Goal: Information Seeking & Learning: Learn about a topic

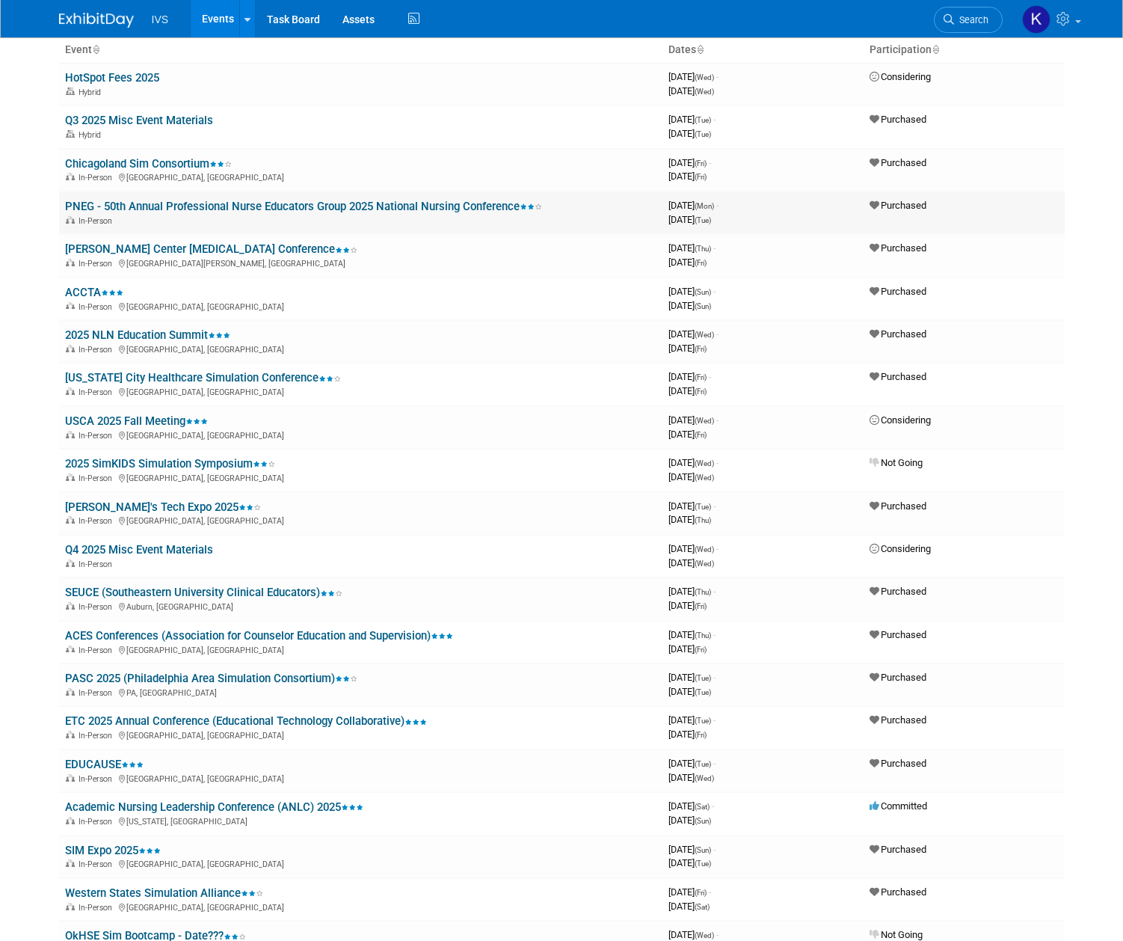
scroll to position [200, 0]
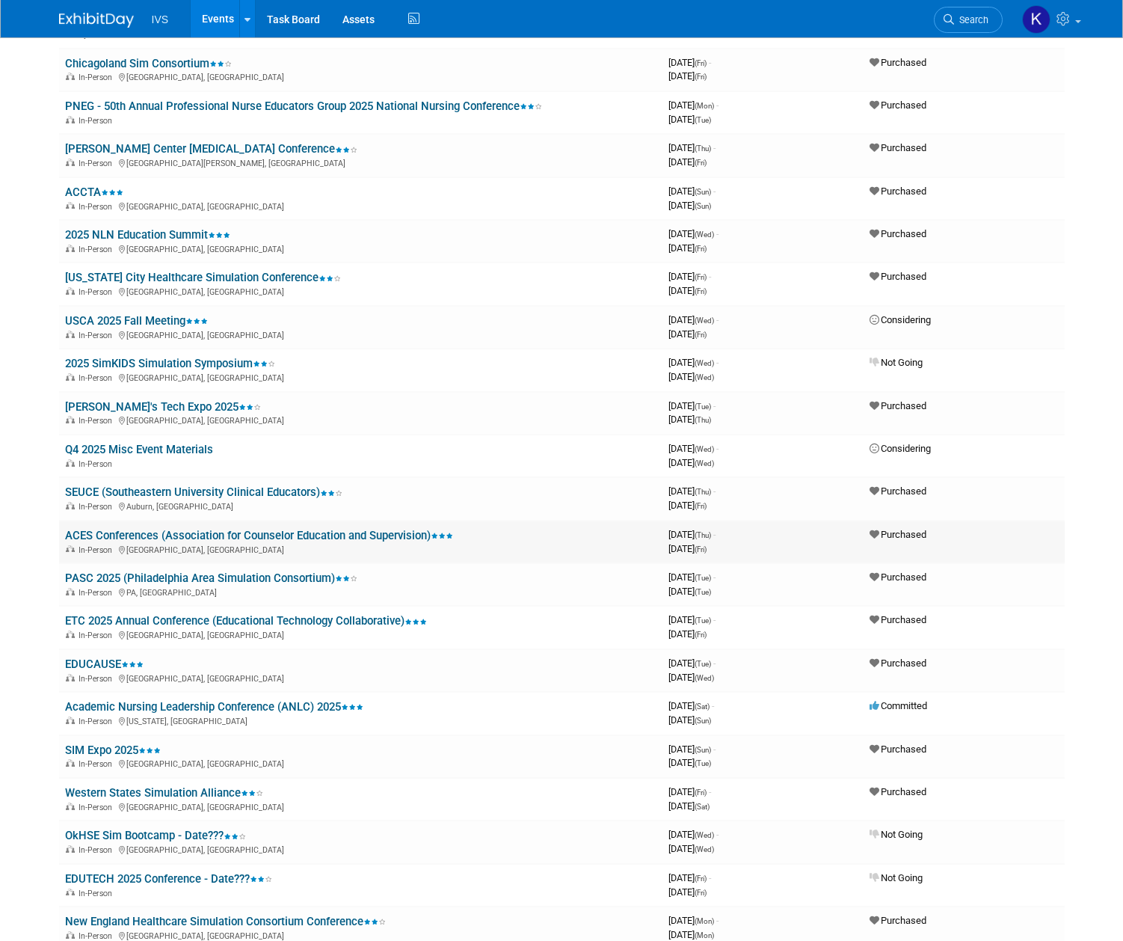
click at [163, 529] on link "ACES Conferences (Association for Counselor Education and Supervision)" at bounding box center [259, 535] width 388 height 13
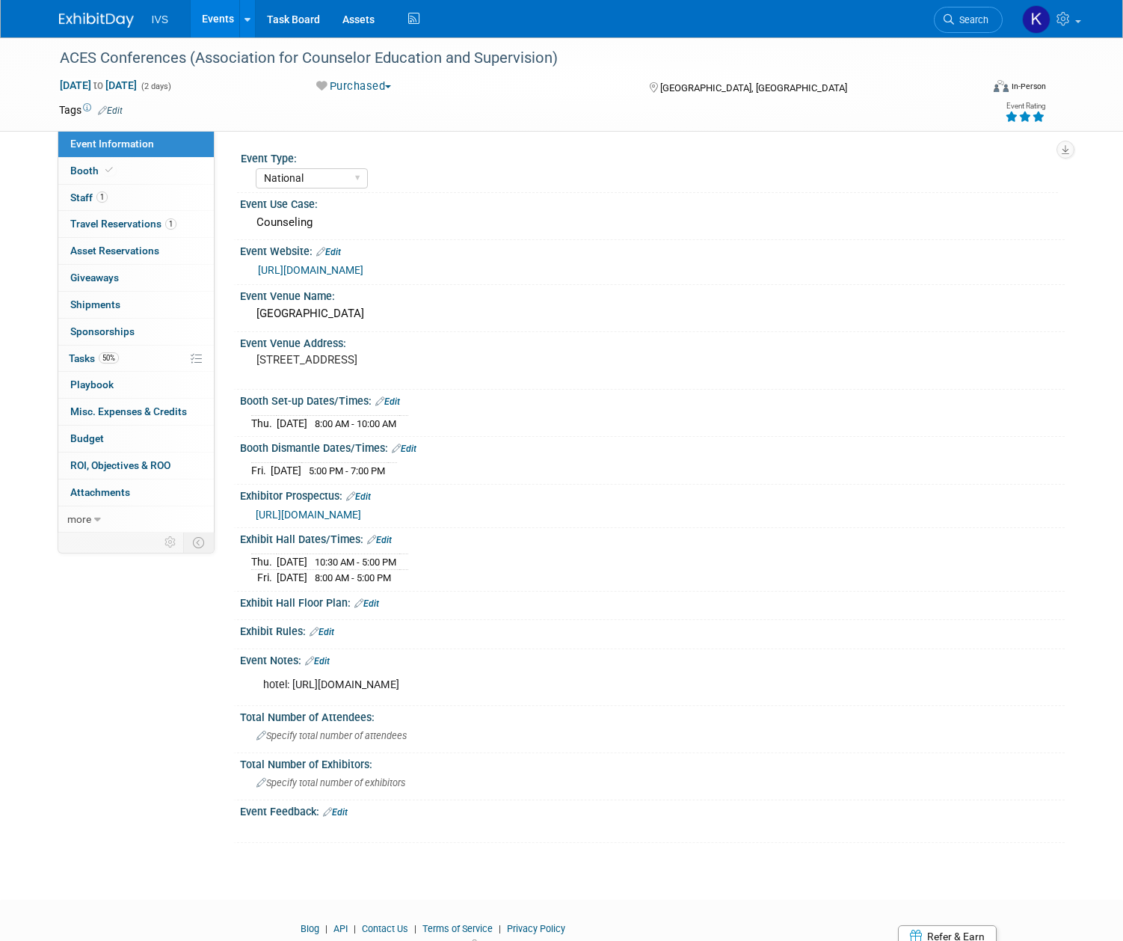
select select "National"
click at [177, 60] on div "ACES Conferences (Association for Counselor Education and Supervision)" at bounding box center [509, 58] width 908 height 27
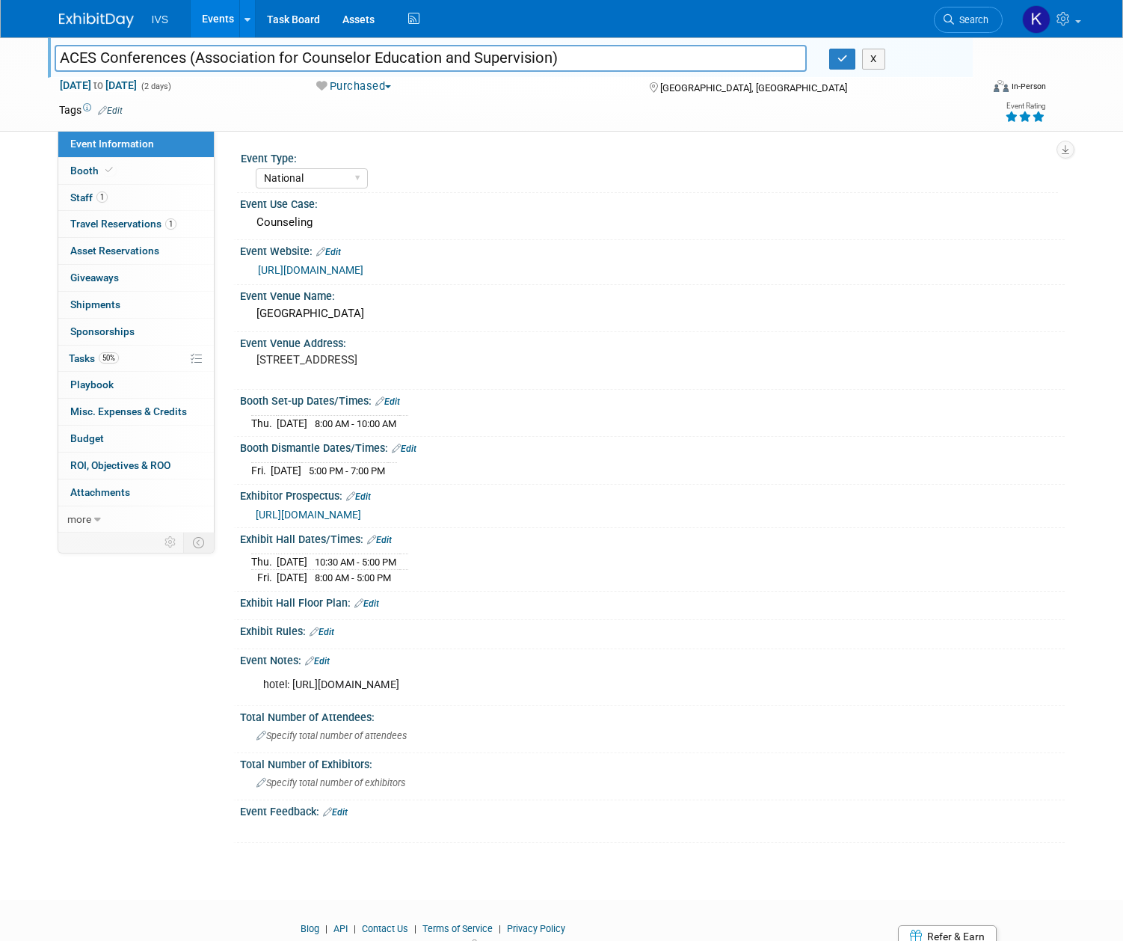
drag, startPoint x: 179, startPoint y: 58, endPoint x: 58, endPoint y: 63, distance: 121.2
click at [58, 63] on input "ACES Conferences (Association for Counselor Education and Supervision)" at bounding box center [431, 58] width 752 height 26
click at [428, 318] on div "Philadelphia Marriott Downtown" at bounding box center [652, 313] width 802 height 23
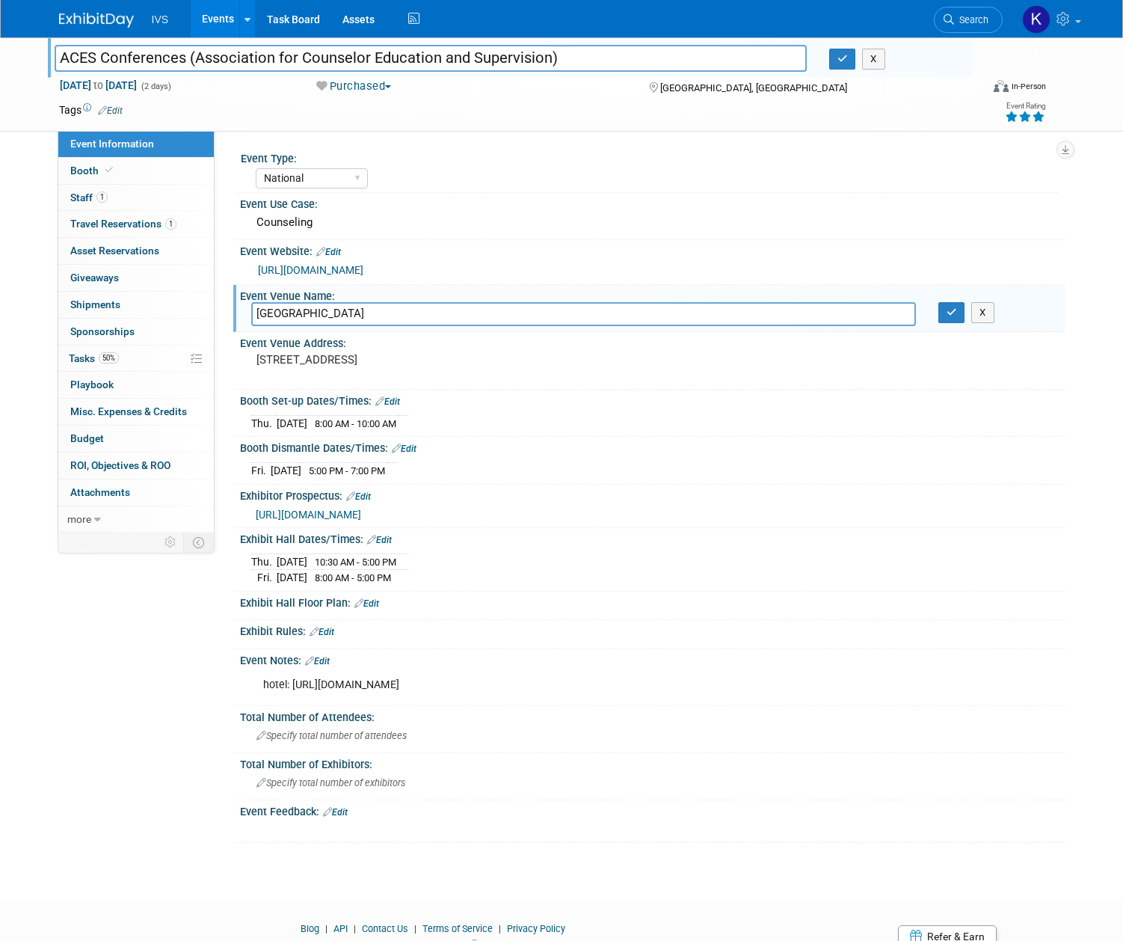
drag, startPoint x: 412, startPoint y: 315, endPoint x: 256, endPoint y: 319, distance: 156.3
click at [256, 319] on input "Philadelphia Marriott Downtown" at bounding box center [583, 313] width 665 height 23
click at [363, 266] on link "https://acesonline.net/aces-national-conference/" at bounding box center [310, 270] width 105 height 12
click at [203, 13] on link "Events" at bounding box center [218, 18] width 55 height 37
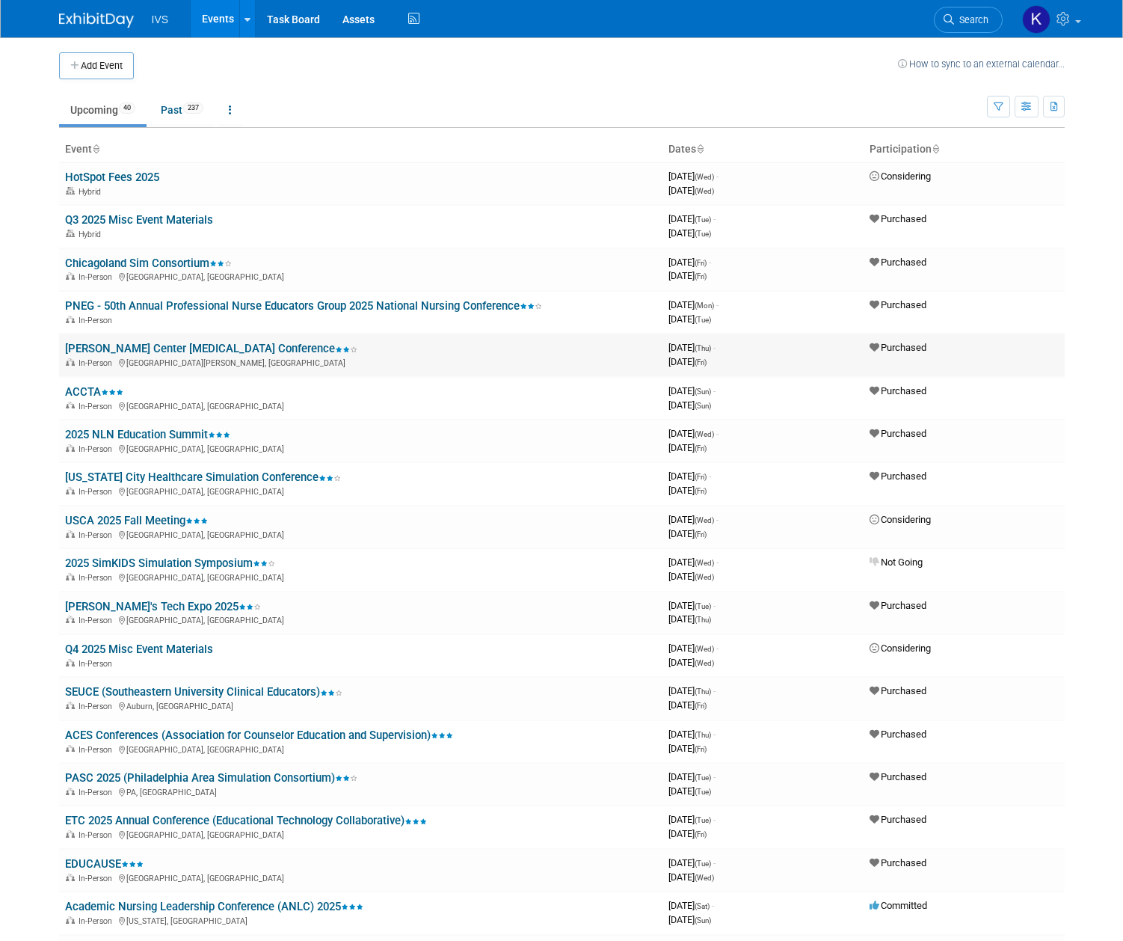
scroll to position [99, 0]
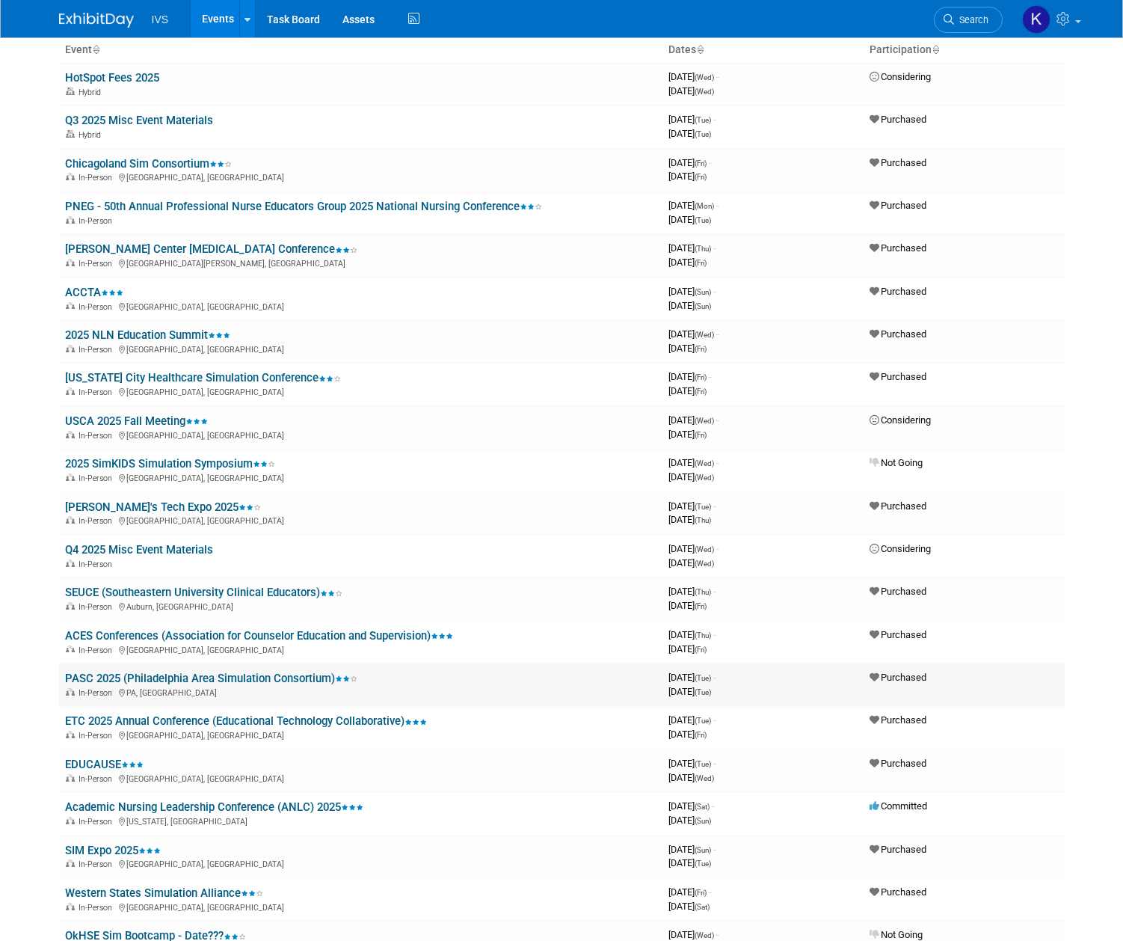
click at [237, 675] on link "PASC 2025 (Philadelphia Area Simulation Consortium)" at bounding box center [211, 678] width 292 height 13
click at [192, 717] on link "ETC 2025 Annual Conference (Educational Technology Collaborative)" at bounding box center [246, 720] width 362 height 13
click at [138, 678] on link "PASC 2025 (Philadelphia Area Simulation Consortium)" at bounding box center [211, 678] width 292 height 13
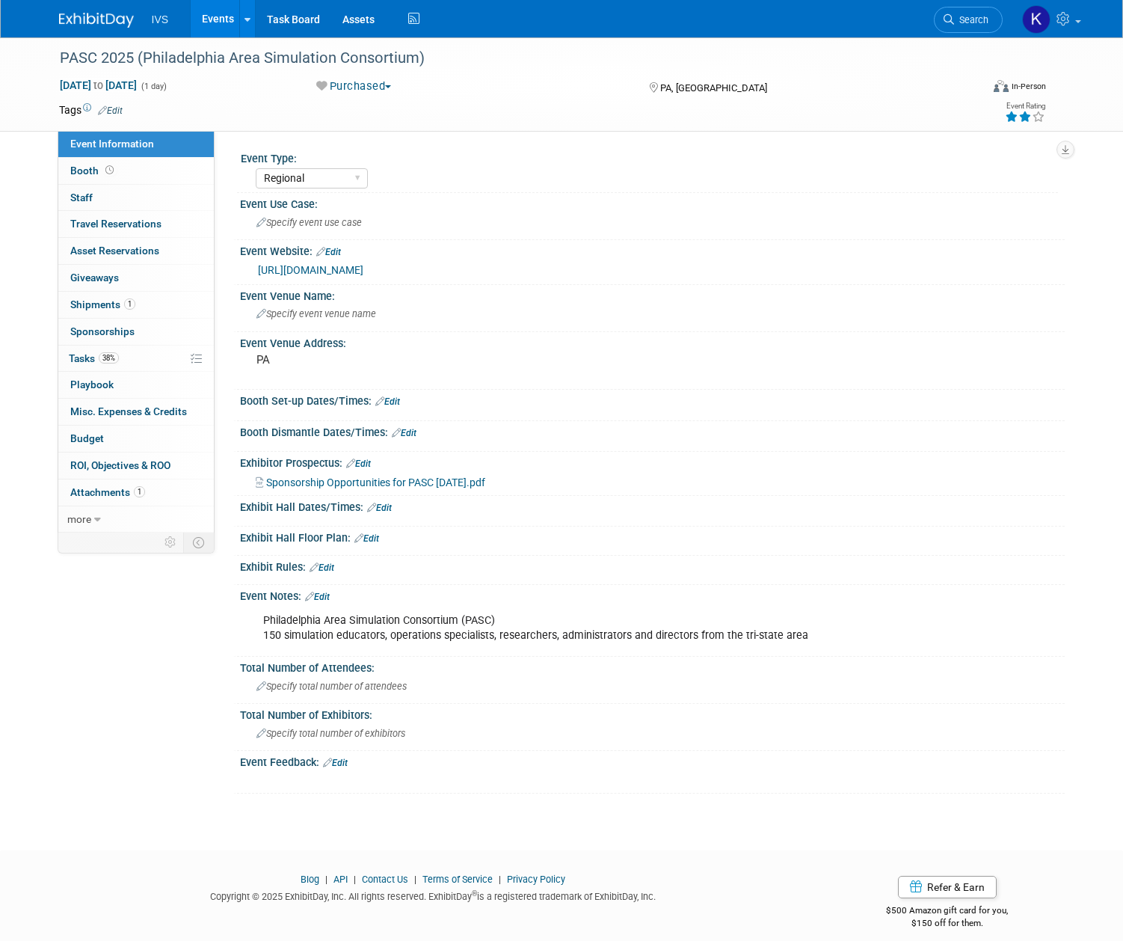
select select "Regional"
drag, startPoint x: 63, startPoint y: 58, endPoint x: 436, endPoint y: 64, distance: 373.2
click at [436, 64] on div "PASC 2025 (Philadelphia Area Simulation Consortium)" at bounding box center [509, 58] width 908 height 27
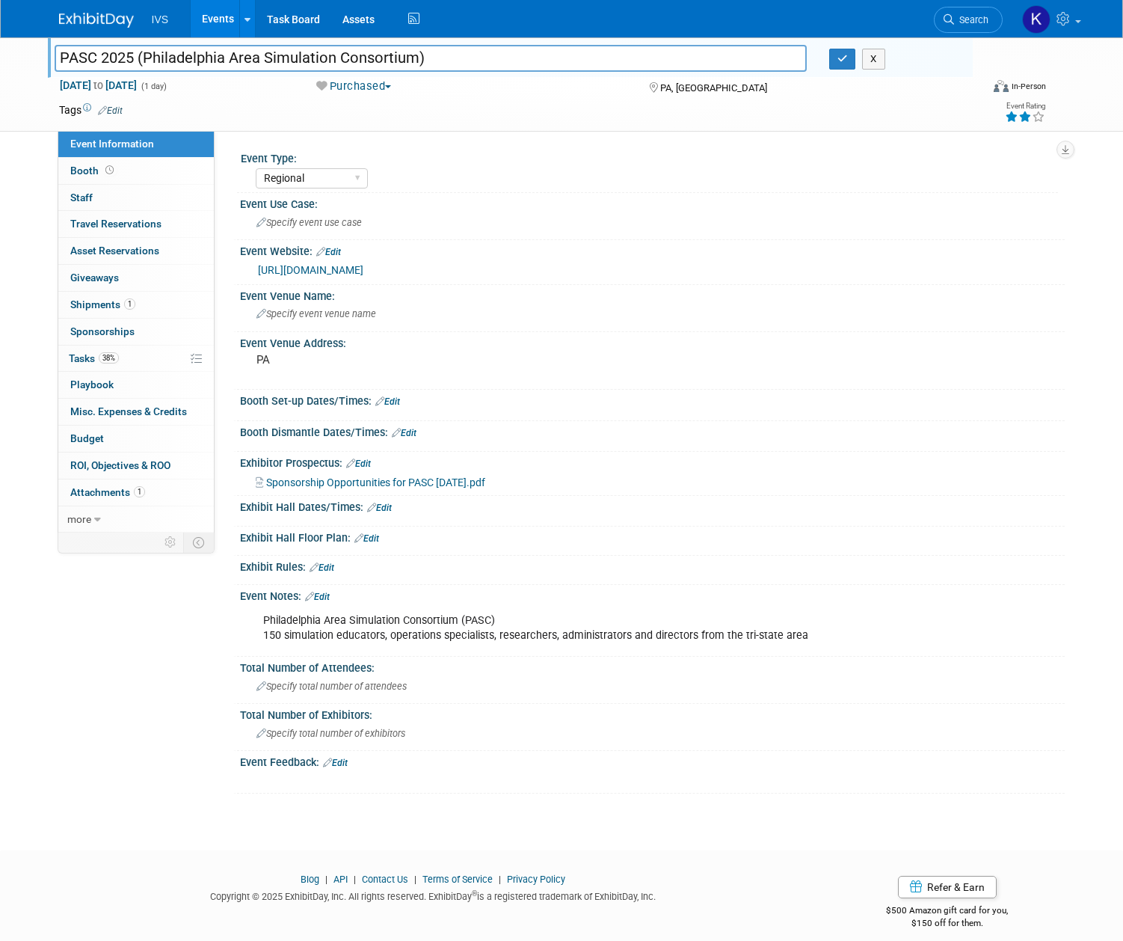
click at [434, 56] on input "PASC 2025 (Philadelphia Area Simulation Consortium)" at bounding box center [431, 58] width 752 height 26
click at [347, 268] on link "https://www.philadelphiaconsortium.org/" at bounding box center [310, 270] width 105 height 12
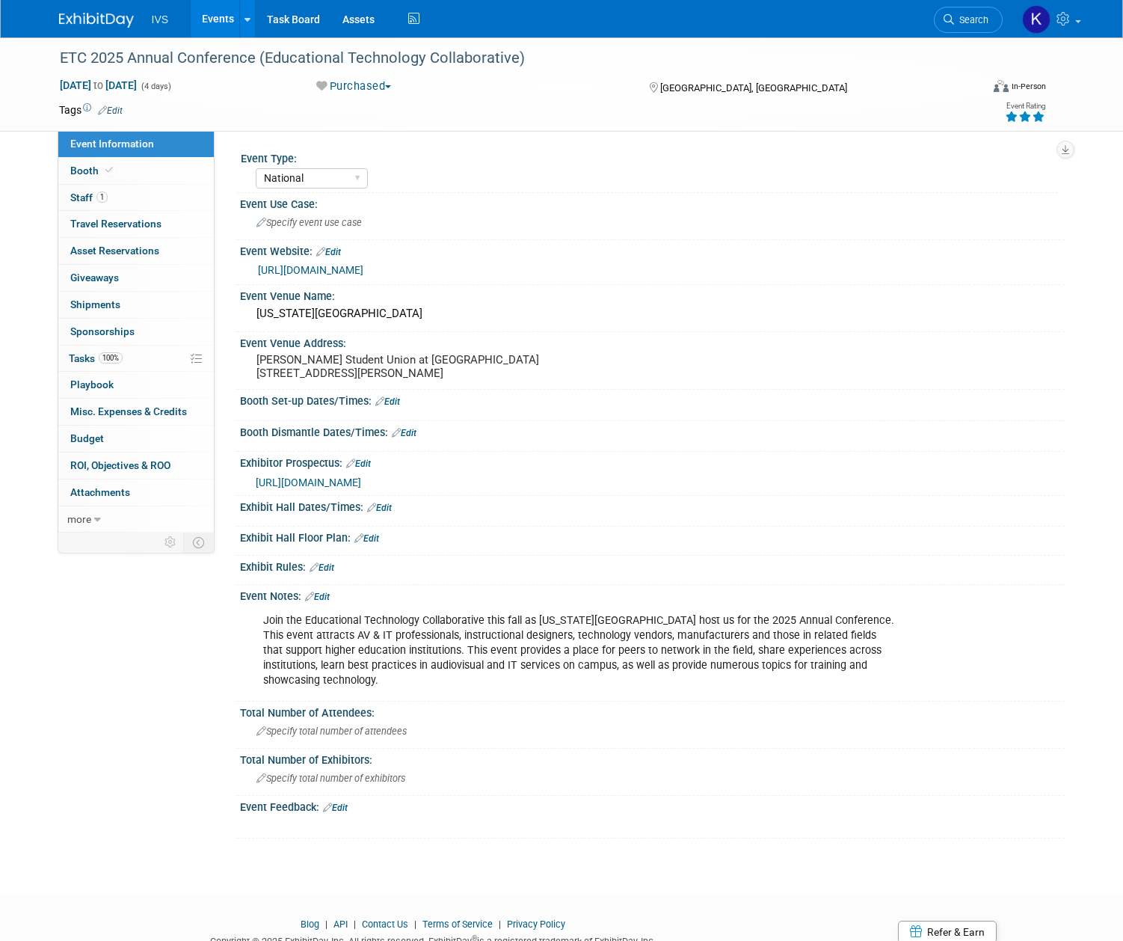
select select "National"
click at [221, 49] on div "ETC 2025 Annual Conference (Educational Technology Collaborative)" at bounding box center [509, 58] width 908 height 27
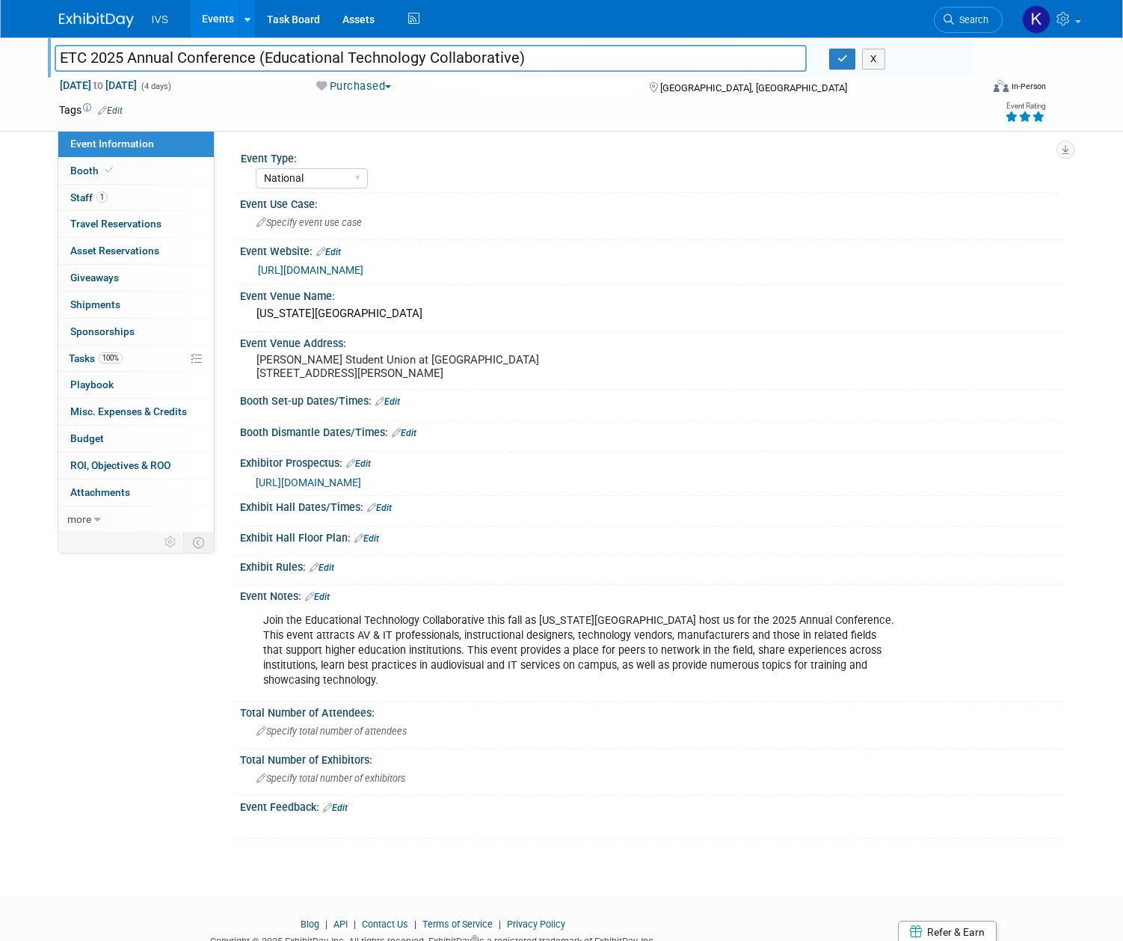
click at [251, 55] on input "ETC 2025 Annual Conference (Educational Technology Collaborative)" at bounding box center [431, 58] width 752 height 26
drag, startPoint x: 523, startPoint y: 59, endPoint x: 47, endPoint y: 36, distance: 476.9
click at [47, 36] on body "IVS Events Add Event Bulk Upload Events Shareable Event Boards Recently Viewed …" at bounding box center [561, 470] width 1123 height 941
click at [411, 308] on div "North Carolina State University" at bounding box center [652, 313] width 802 height 23
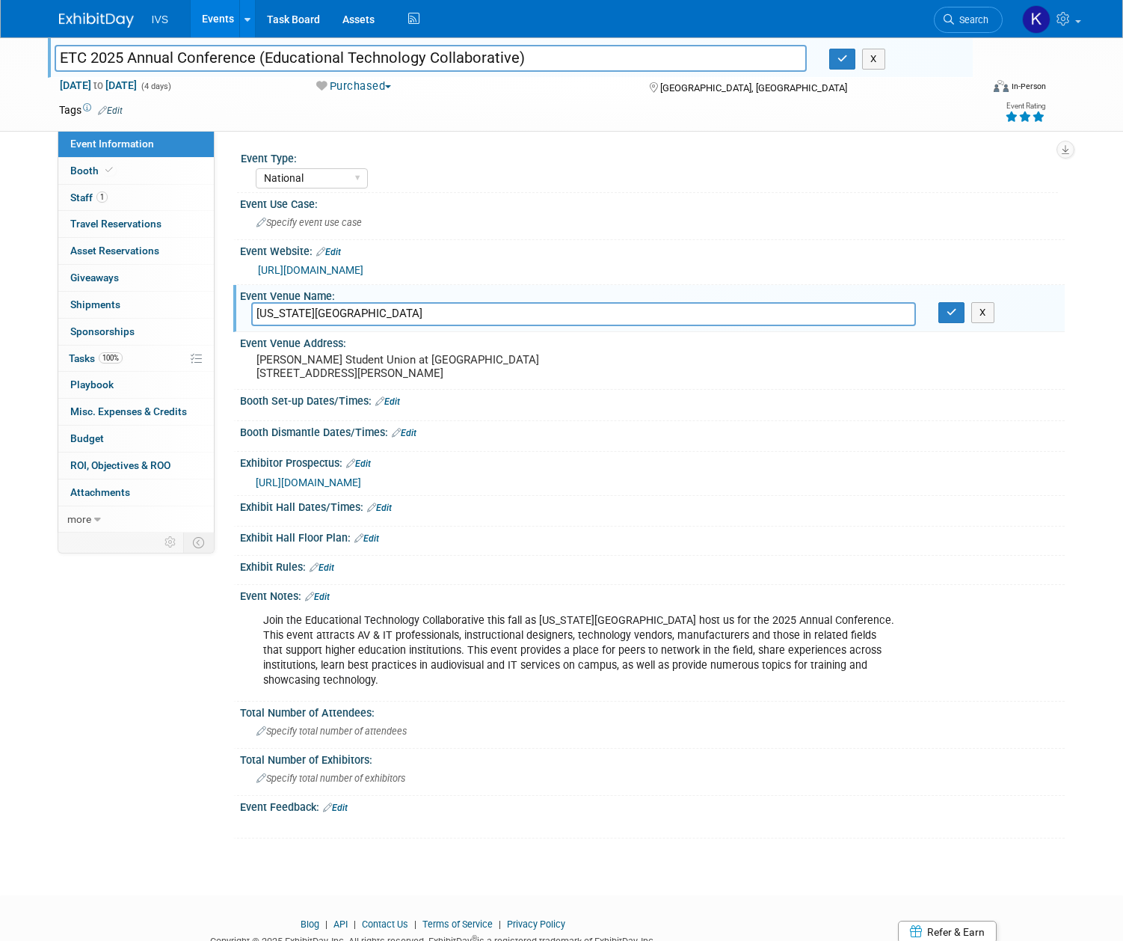
drag, startPoint x: 417, startPoint y: 312, endPoint x: 248, endPoint y: 317, distance: 169.1
click at [248, 317] on div "North Carolina State University" at bounding box center [583, 313] width 687 height 23
drag, startPoint x: 254, startPoint y: 627, endPoint x: 532, endPoint y: 689, distance: 284.1
click at [532, 689] on div "Join the Educational Technology Collaborative this fall as North Carolina State…" at bounding box center [579, 651] width 652 height 90
copy div "Join the Educational Technology Collaborative this fall as North Carolina State…"
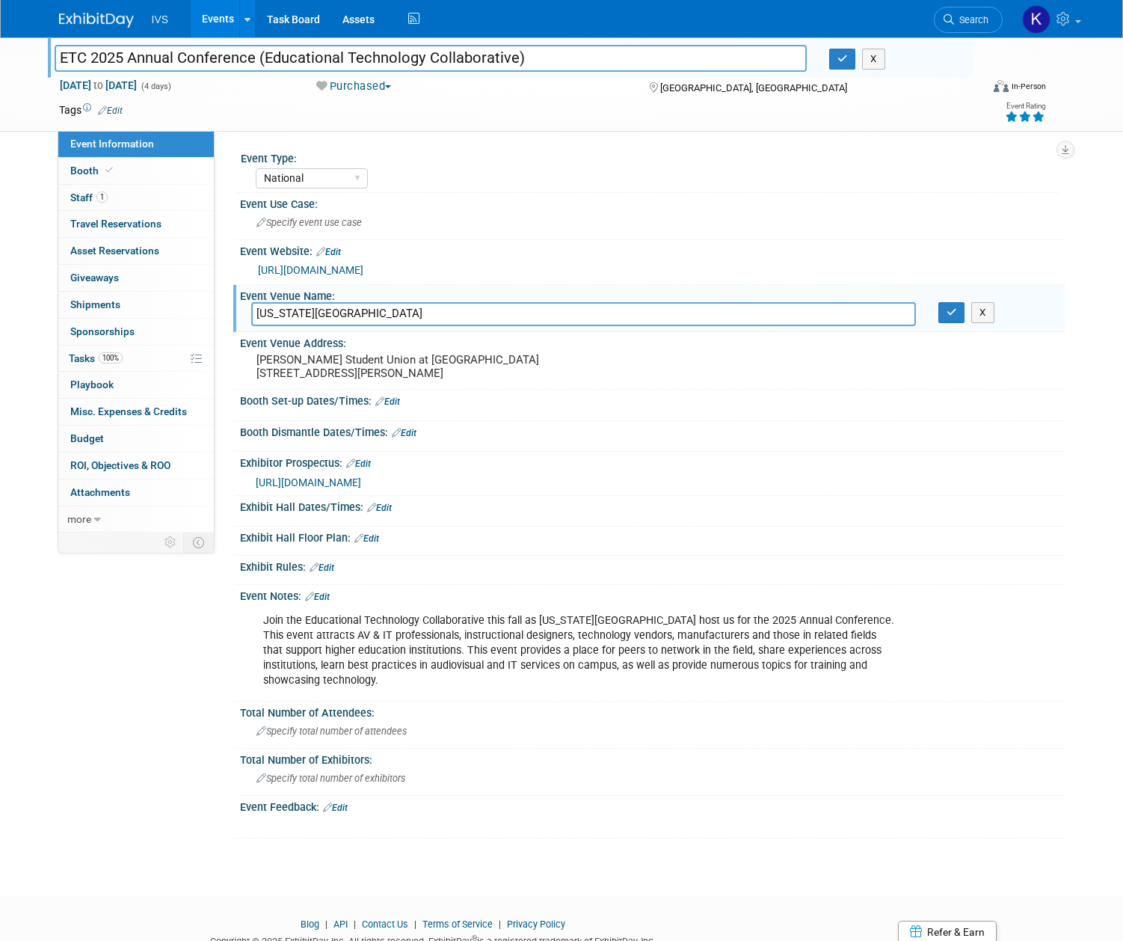
click at [443, 276] on div "https://www.etcollaborative.org/2025-annual-conference" at bounding box center [656, 270] width 796 height 17
click at [363, 271] on link "https://www.etcollaborative.org/2025-annual-conference" at bounding box center [310, 270] width 105 height 12
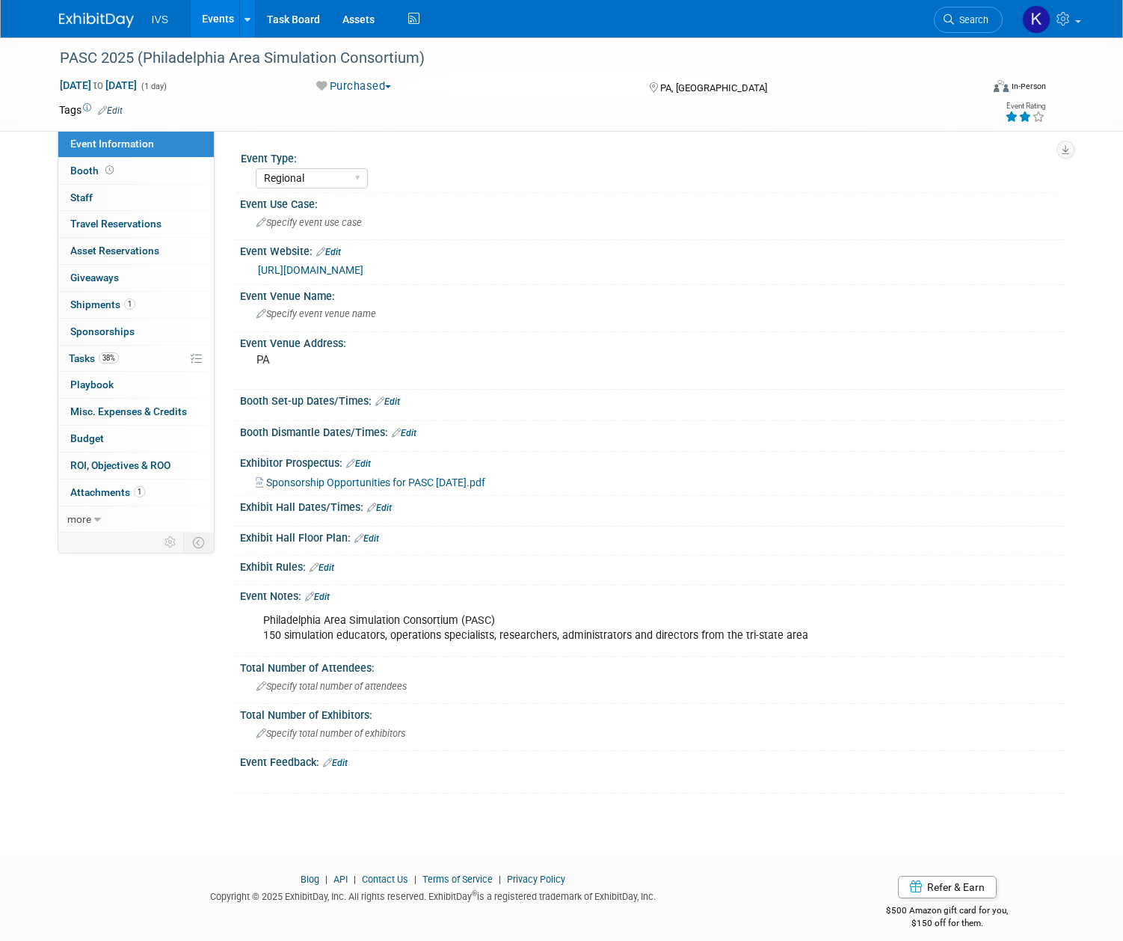
select select "Regional"
click at [286, 62] on div "PASC 2025 (Philadelphia Area Simulation Consortium)" at bounding box center [509, 58] width 908 height 27
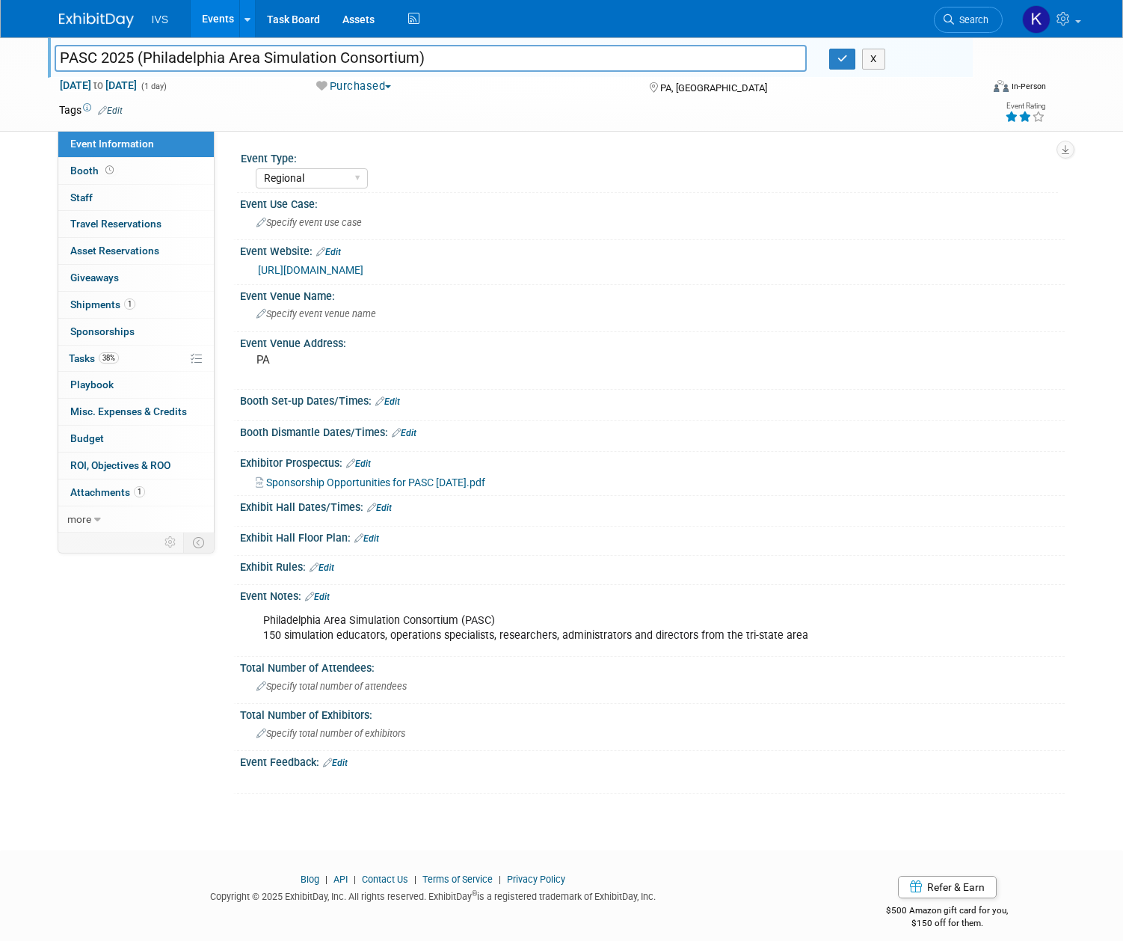
drag, startPoint x: 428, startPoint y: 58, endPoint x: -19, endPoint y: 52, distance: 446.5
click at [0, 52] on html "IVS Events Add Event Bulk Upload Events Shareable Event Boards Recently Viewed …" at bounding box center [561, 470] width 1123 height 941
click at [313, 275] on link "https://www.philadelphiaconsortium.org/" at bounding box center [310, 270] width 105 height 12
click at [204, 13] on link "Events" at bounding box center [218, 18] width 55 height 37
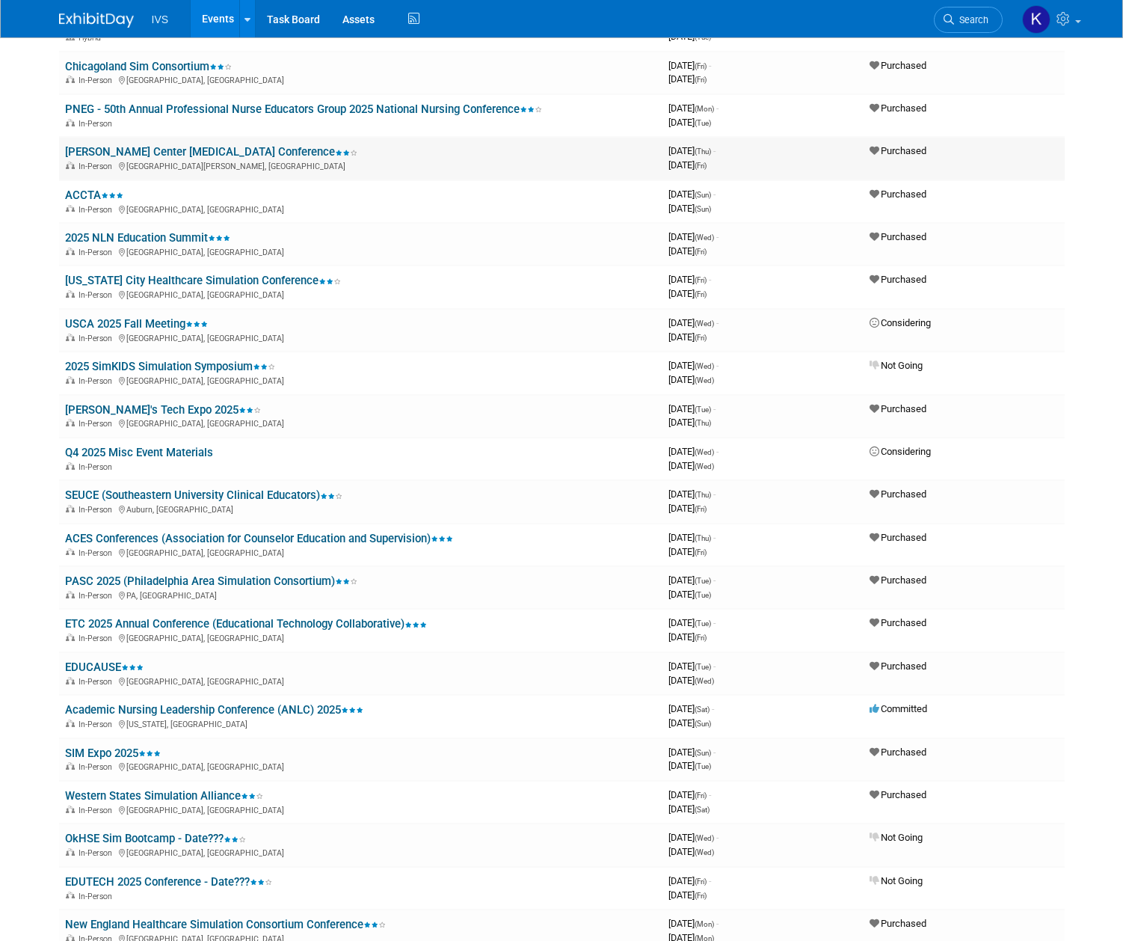
scroll to position [200, 0]
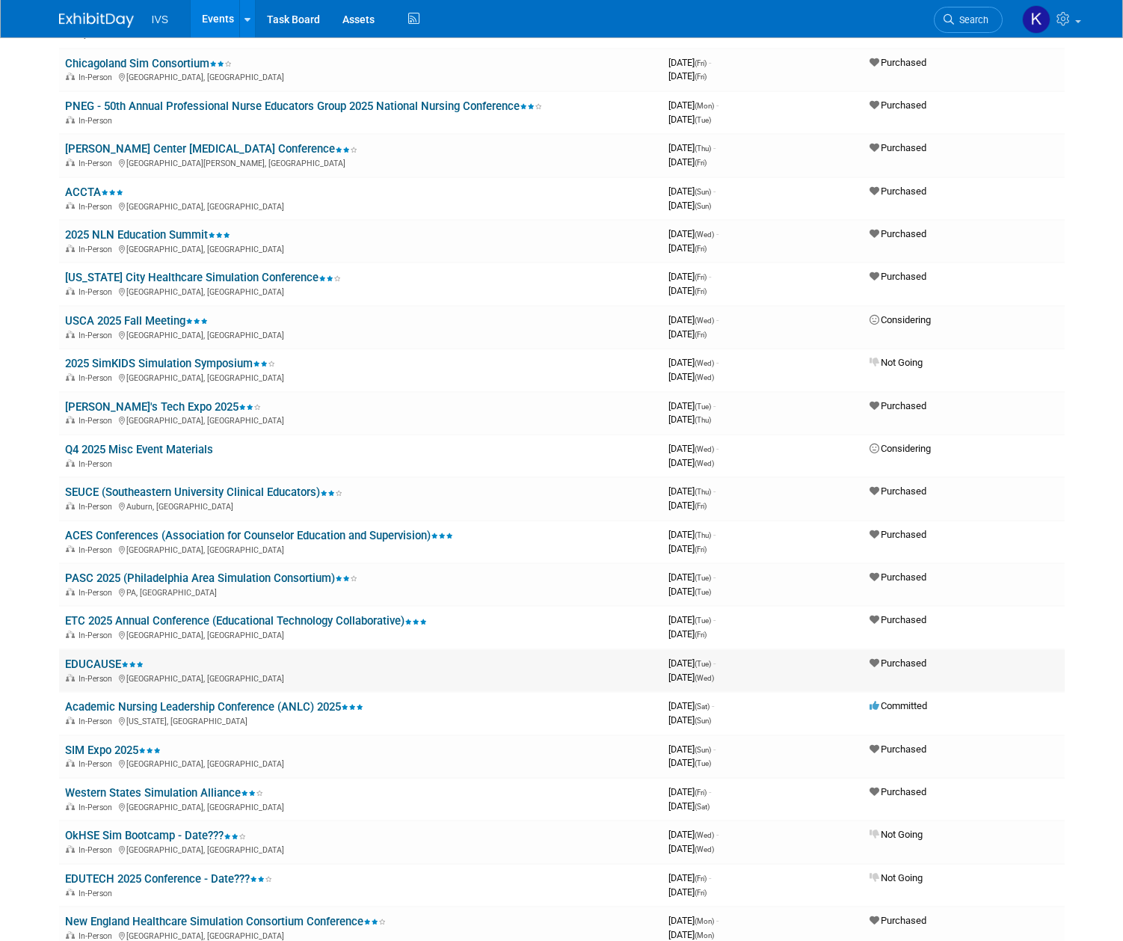
click at [102, 667] on link "EDUCAUSE" at bounding box center [104, 663] width 79 height 13
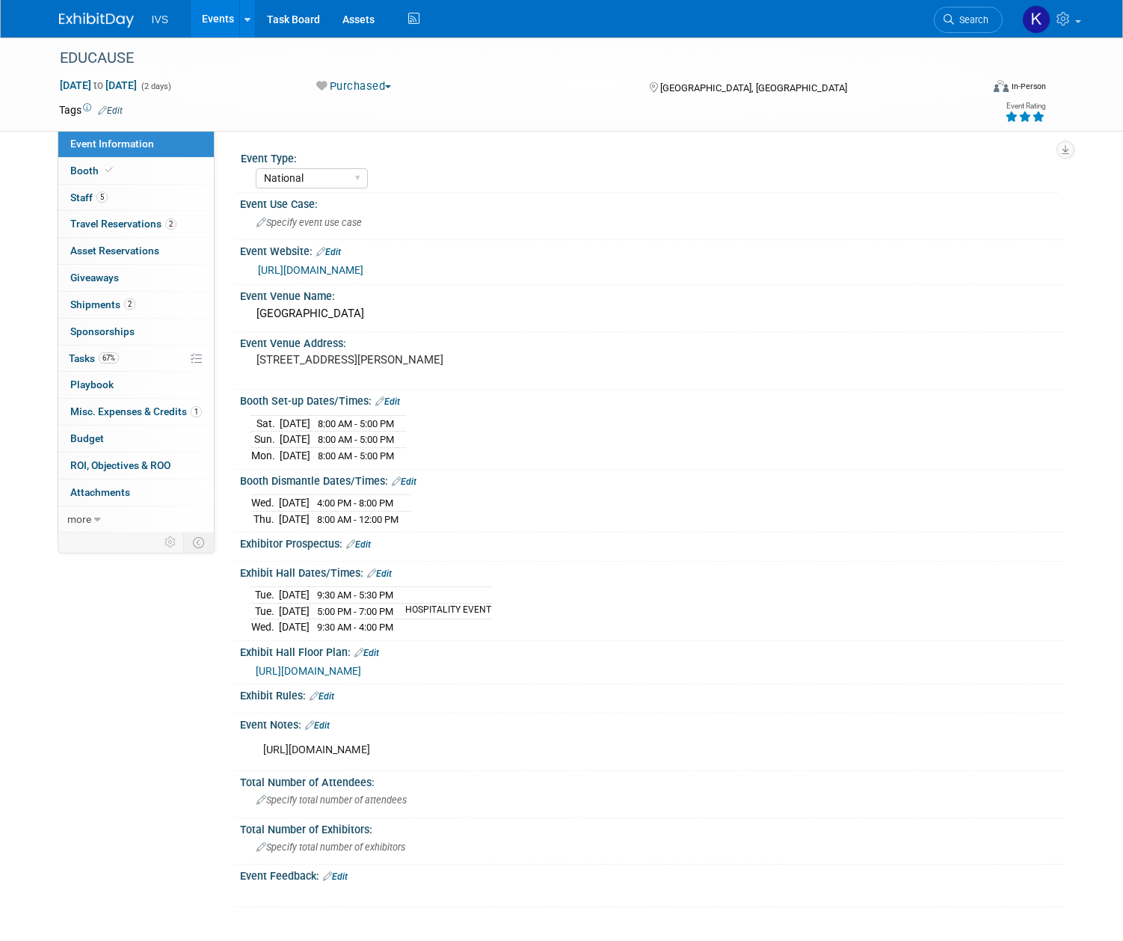
select select "National"
click at [363, 270] on link "https://events.educause.edu/annual-conference/2025" at bounding box center [310, 270] width 105 height 12
click at [363, 271] on link "https://events.educause.edu/annual-conference/2025" at bounding box center [310, 270] width 105 height 12
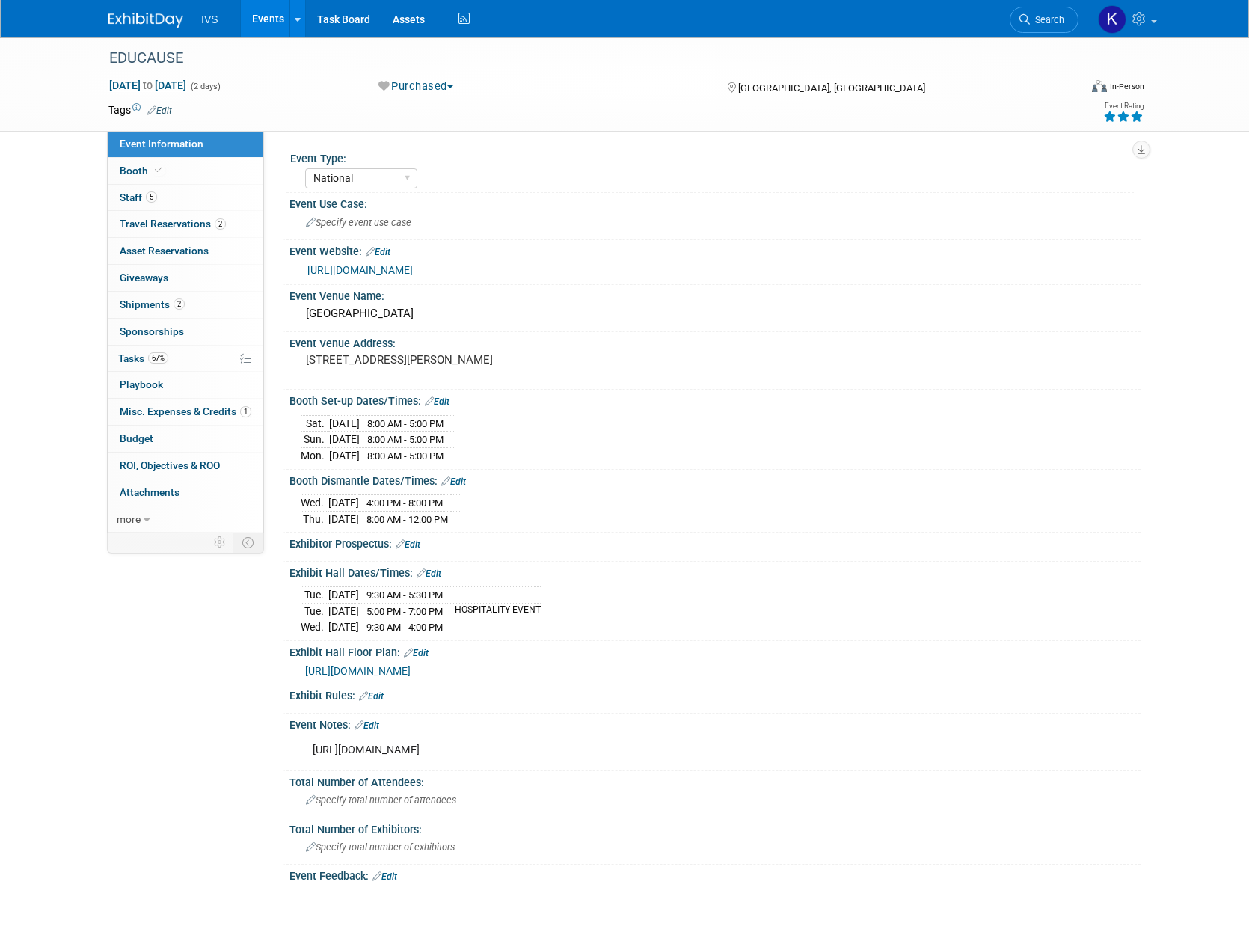
click at [245, 5] on link "Events" at bounding box center [268, 18] width 55 height 37
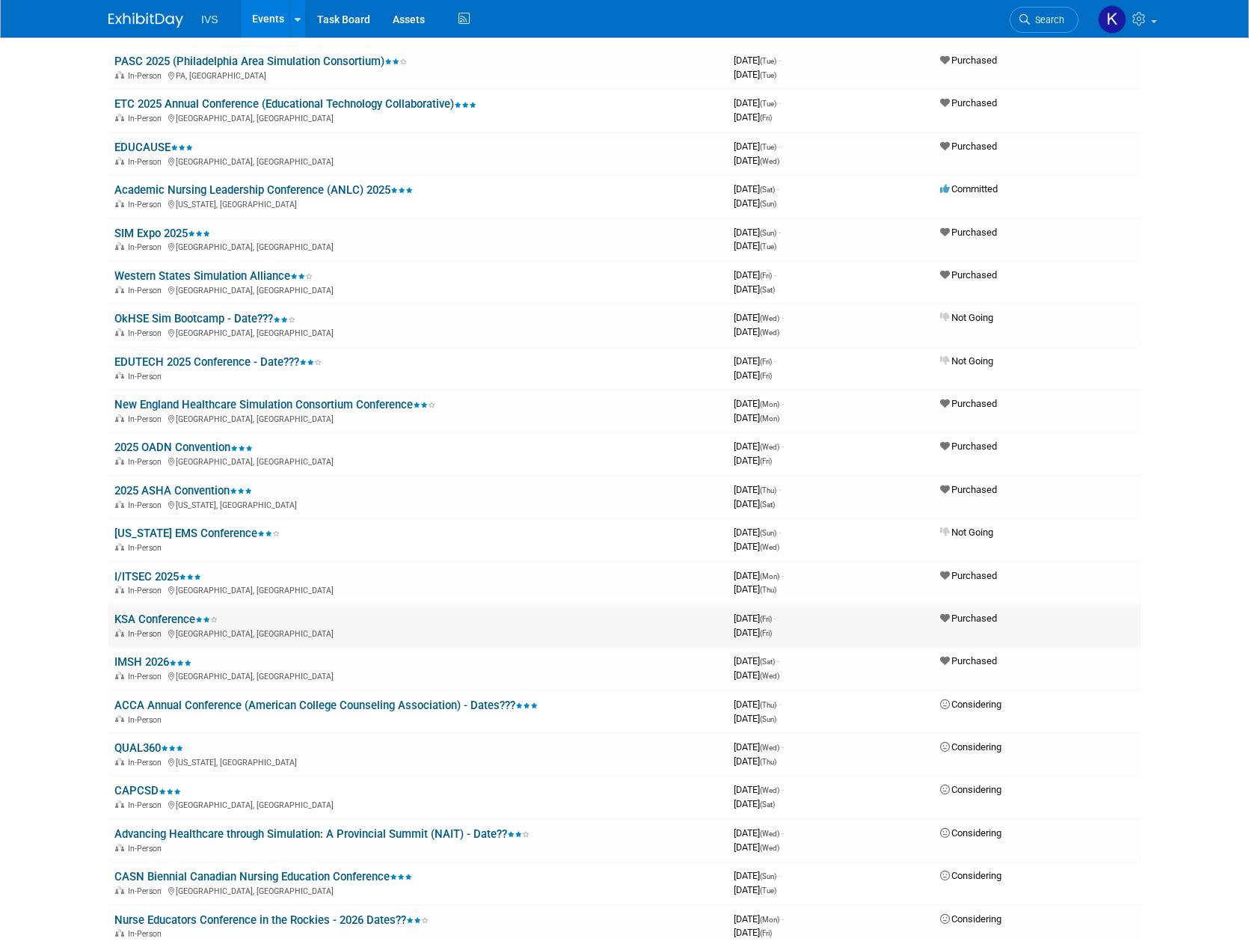
scroll to position [616, 0]
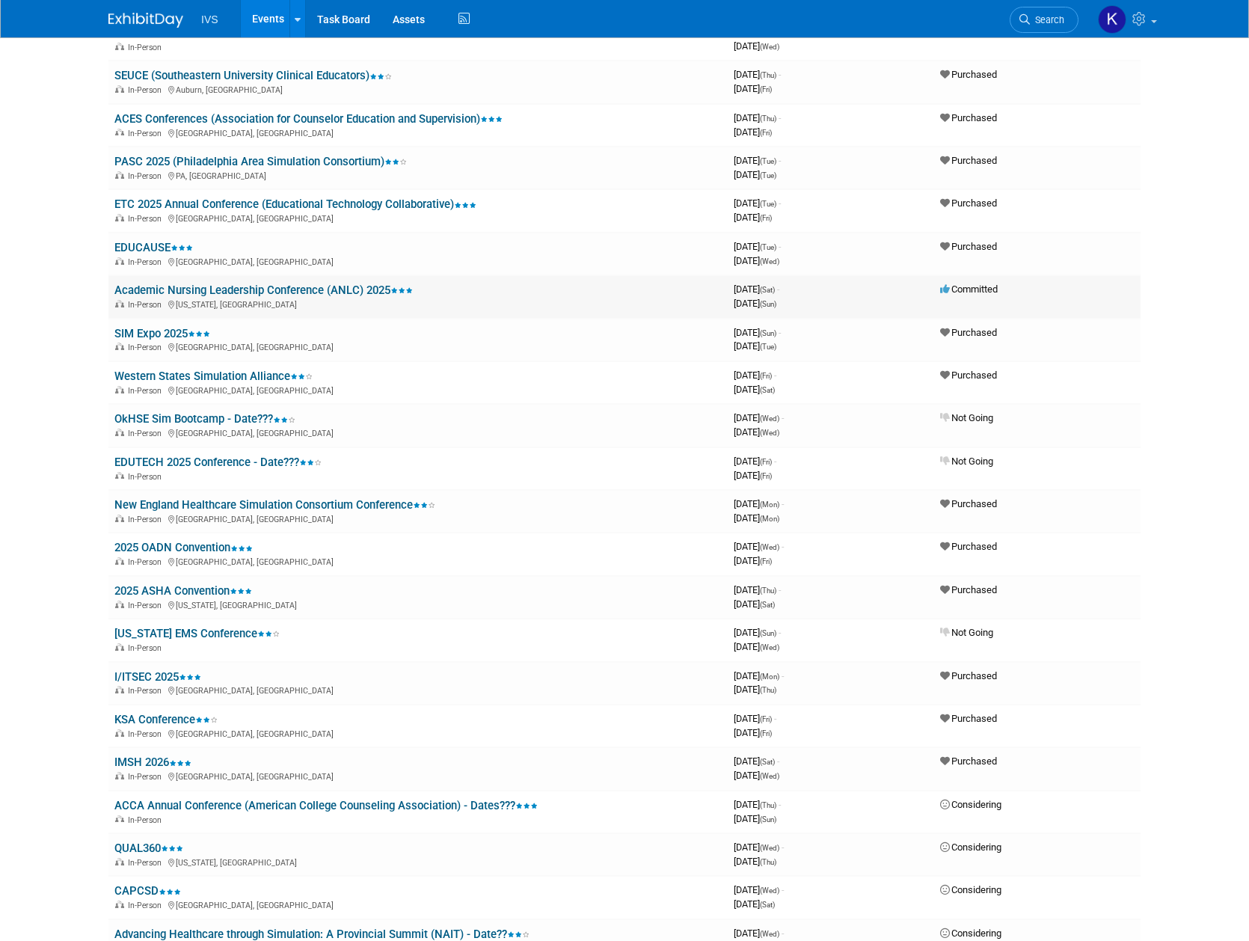
click at [147, 286] on link "Academic Nursing Leadership Conference (ANLC) 2025" at bounding box center [263, 289] width 298 height 13
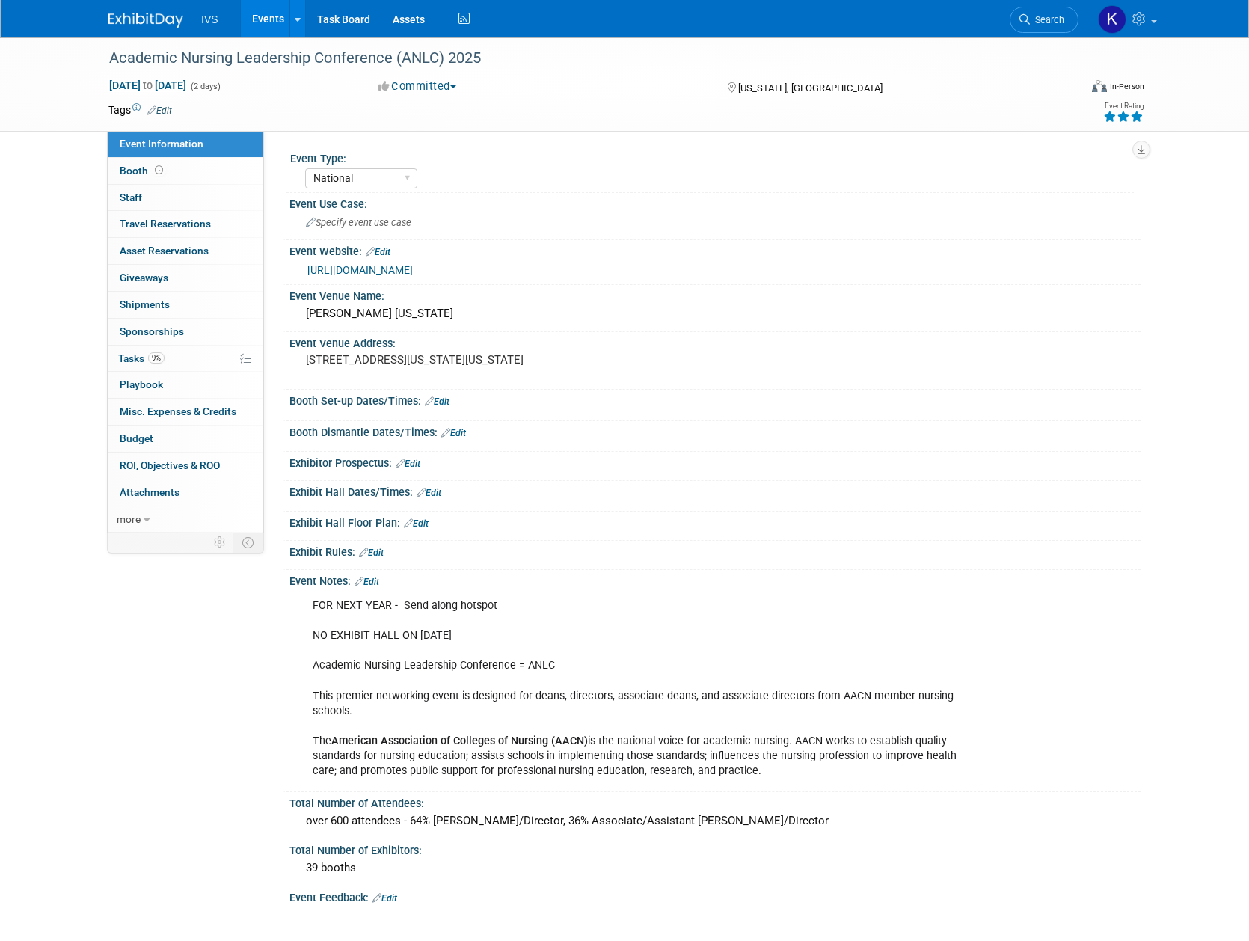
select select "National"
click at [322, 61] on div "Academic Nursing Leadership Conference (ANLC) 2025" at bounding box center [580, 58] width 952 height 27
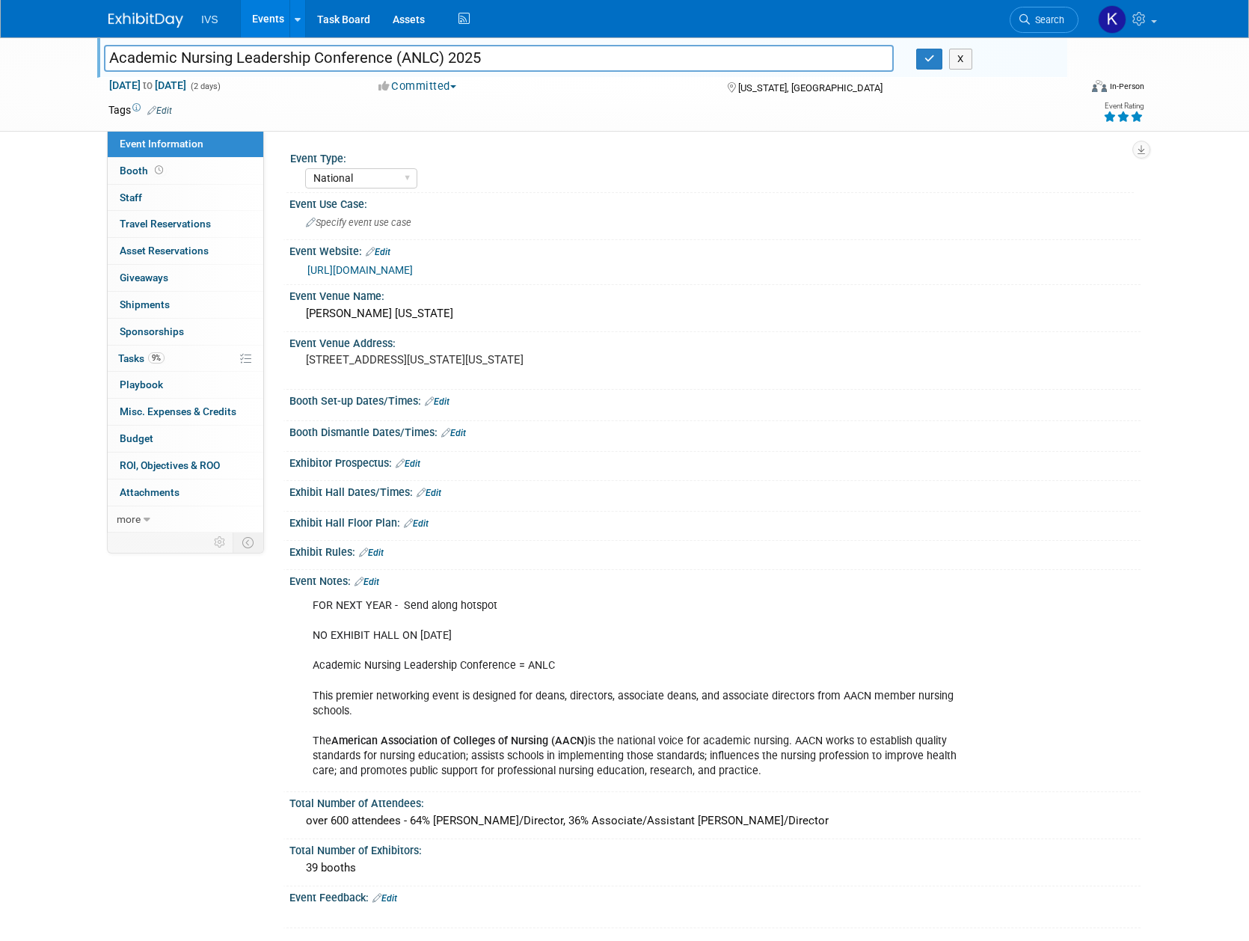
click at [322, 61] on input "Academic Nursing Leadership Conference (ANLC) 2025" at bounding box center [499, 58] width 790 height 26
click at [448, 58] on input "Academic Nursing Leadership Conference (ANLC) 2025" at bounding box center [499, 58] width 790 height 26
click at [446, 58] on input "Academic Nursing Leadership Conference (ANLC) 2025" at bounding box center [499, 58] width 790 height 26
drag, startPoint x: 444, startPoint y: 57, endPoint x: 102, endPoint y: 57, distance: 342.5
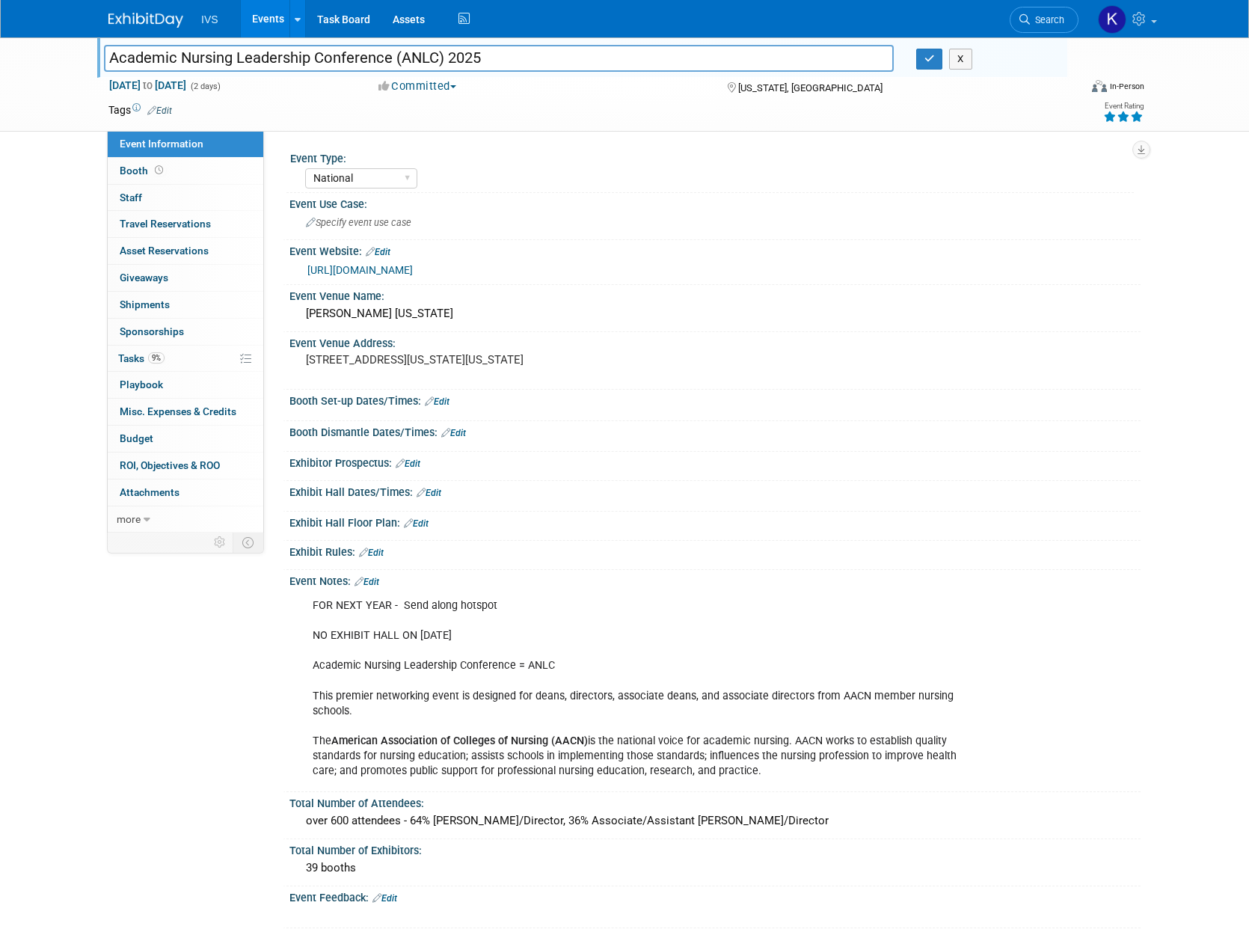
click at [102, 57] on div "Academic Nursing Leadership Conference (ANLC) 2025" at bounding box center [499, 60] width 812 height 22
click at [416, 329] on div "Event Venue Name: JW Marriott Washington" at bounding box center [712, 308] width 858 height 47
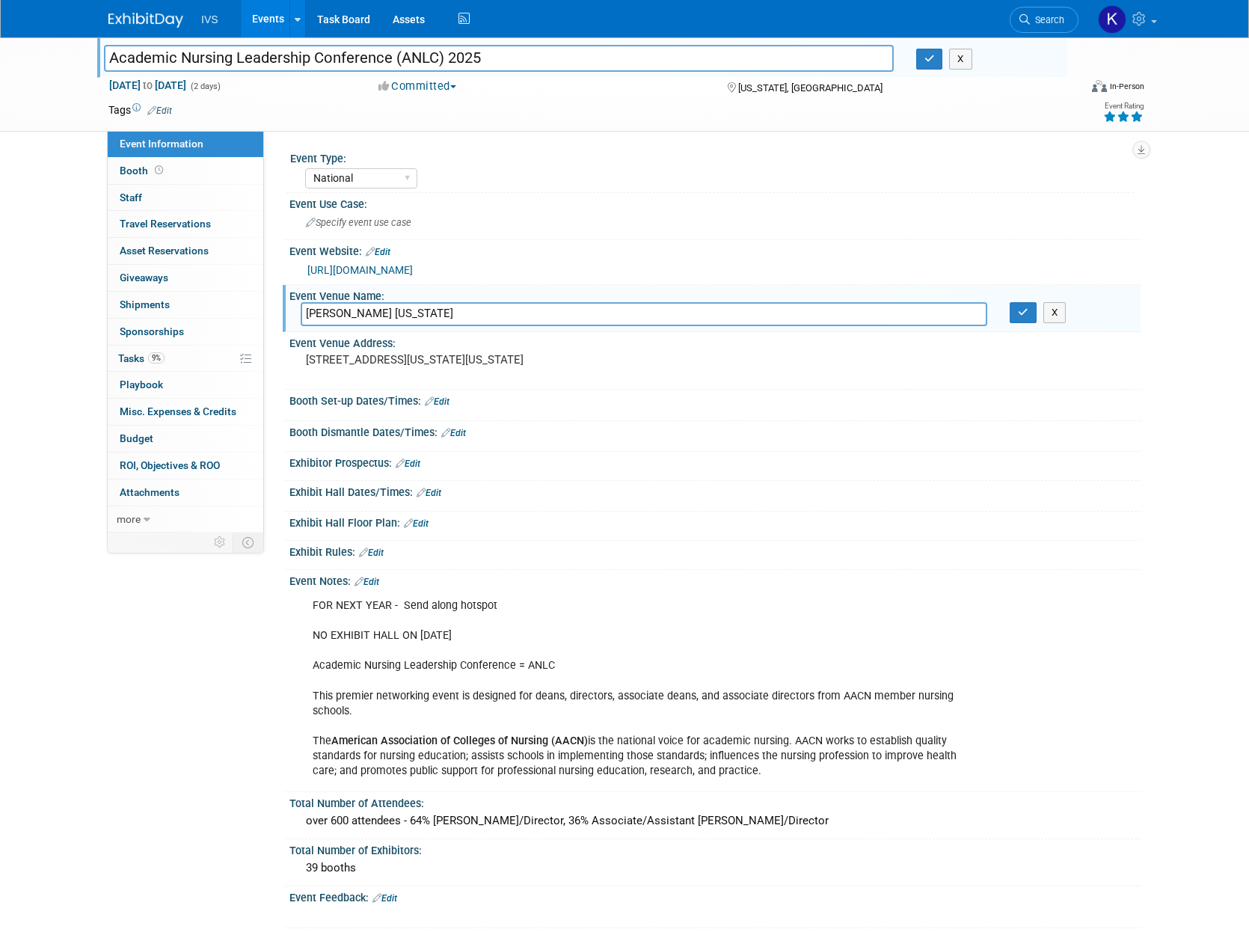
drag, startPoint x: 432, startPoint y: 316, endPoint x: 303, endPoint y: 311, distance: 129.5
click at [303, 311] on input "JW Marriott Washington" at bounding box center [644, 313] width 686 height 23
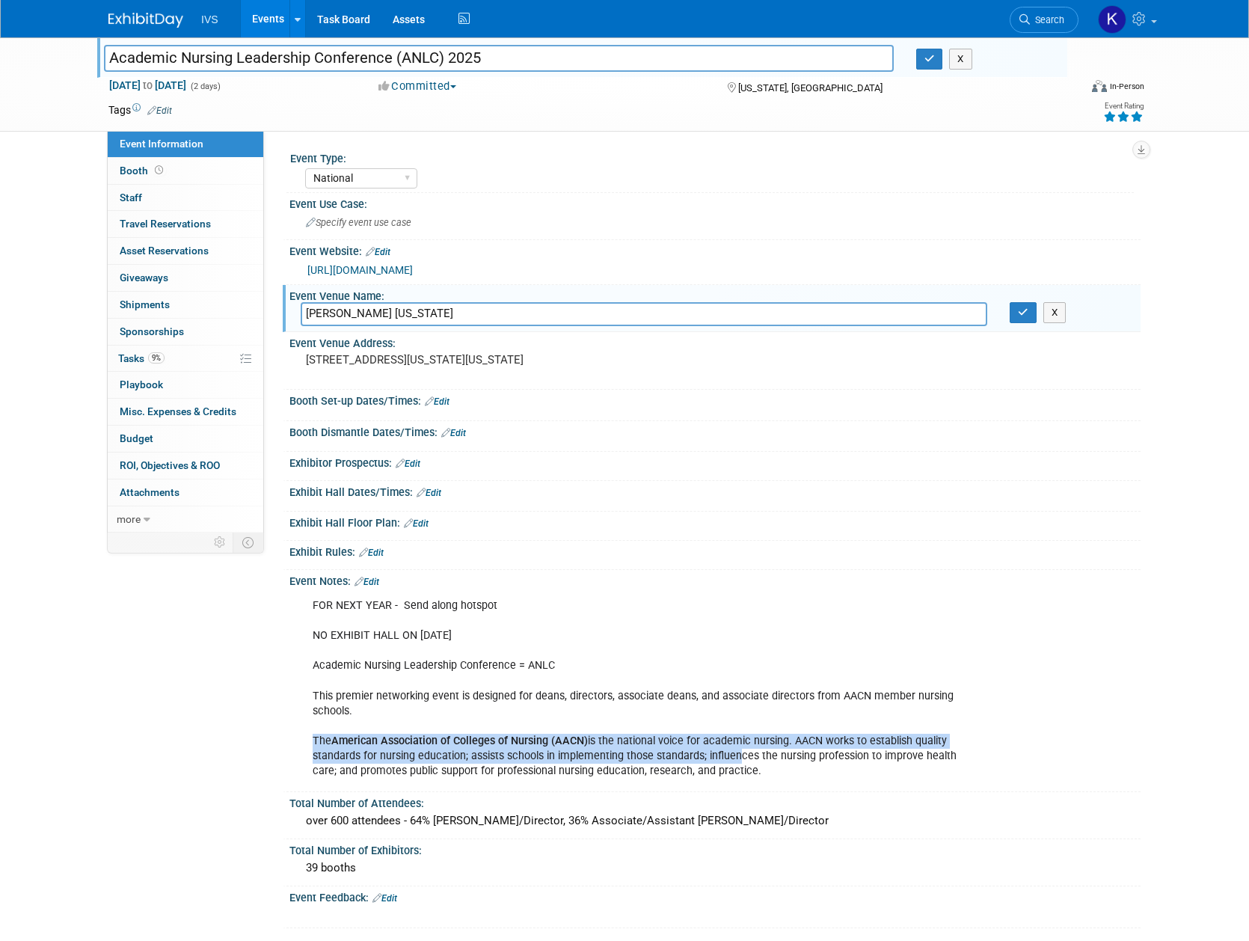
drag, startPoint x: 313, startPoint y: 734, endPoint x: 737, endPoint y: 752, distance: 423.6
click at [737, 752] on div "FOR NEXT YEAR - Send along hotspot NO EXHIBIT HALL ON OCT 16 Academic Nursing L…" at bounding box center [639, 688] width 674 height 195
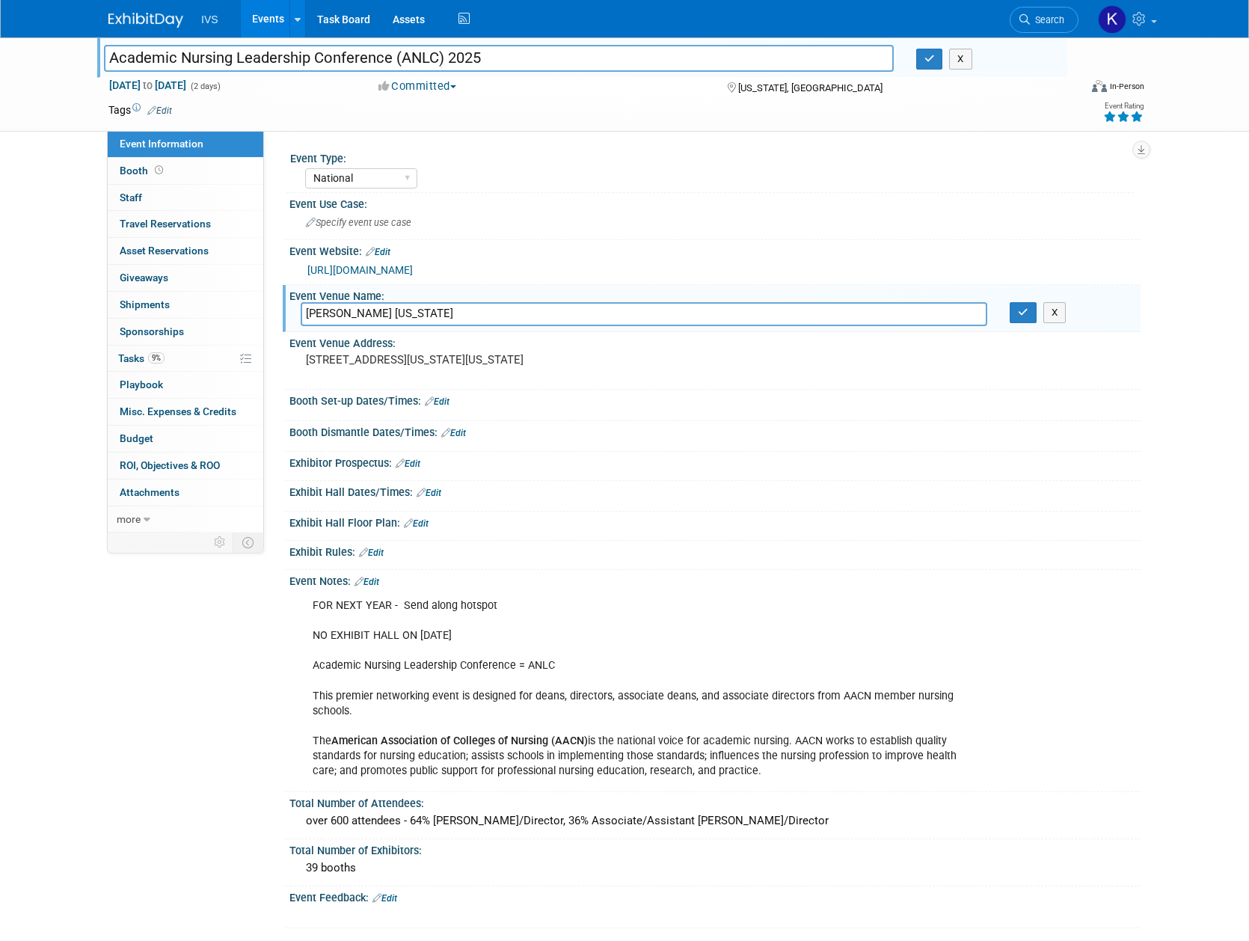
click at [796, 737] on div "FOR NEXT YEAR - Send along hotspot NO EXHIBIT HALL ON OCT 16 Academic Nursing L…" at bounding box center [639, 688] width 674 height 195
drag, startPoint x: 792, startPoint y: 739, endPoint x: 309, endPoint y: 734, distance: 483.1
click at [309, 734] on div "FOR NEXT YEAR - Send along hotspot NO EXHIBIT HALL ON OCT 16 Academic Nursing L…" at bounding box center [639, 688] width 674 height 195
copy div "The American Association of Colleges of Nursing (AACN) is the national voice fo…"
click at [413, 265] on link "https://www.aacnnursing.org/anlc" at bounding box center [359, 270] width 105 height 12
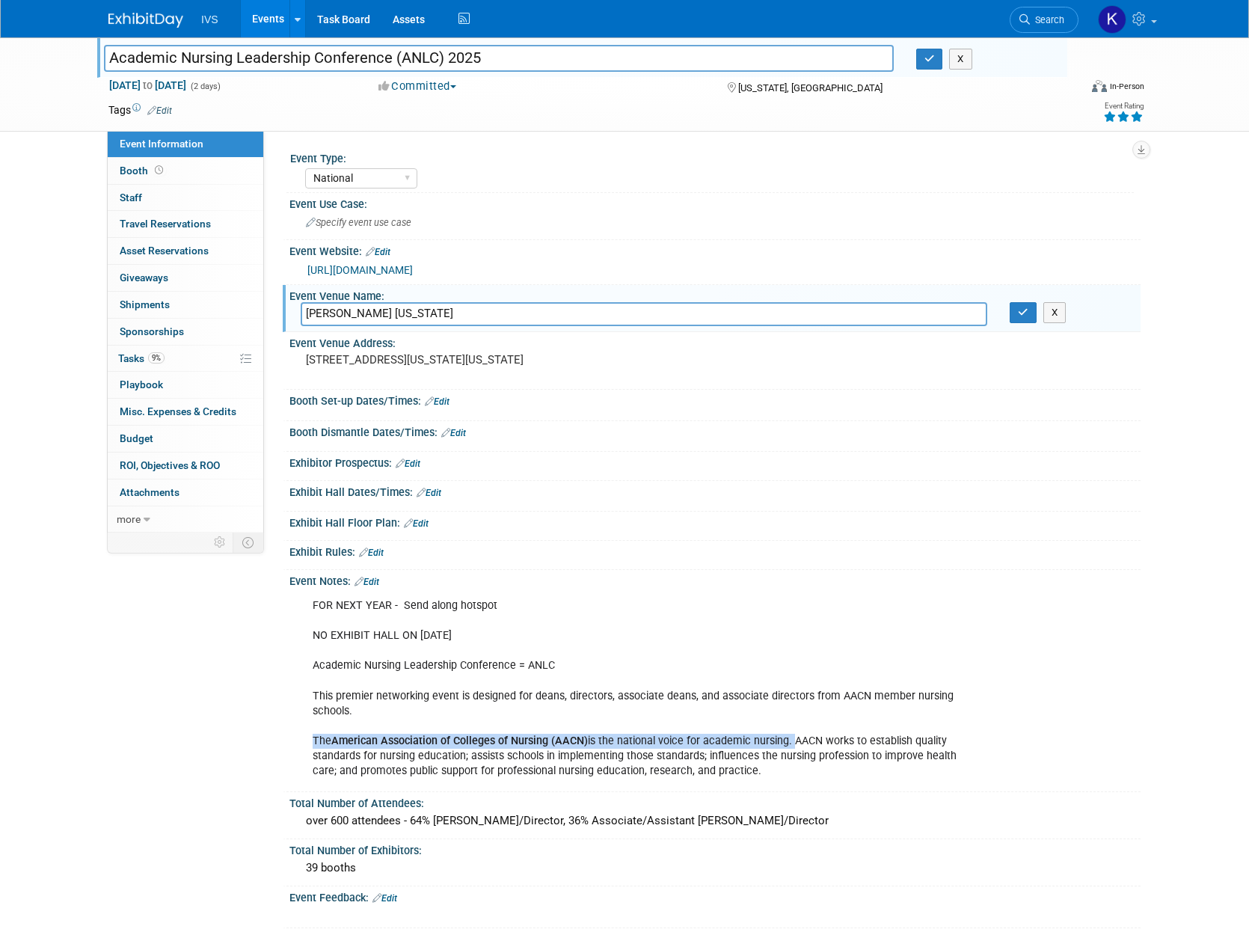
click at [252, 12] on link "Events" at bounding box center [268, 18] width 55 height 37
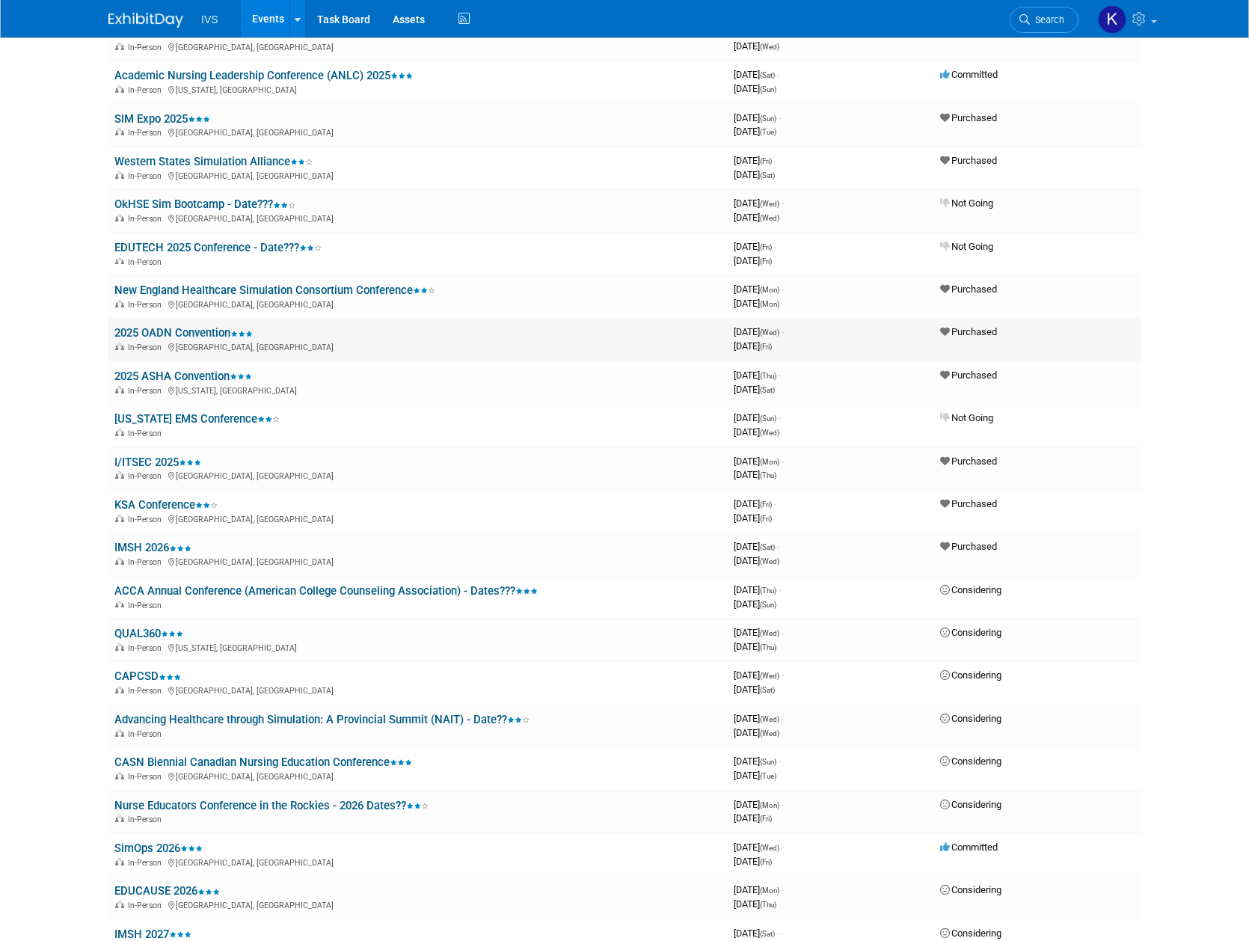
scroll to position [798, 0]
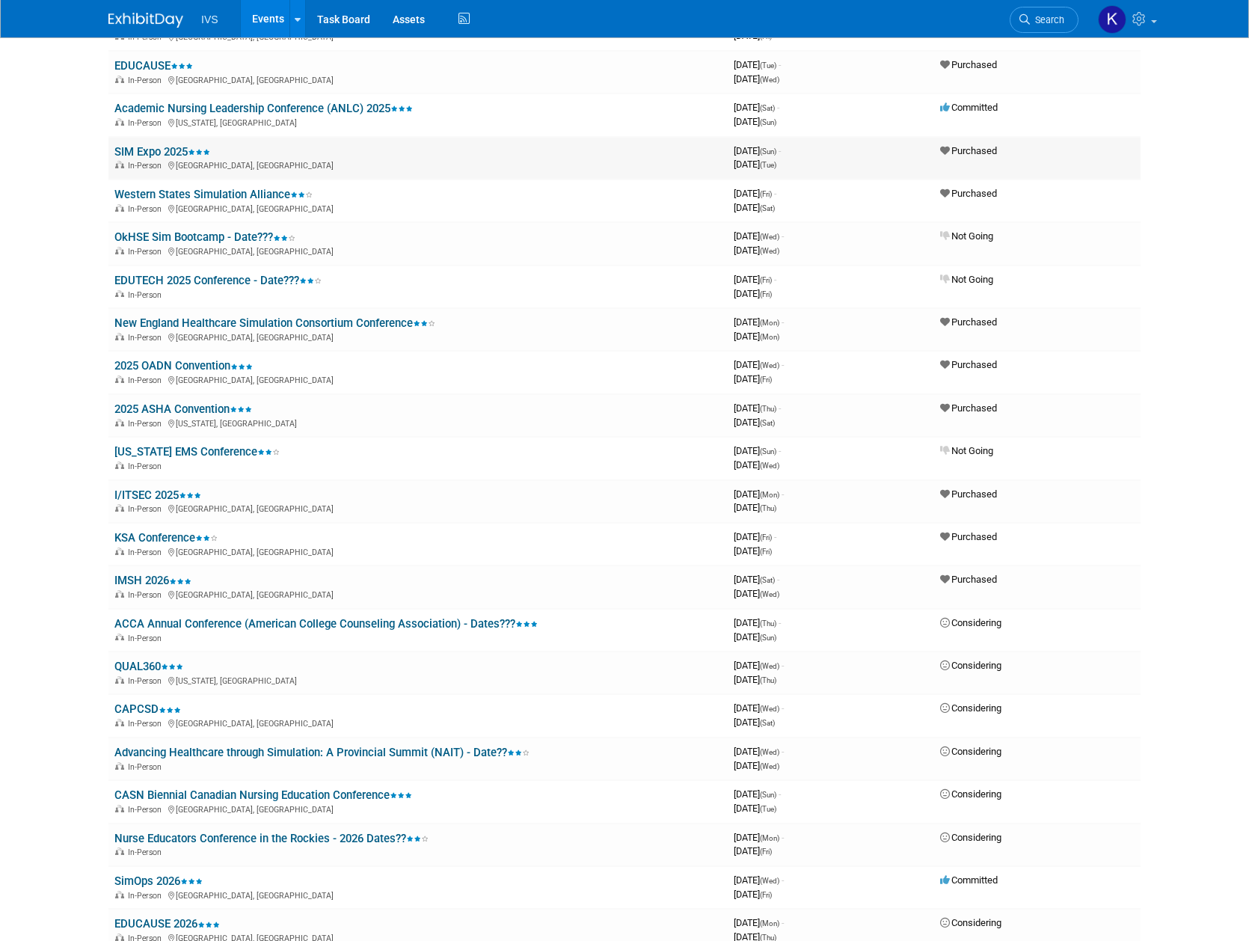
click at [154, 151] on link "SIM Expo 2025" at bounding box center [162, 151] width 96 height 13
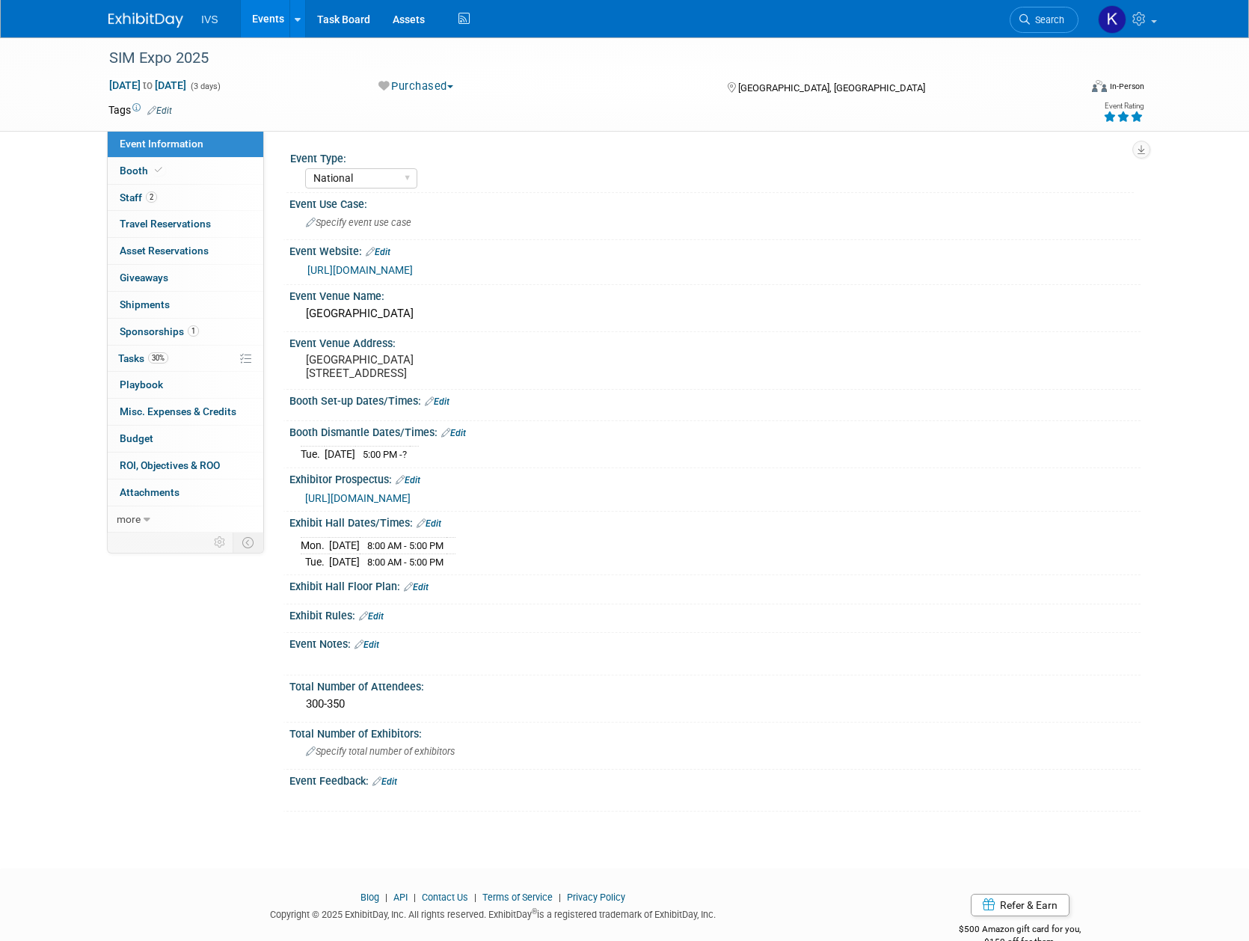
select select "National"
click at [465, 321] on div "[GEOGRAPHIC_DATA]" at bounding box center [715, 313] width 829 height 23
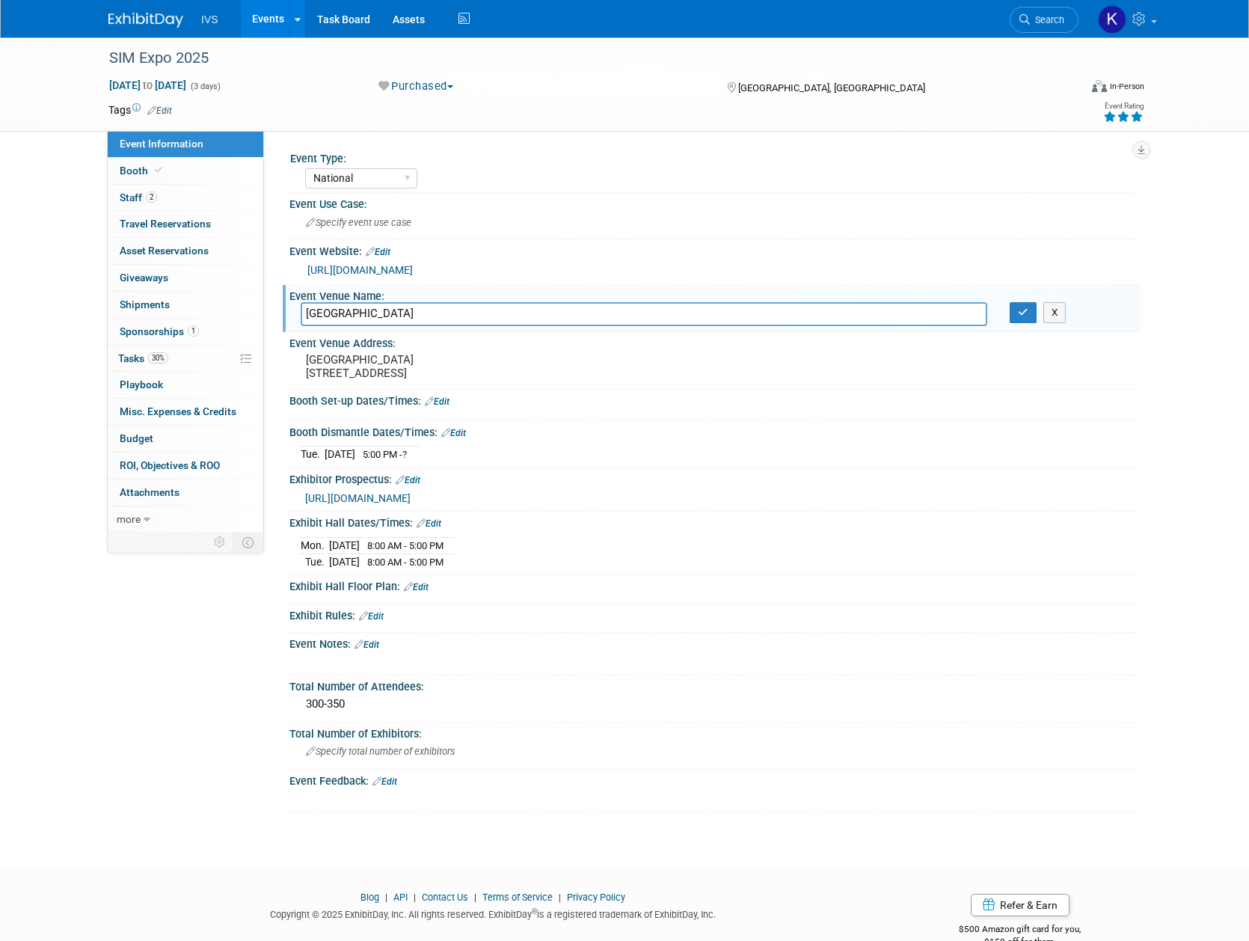
drag, startPoint x: 479, startPoint y: 313, endPoint x: 277, endPoint y: 313, distance: 201.9
click at [277, 313] on div "Event Type: National Regional Sponsorship Event Use Case: Specify event use cas…" at bounding box center [702, 332] width 876 height 402
click at [423, 380] on pre "[GEOGRAPHIC_DATA] [STREET_ADDRESS]" at bounding box center [467, 366] width 322 height 27
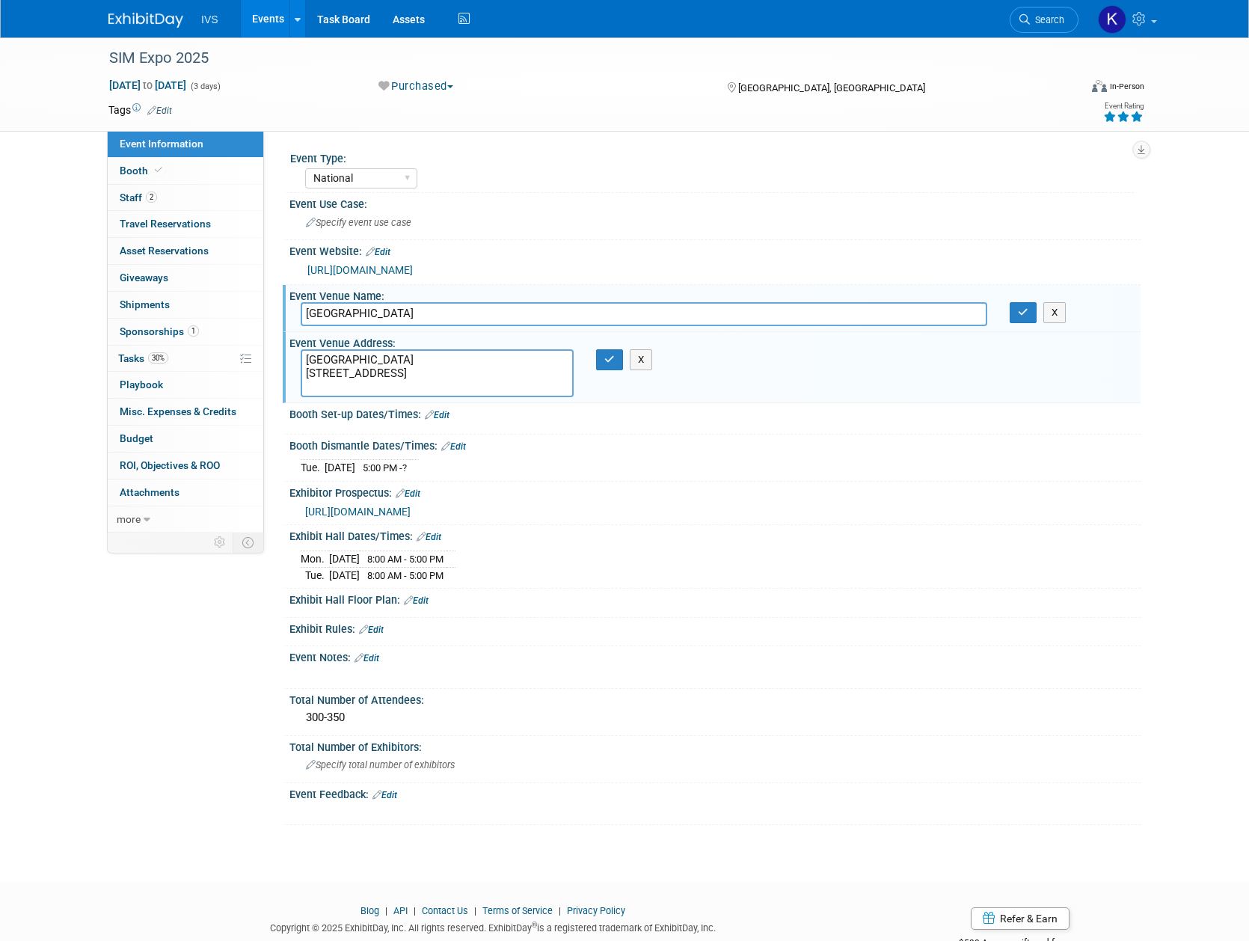
drag, startPoint x: 409, startPoint y: 387, endPoint x: 300, endPoint y: 386, distance: 109.2
click at [300, 386] on div "[GEOGRAPHIC_DATA] [STREET_ADDRESS]" at bounding box center [436, 373] width 295 height 48
click at [367, 268] on link "[URL][DOMAIN_NAME]" at bounding box center [359, 270] width 105 height 12
click at [265, 19] on link "Events" at bounding box center [268, 18] width 55 height 37
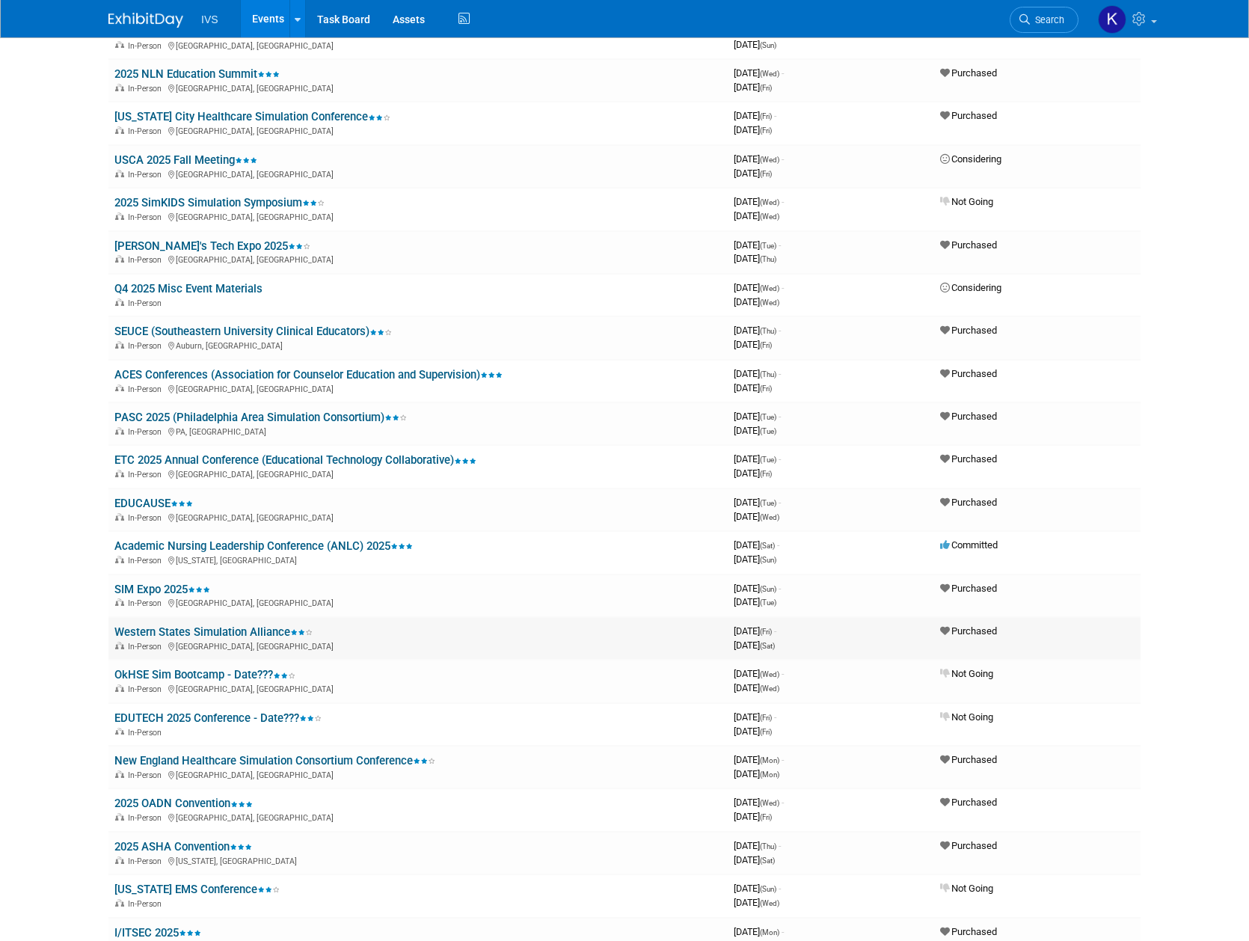
scroll to position [399, 0]
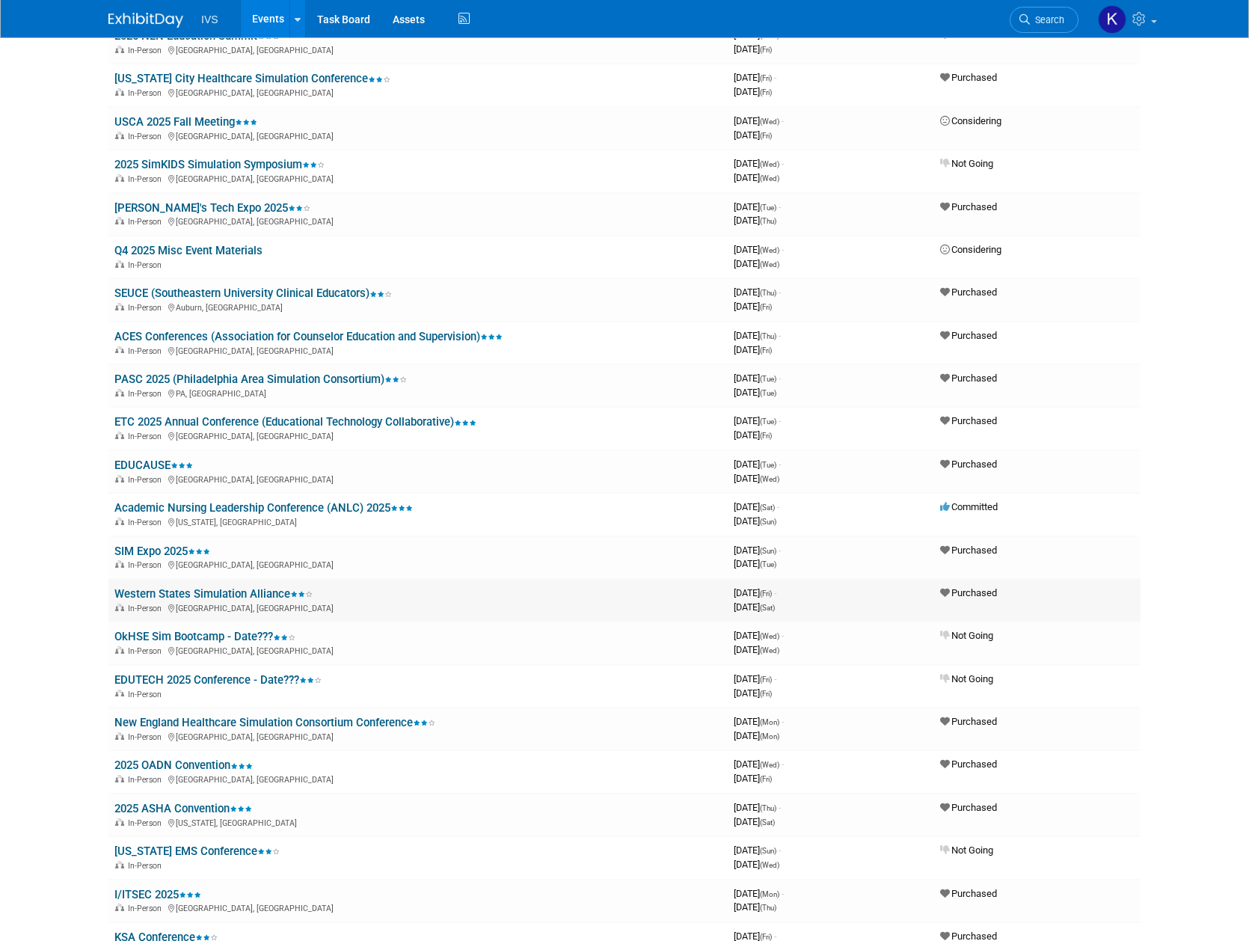
click at [159, 589] on link "Western States Simulation Alliance" at bounding box center [213, 593] width 198 height 13
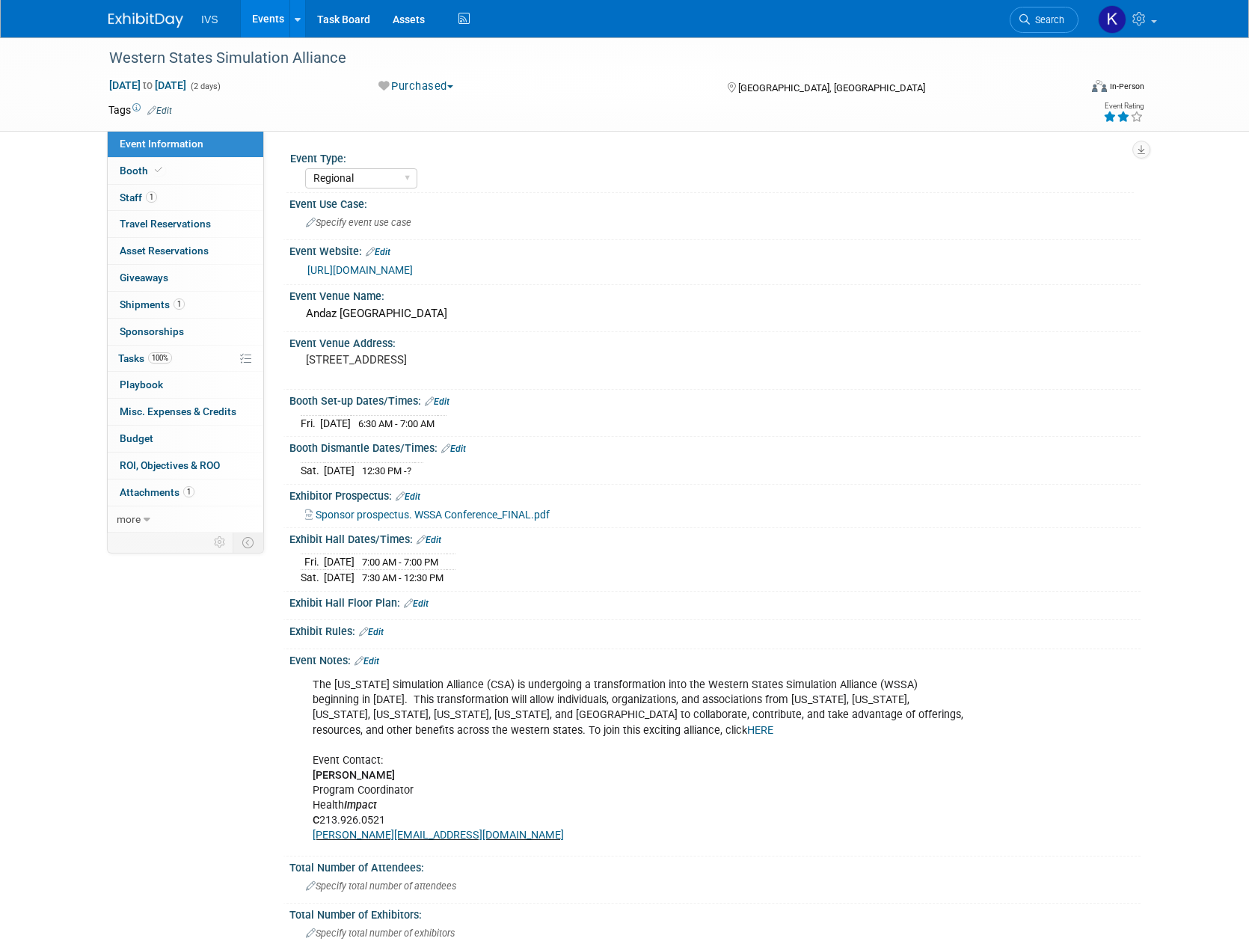
select select "Regional"
click at [283, 59] on div "Western States Simulation Alliance" at bounding box center [580, 58] width 952 height 27
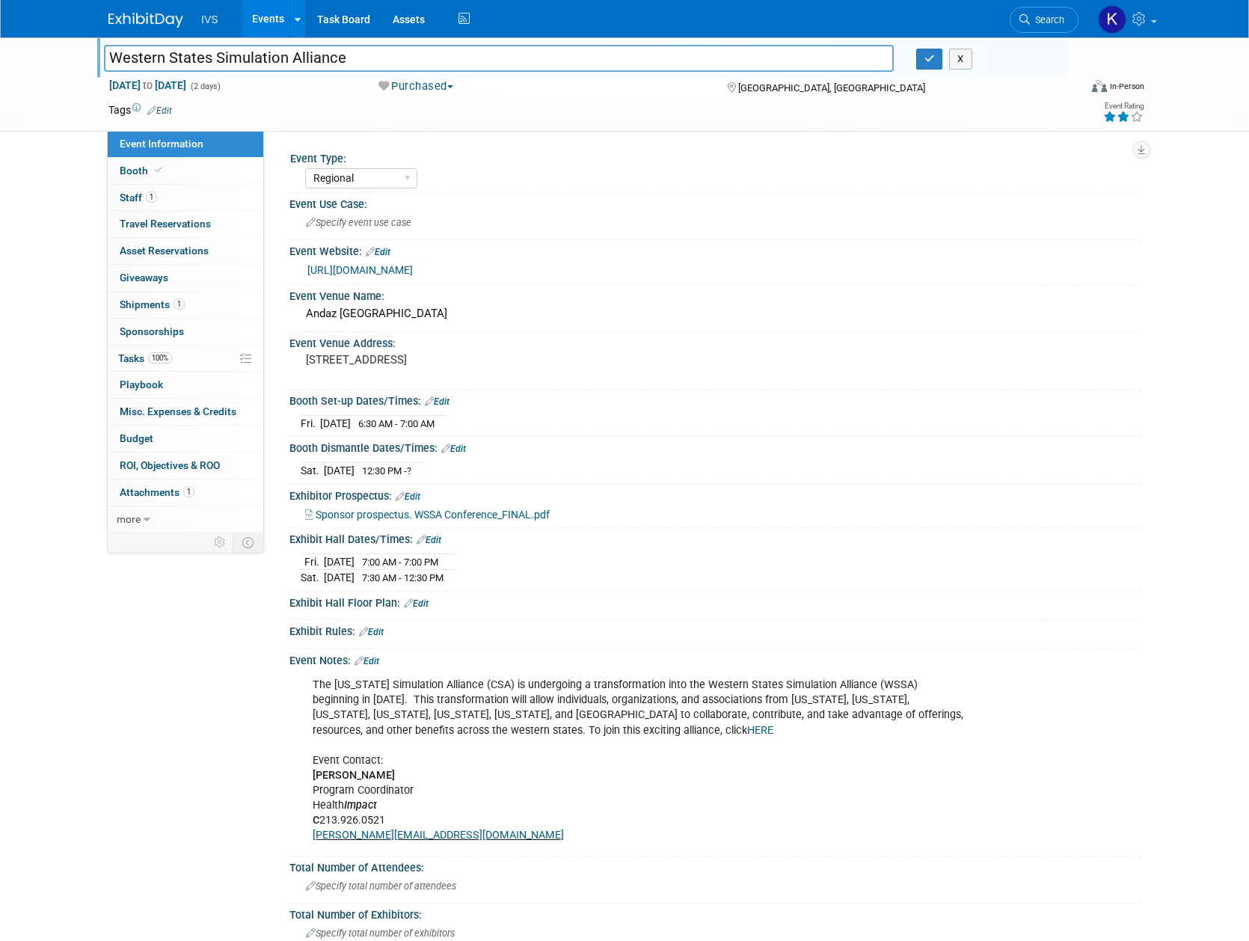
click at [283, 59] on input "Western States Simulation Alliance" at bounding box center [499, 58] width 790 height 26
click at [411, 366] on pre "600 F Street San Diego, Ca 92101" at bounding box center [467, 359] width 322 height 13
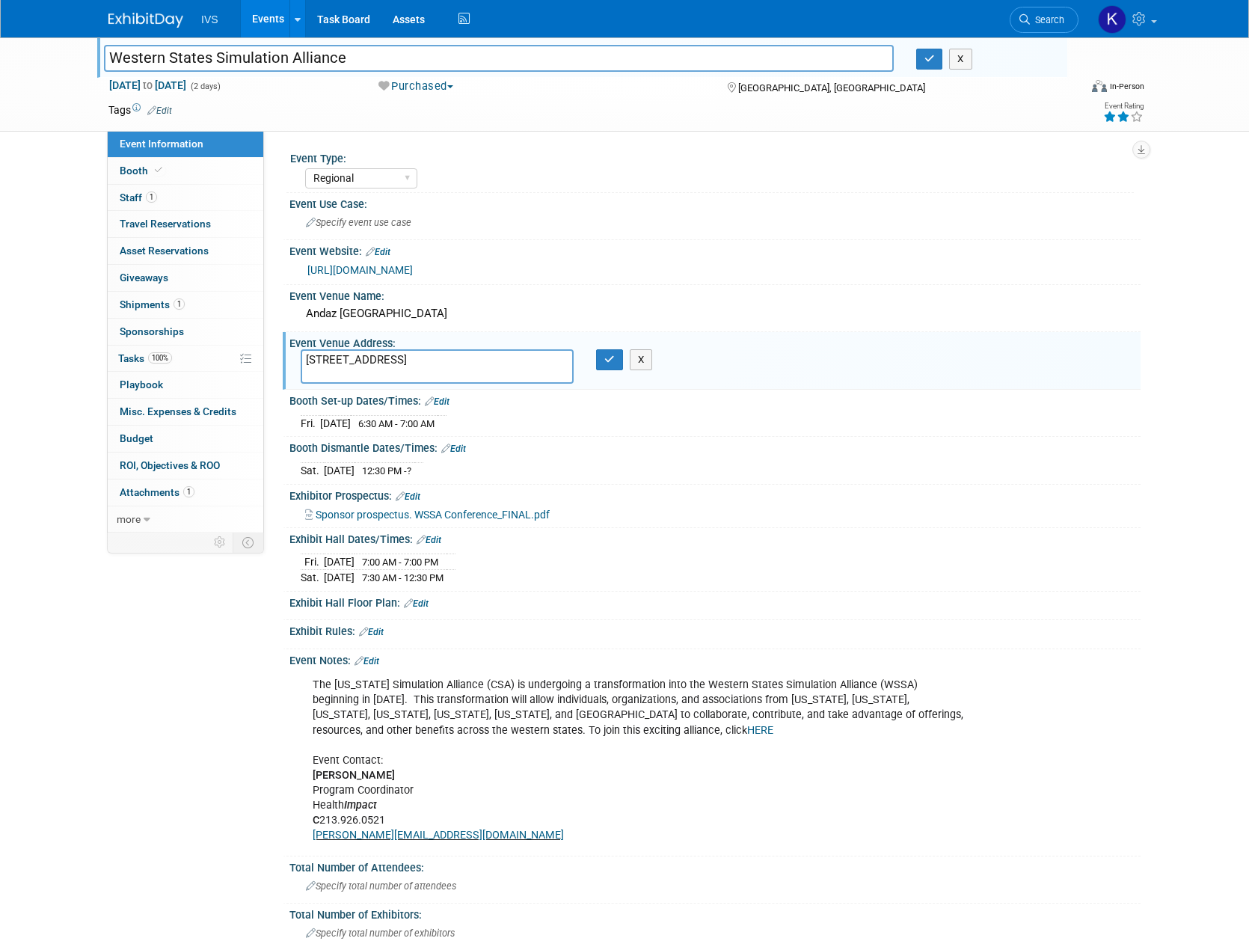
click at [399, 265] on link "https://web.cvent.com/event/bb182c6a-3411-4d19-ab4b-6d0f591ed487/summary" at bounding box center [359, 270] width 105 height 12
click at [274, 24] on link "Events" at bounding box center [268, 18] width 55 height 37
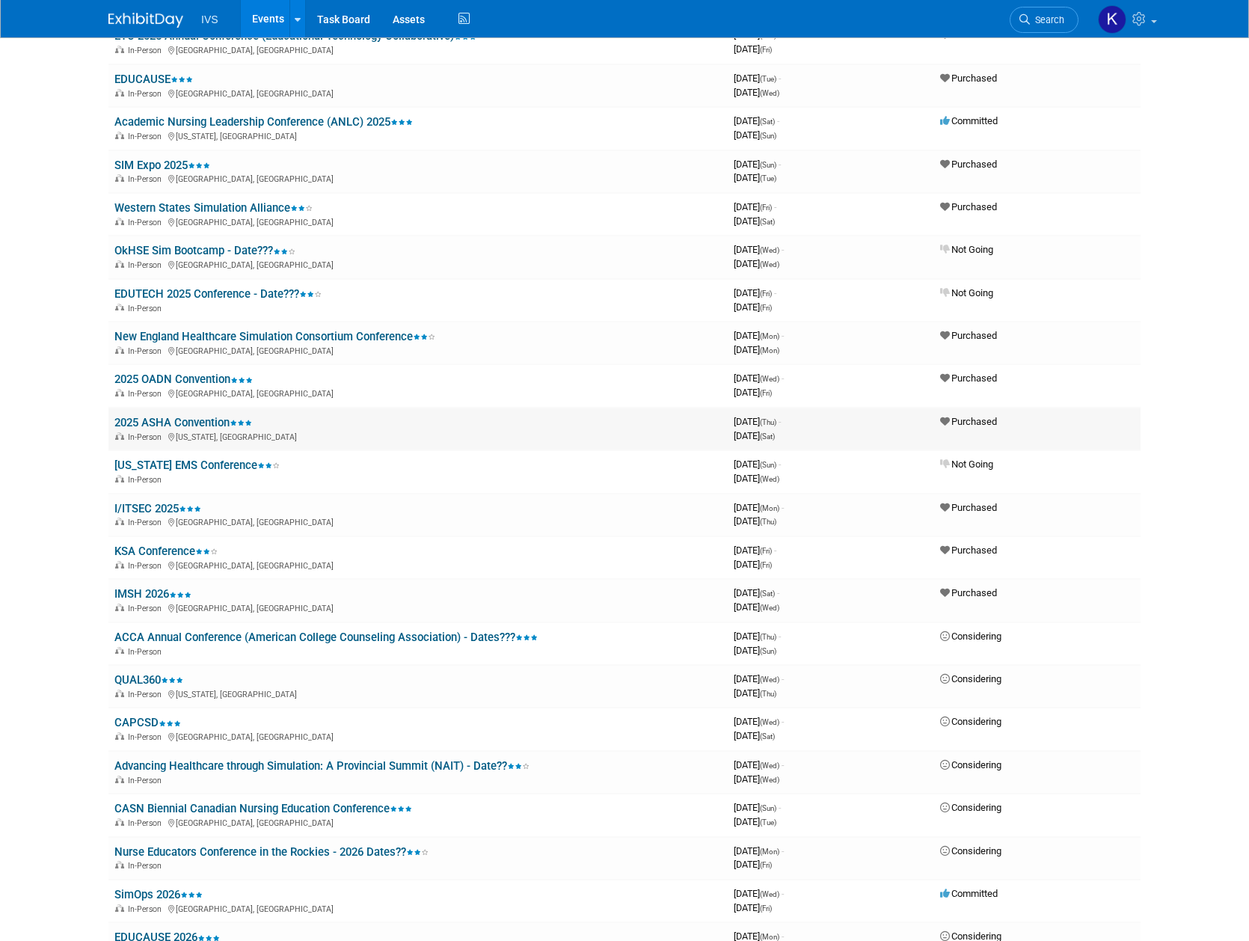
scroll to position [698, 0]
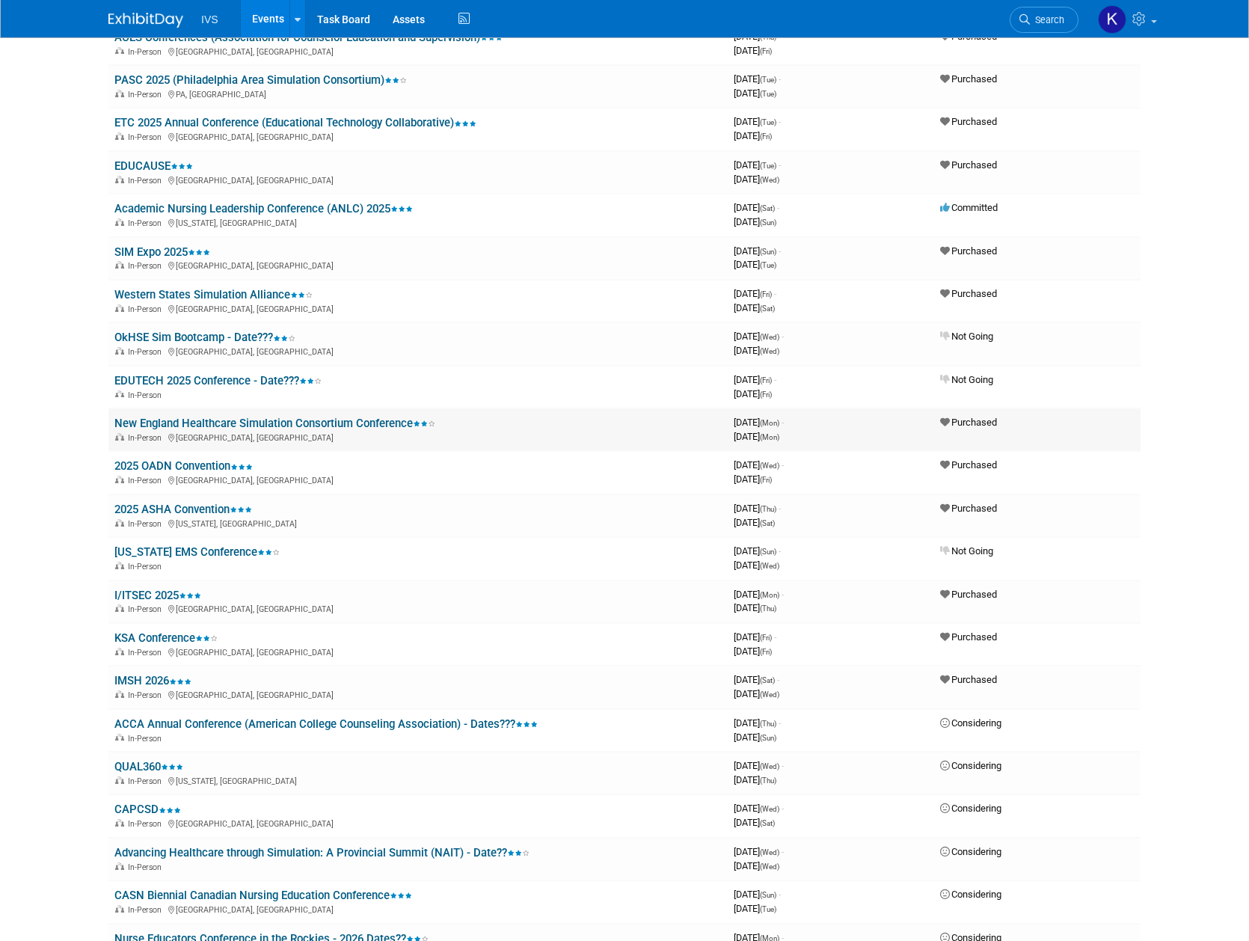
click at [226, 421] on link "New England Healthcare Simulation Consortium Conference" at bounding box center [274, 423] width 321 height 13
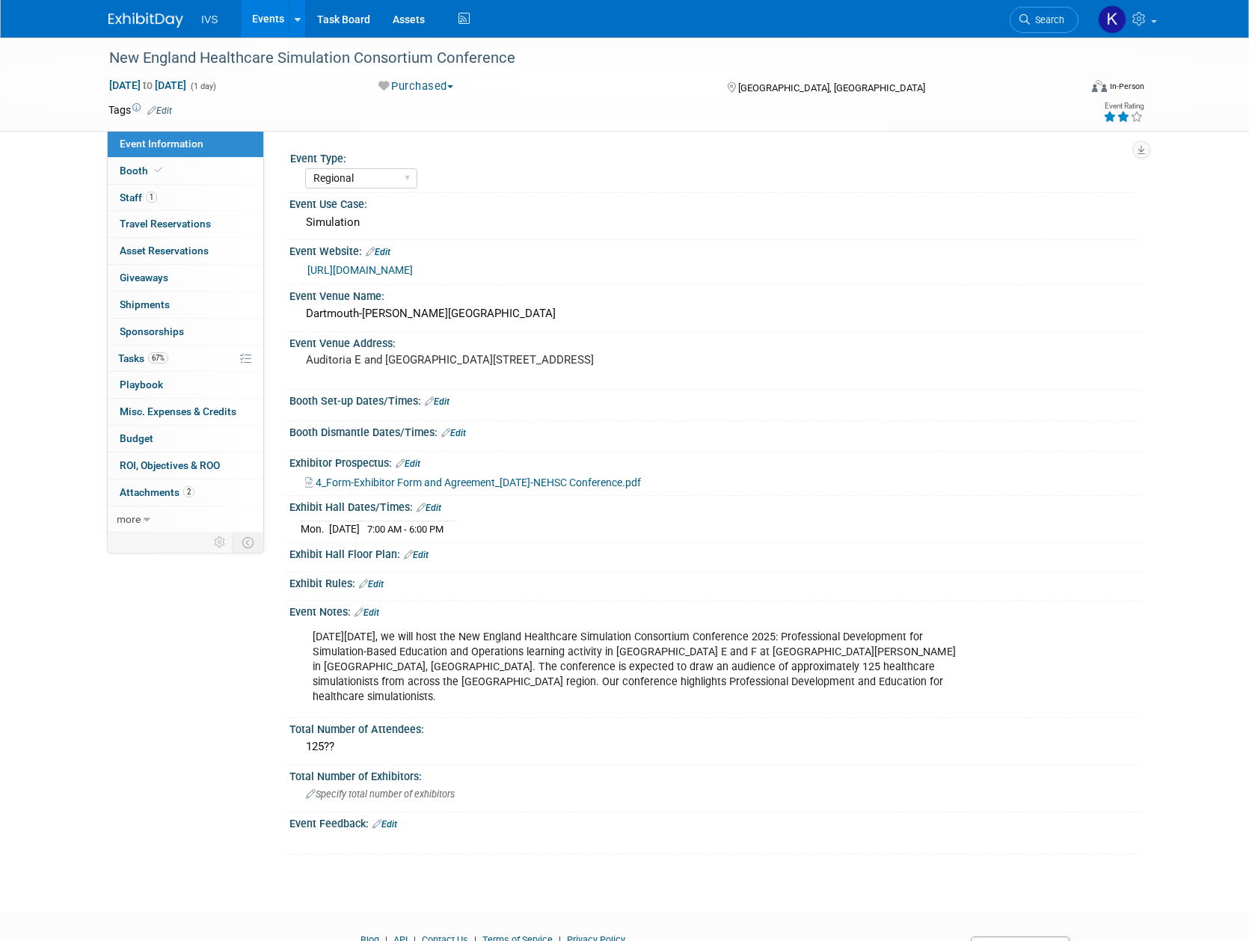
select select "Regional"
click at [357, 61] on div "New England Healthcare Simulation Consortium Conference" at bounding box center [580, 58] width 952 height 27
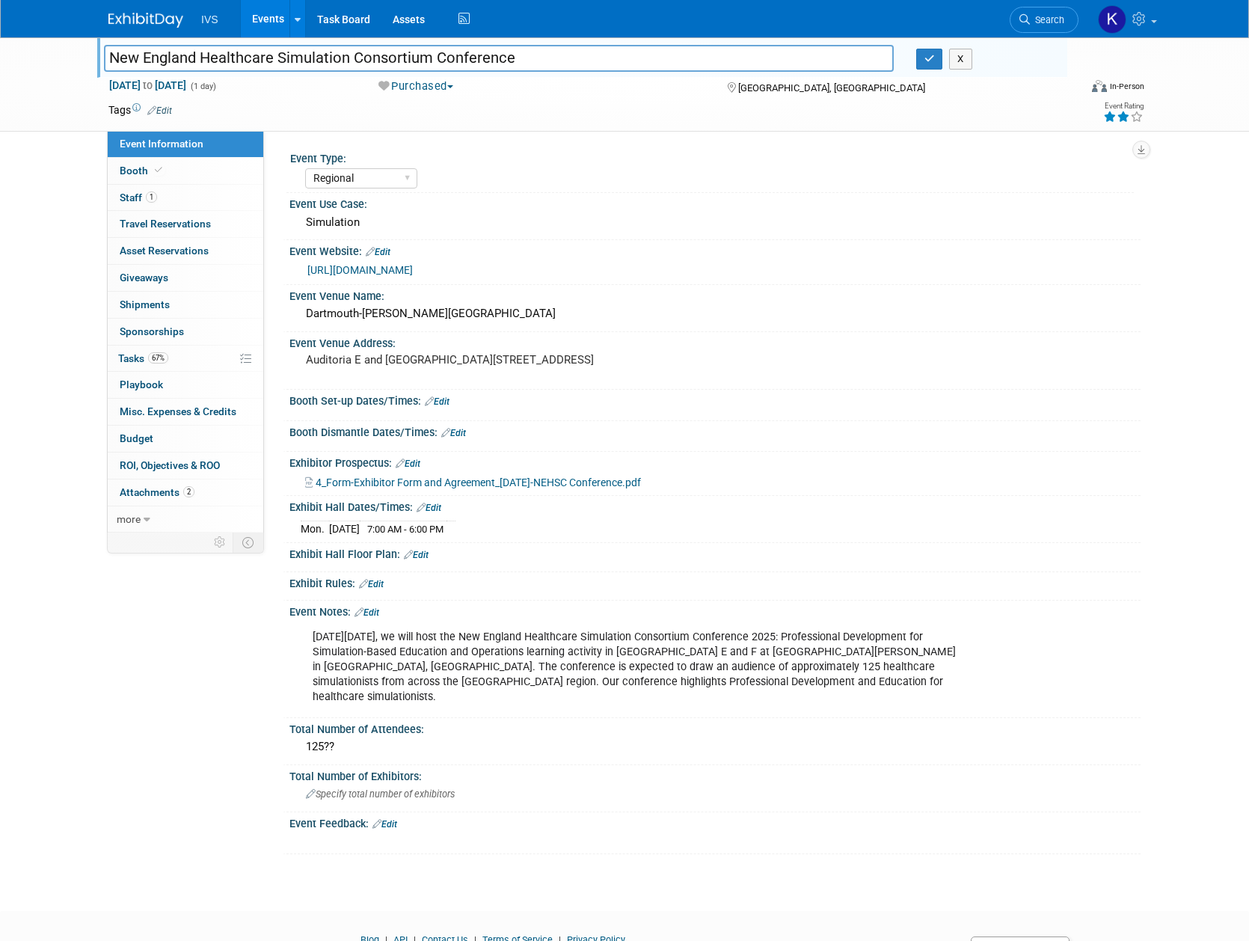
click at [357, 61] on input "New England Healthcare Simulation Consortium Conference" at bounding box center [499, 58] width 790 height 26
click at [494, 310] on div "Dartmouth-Hitchcock Medical Center" at bounding box center [715, 313] width 829 height 23
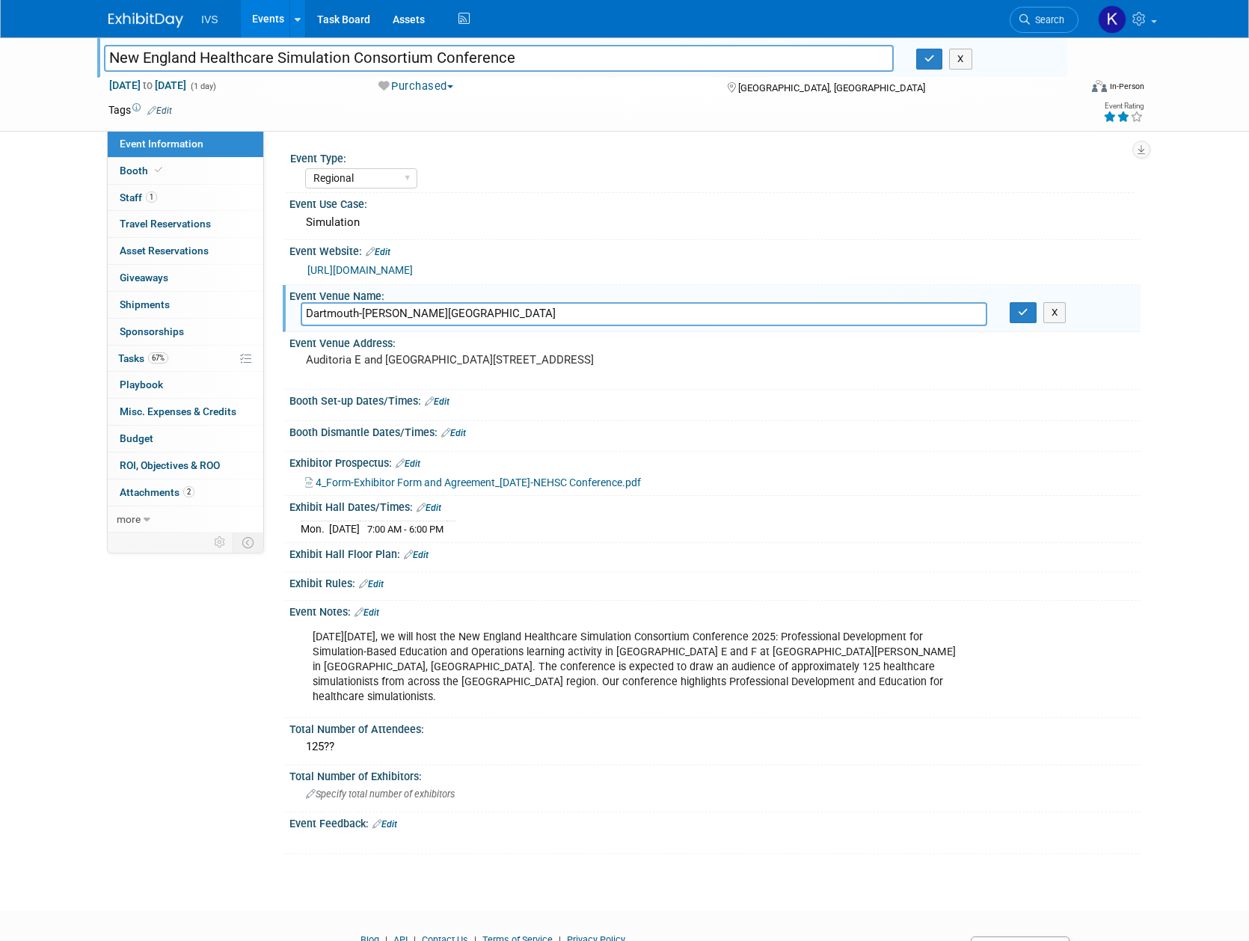
click at [494, 310] on input "Dartmouth-Hitchcock Medical Center" at bounding box center [644, 313] width 686 height 23
click at [407, 269] on link "https://dh.cloud-cme.com/course/courseoverview?P=0&EID=153561" at bounding box center [359, 270] width 105 height 12
click at [257, 22] on link "Events" at bounding box center [268, 18] width 55 height 37
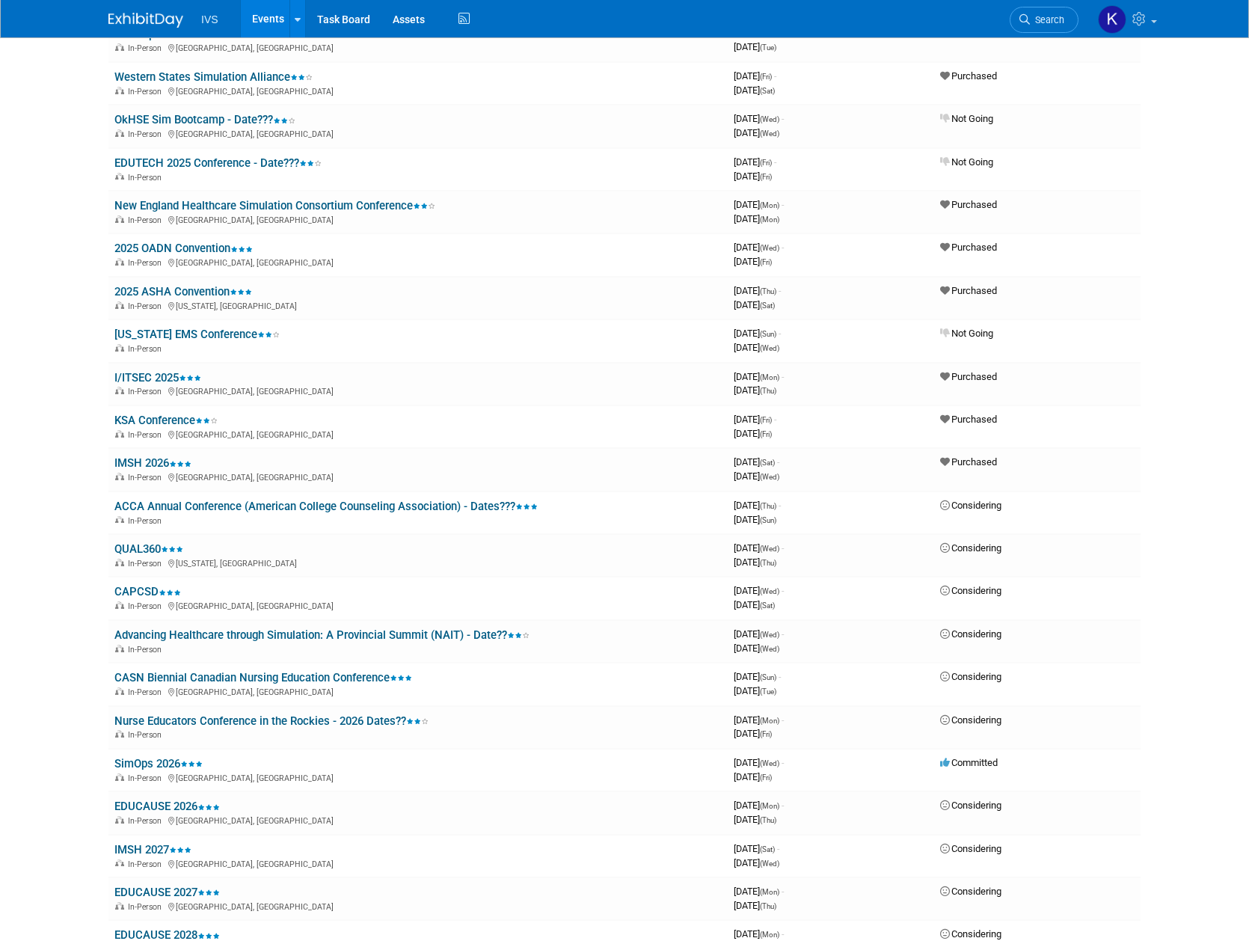
scroll to position [716, 0]
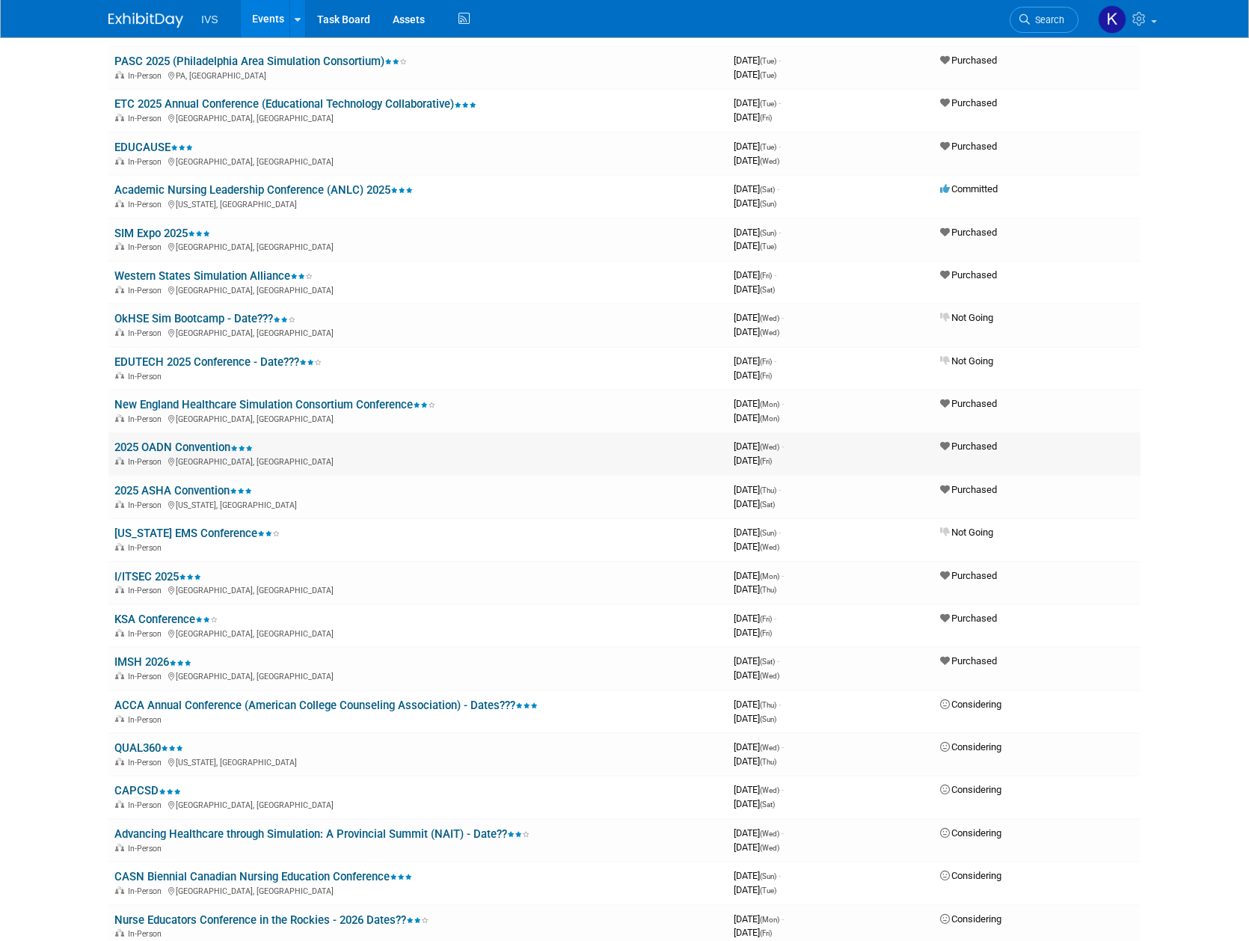
click at [201, 446] on link "2025 OADN Convention" at bounding box center [183, 446] width 138 height 13
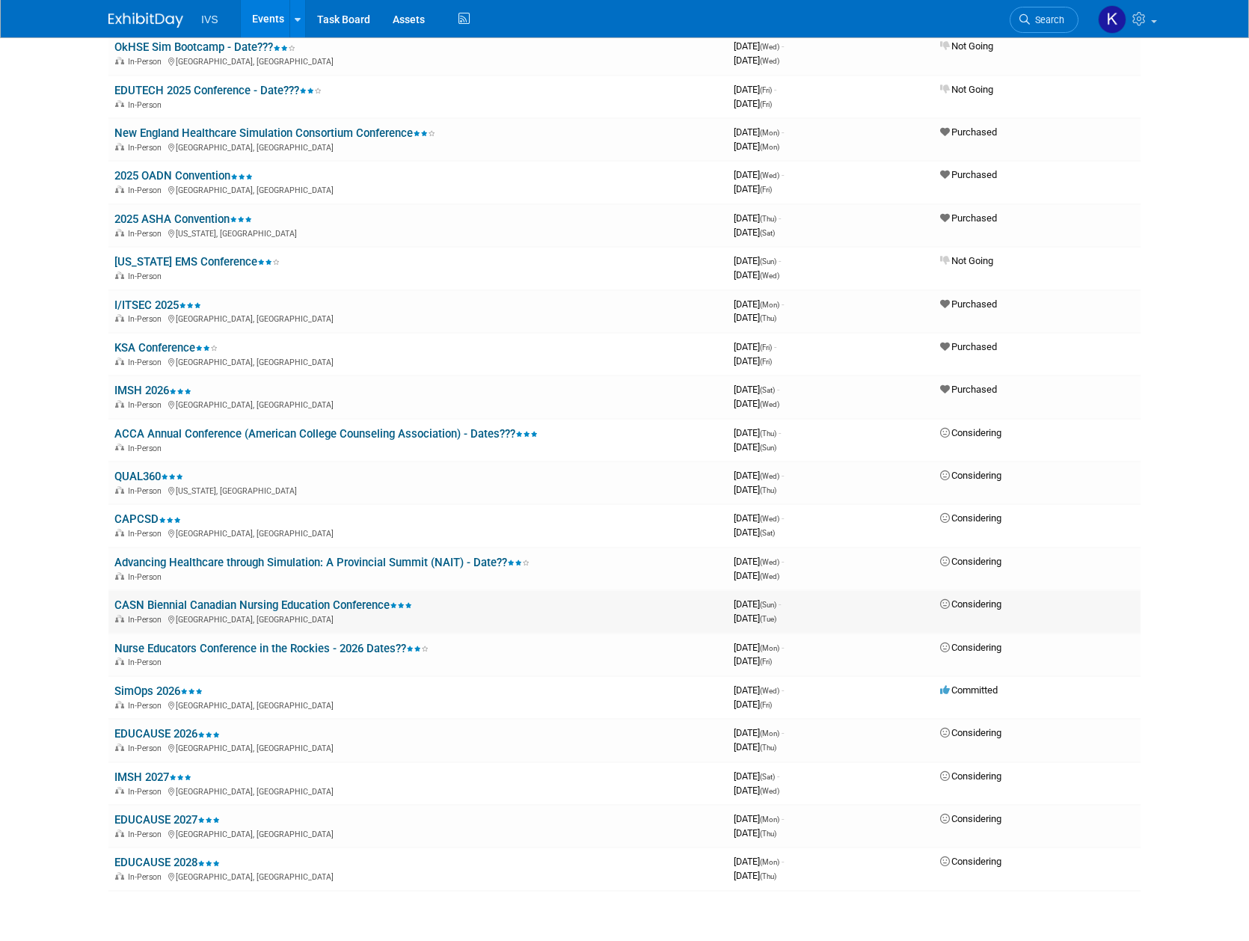
scroll to position [915, 0]
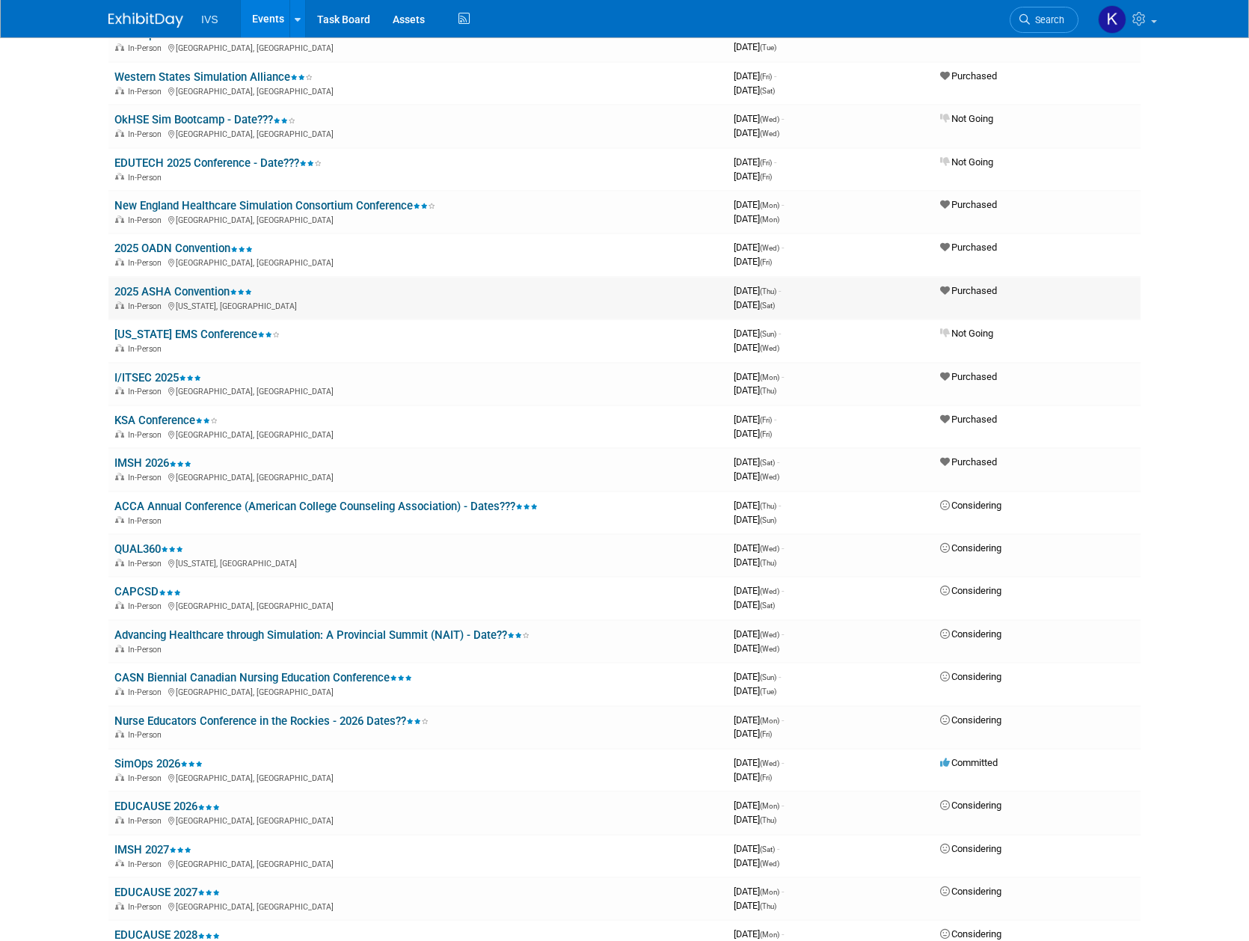
click at [187, 288] on link "2025 ASHA Convention" at bounding box center [183, 291] width 138 height 13
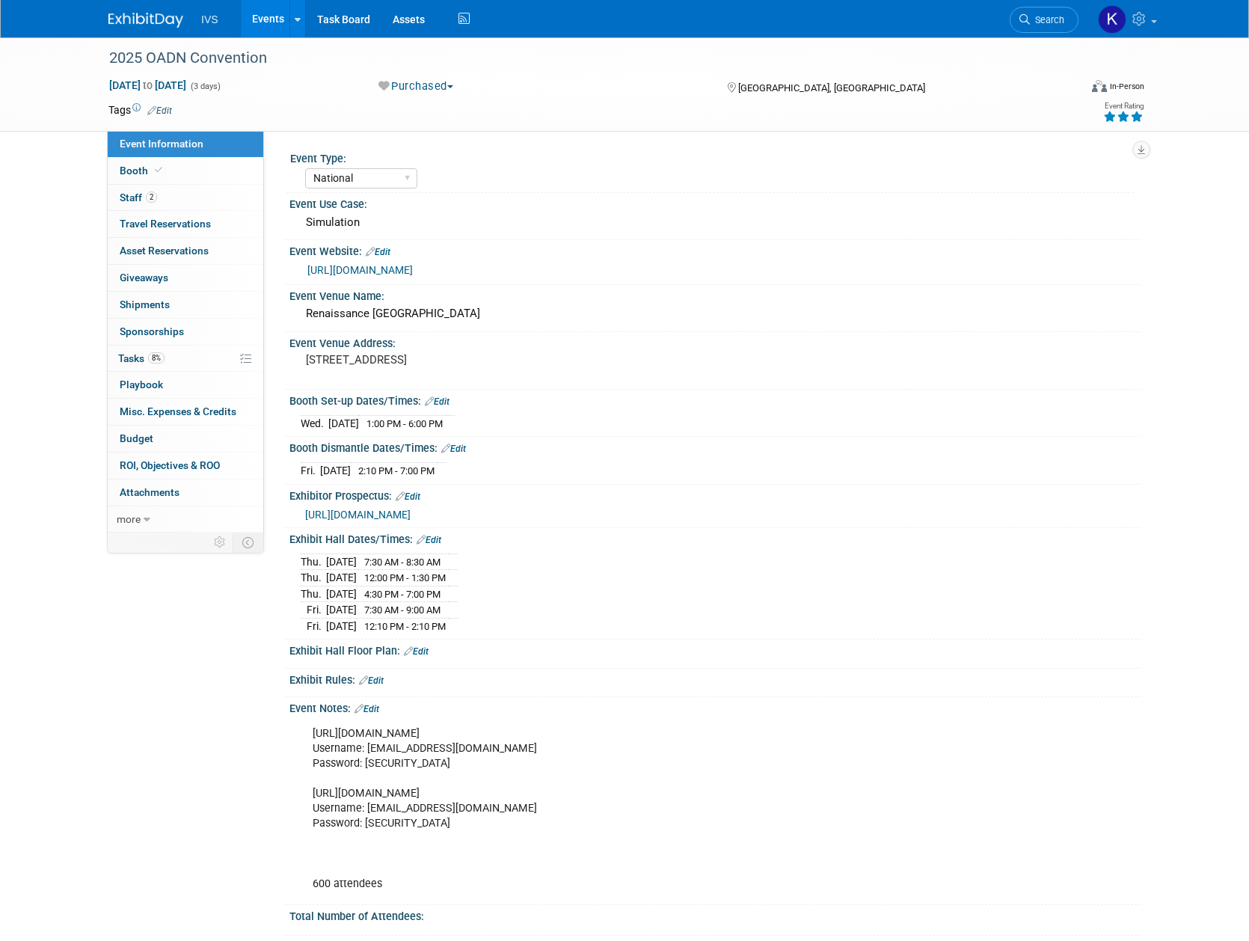
select select "National"
drag, startPoint x: 149, startPoint y: 55, endPoint x: 285, endPoint y: 64, distance: 136.4
click at [285, 64] on div "2025 OADN Convention" at bounding box center [580, 58] width 952 height 27
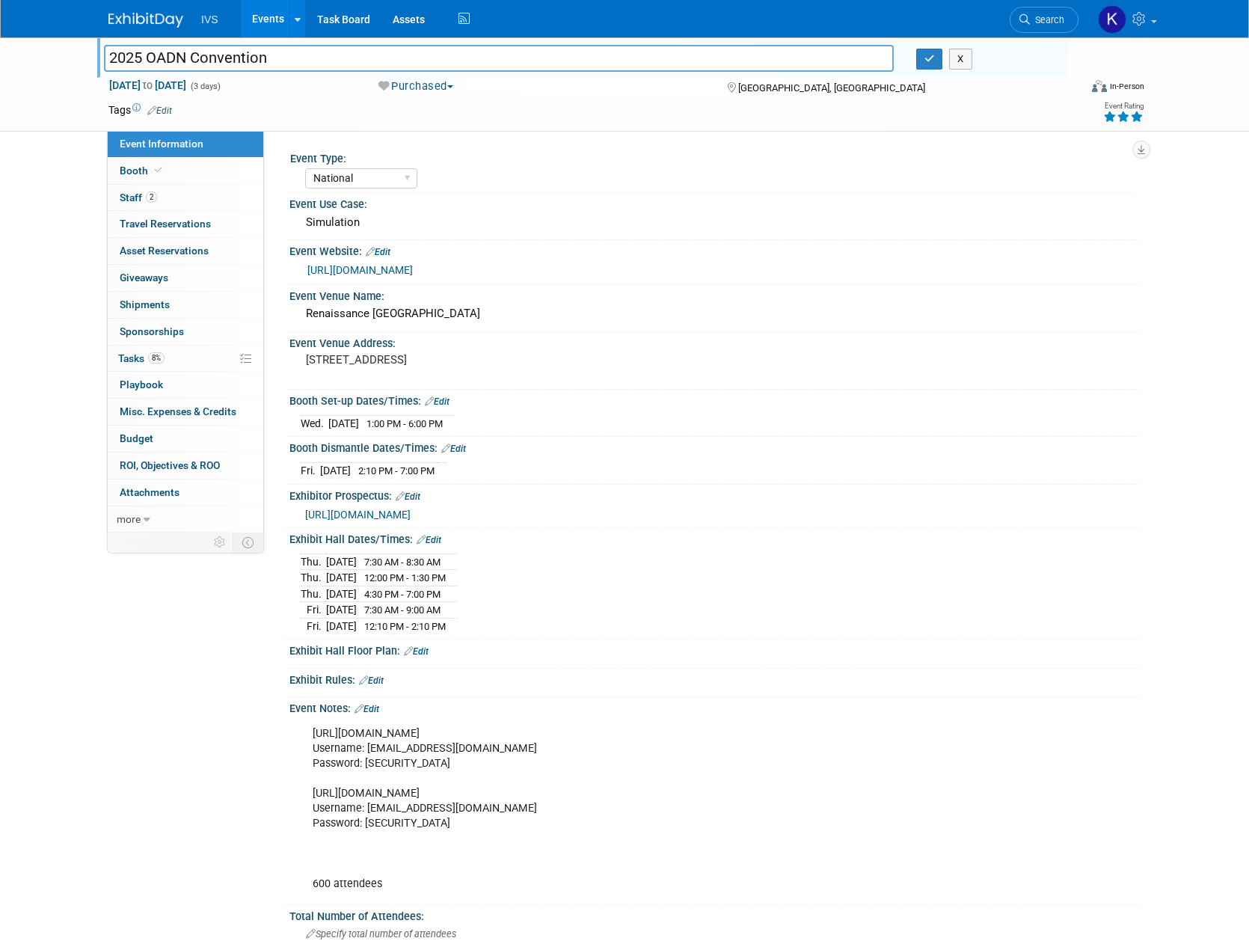
drag, startPoint x: 281, startPoint y: 63, endPoint x: 151, endPoint y: 49, distance: 130.8
click at [151, 49] on input "2025 OADN Convention" at bounding box center [499, 58] width 790 height 26
click at [434, 318] on div "Renaissance [GEOGRAPHIC_DATA]" at bounding box center [715, 313] width 829 height 23
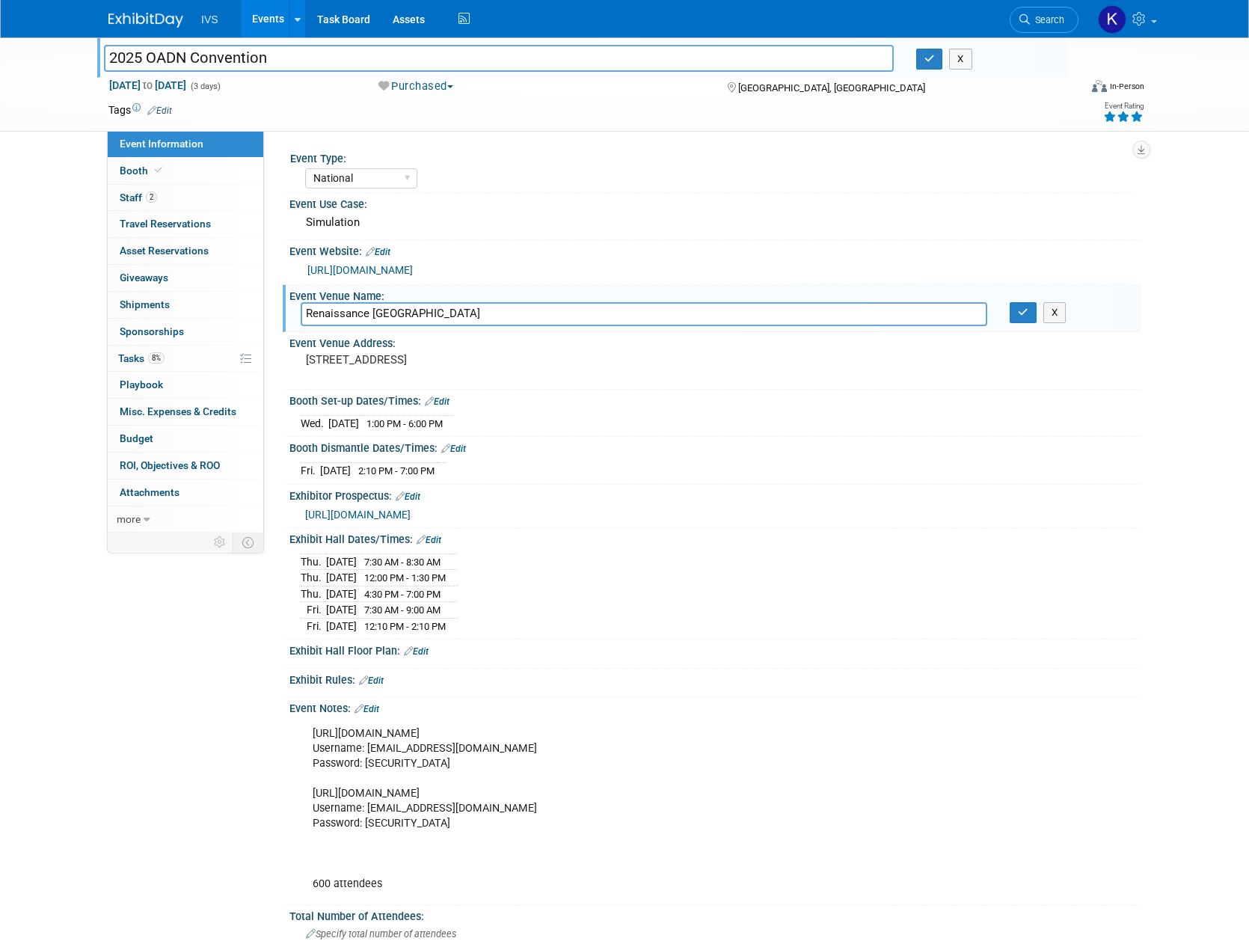
click at [434, 318] on input "Renaissance [GEOGRAPHIC_DATA]" at bounding box center [644, 313] width 686 height 23
click at [353, 272] on link "[URL][DOMAIN_NAME]" at bounding box center [359, 270] width 105 height 12
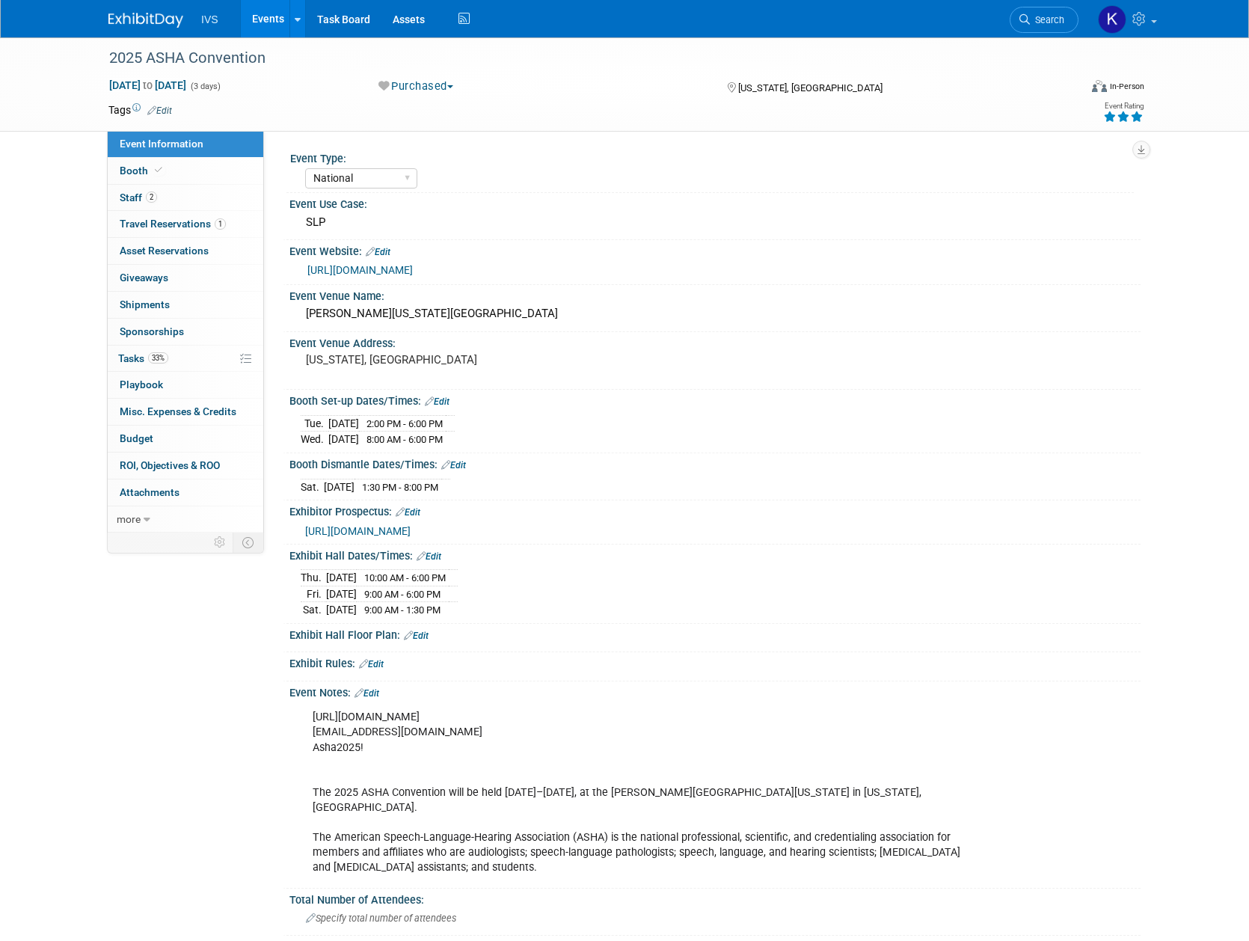
select select "National"
click at [179, 56] on div "2025 ASHA Convention" at bounding box center [580, 58] width 952 height 27
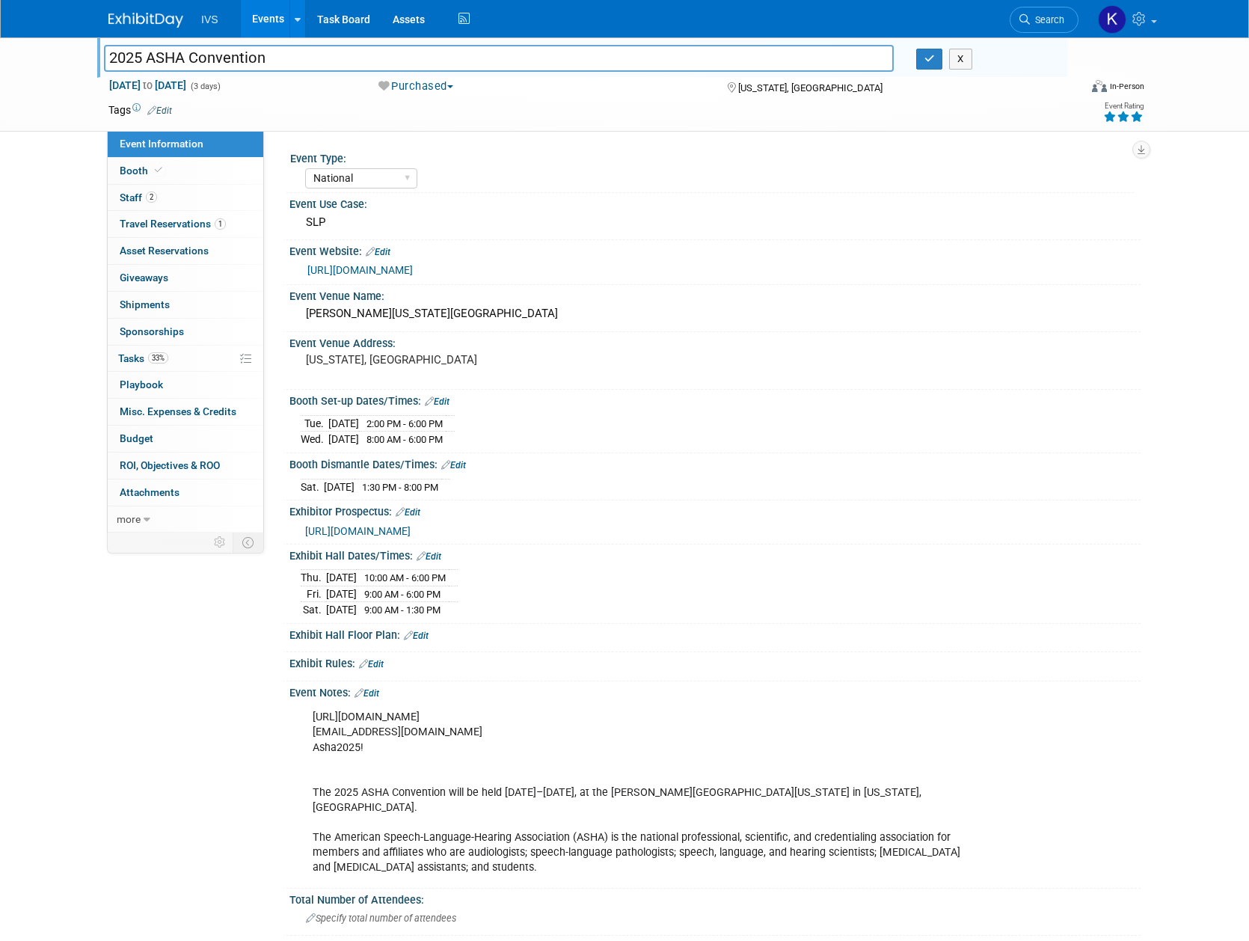
drag, startPoint x: 150, startPoint y: 59, endPoint x: 294, endPoint y: 59, distance: 143.6
click at [294, 59] on input "2025 ASHA Convention" at bounding box center [499, 58] width 790 height 26
click at [313, 313] on div "[PERSON_NAME][US_STATE][GEOGRAPHIC_DATA]" at bounding box center [715, 313] width 829 height 23
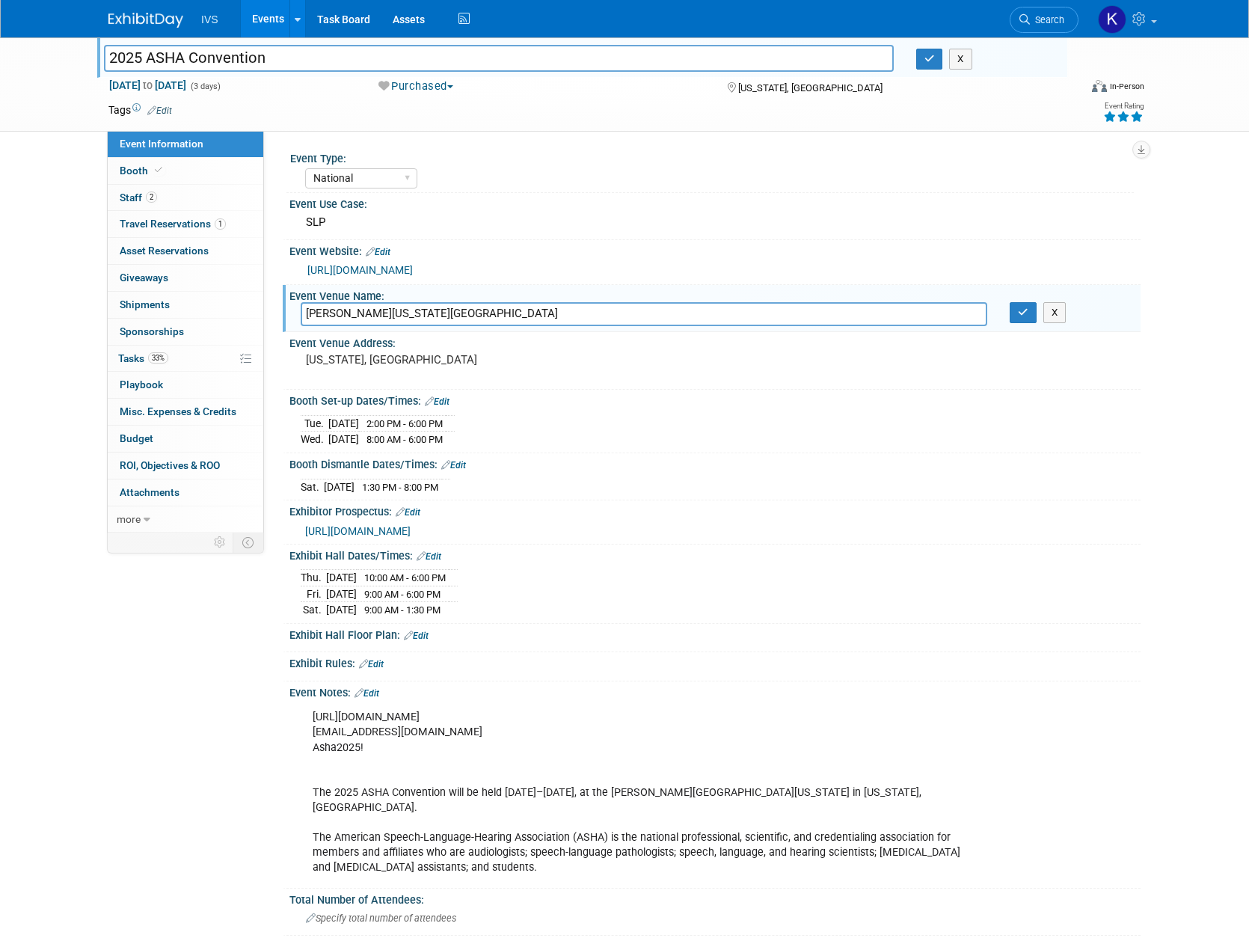
drag, startPoint x: 307, startPoint y: 313, endPoint x: 523, endPoint y: 319, distance: 215.5
click at [523, 319] on input "[PERSON_NAME][US_STATE][GEOGRAPHIC_DATA]" at bounding box center [644, 313] width 686 height 23
click at [365, 780] on div "[URL][DOMAIN_NAME] [EMAIL_ADDRESS][DOMAIN_NAME] Asha2025! The 2025 ASHA Convent…" at bounding box center [639, 792] width 674 height 180
drag, startPoint x: 312, startPoint y: 819, endPoint x: 578, endPoint y: 847, distance: 267.7
click at [578, 847] on div "[URL][DOMAIN_NAME] [EMAIL_ADDRESS][DOMAIN_NAME] Asha2025! The 2025 ASHA Convent…" at bounding box center [639, 792] width 674 height 180
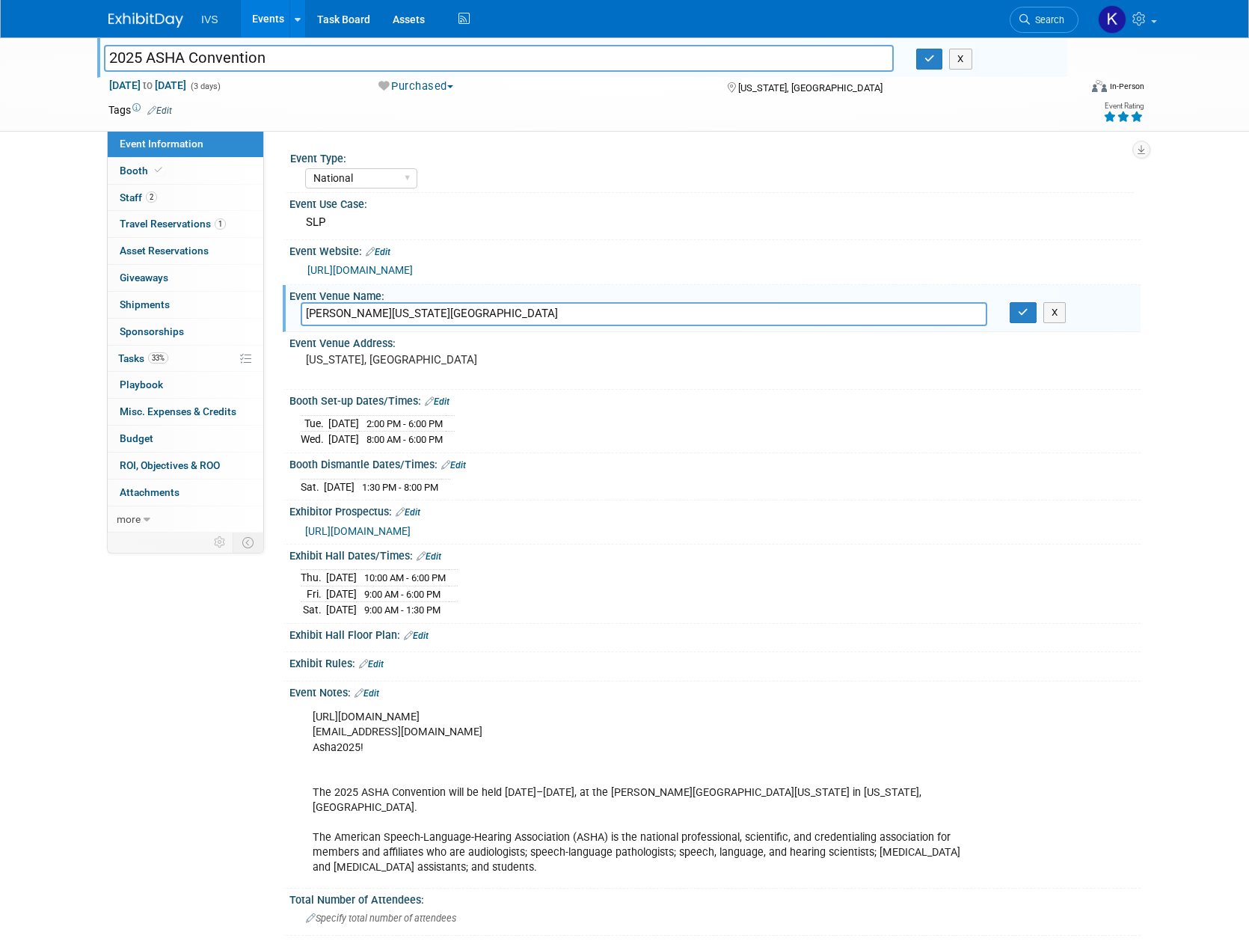
copy div "The American Speech-Language-Hearing Association (ASHA) is the national profess…"
click at [413, 269] on link "[URL][DOMAIN_NAME]" at bounding box center [359, 270] width 105 height 12
click at [262, 16] on link "Events" at bounding box center [268, 18] width 55 height 37
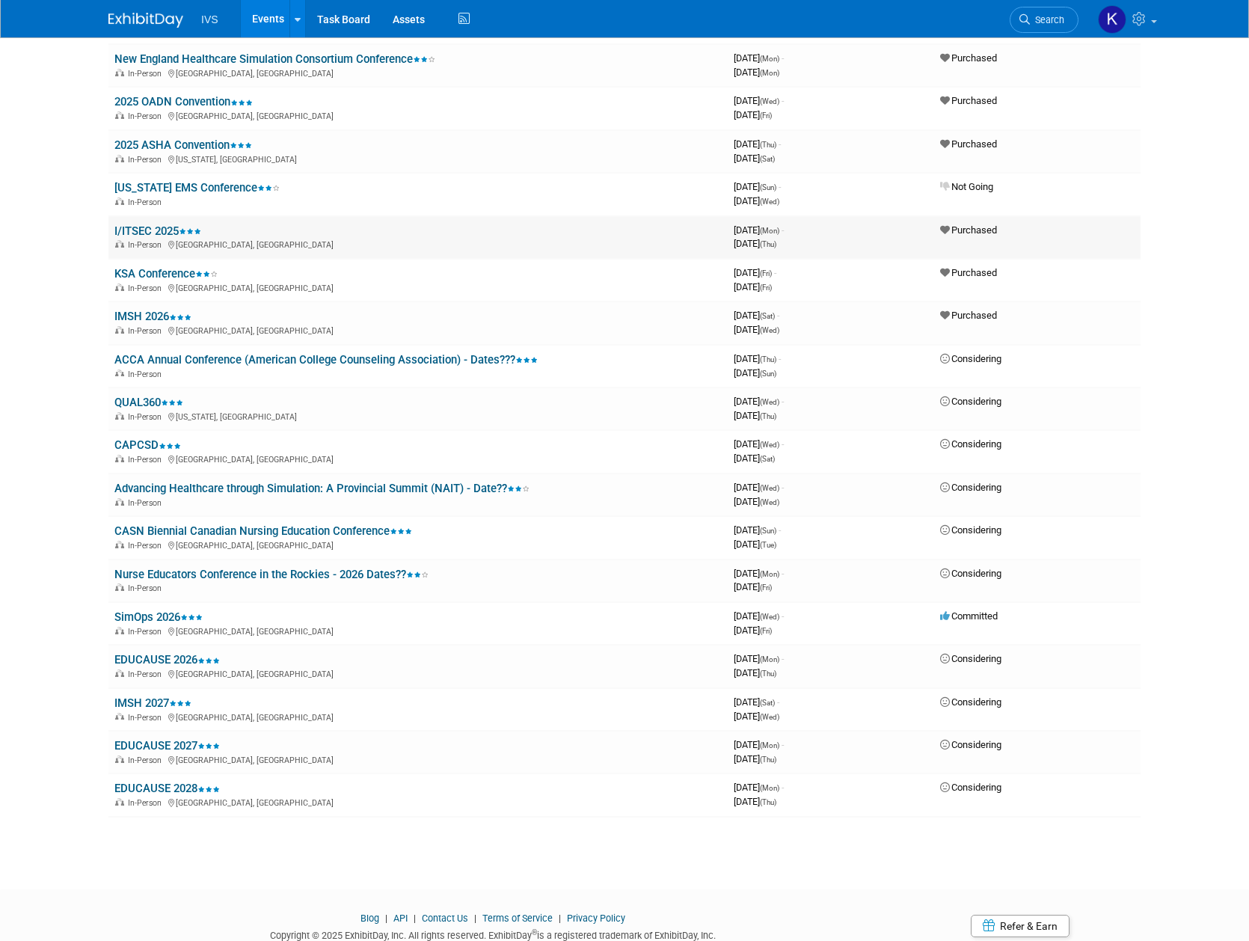
scroll to position [1016, 0]
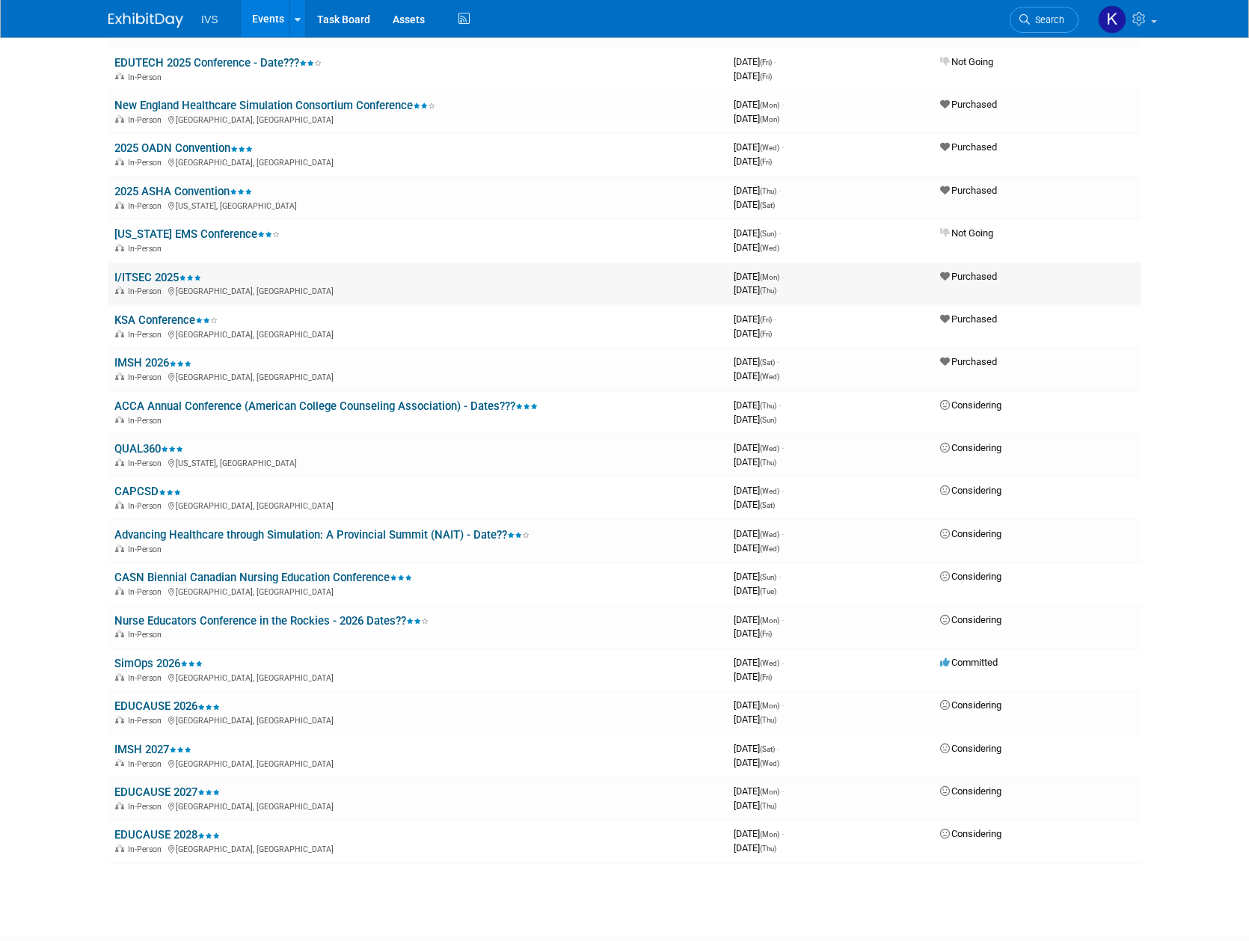
click at [153, 272] on link "I/ITSEC 2025" at bounding box center [157, 277] width 87 height 13
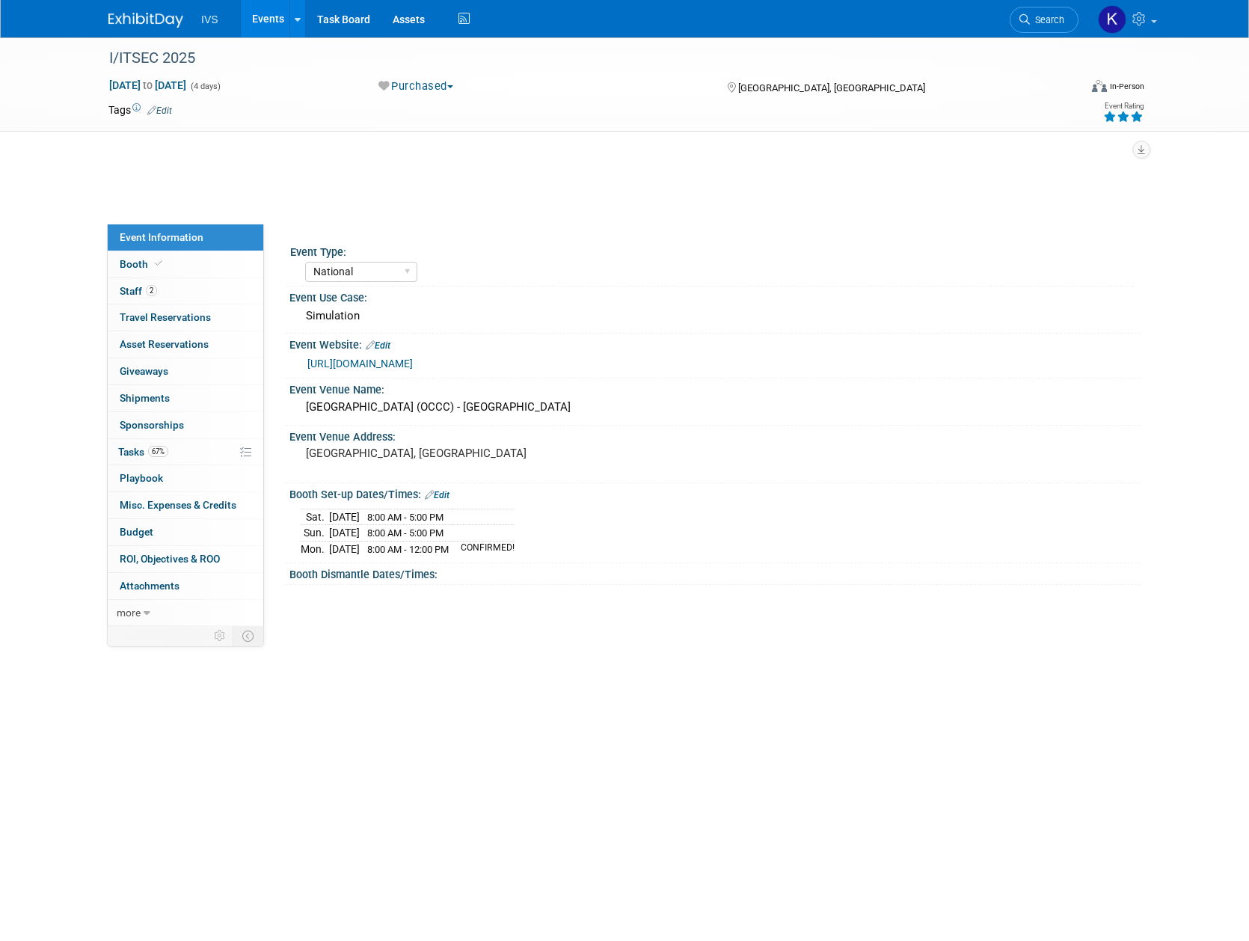
select select "National"
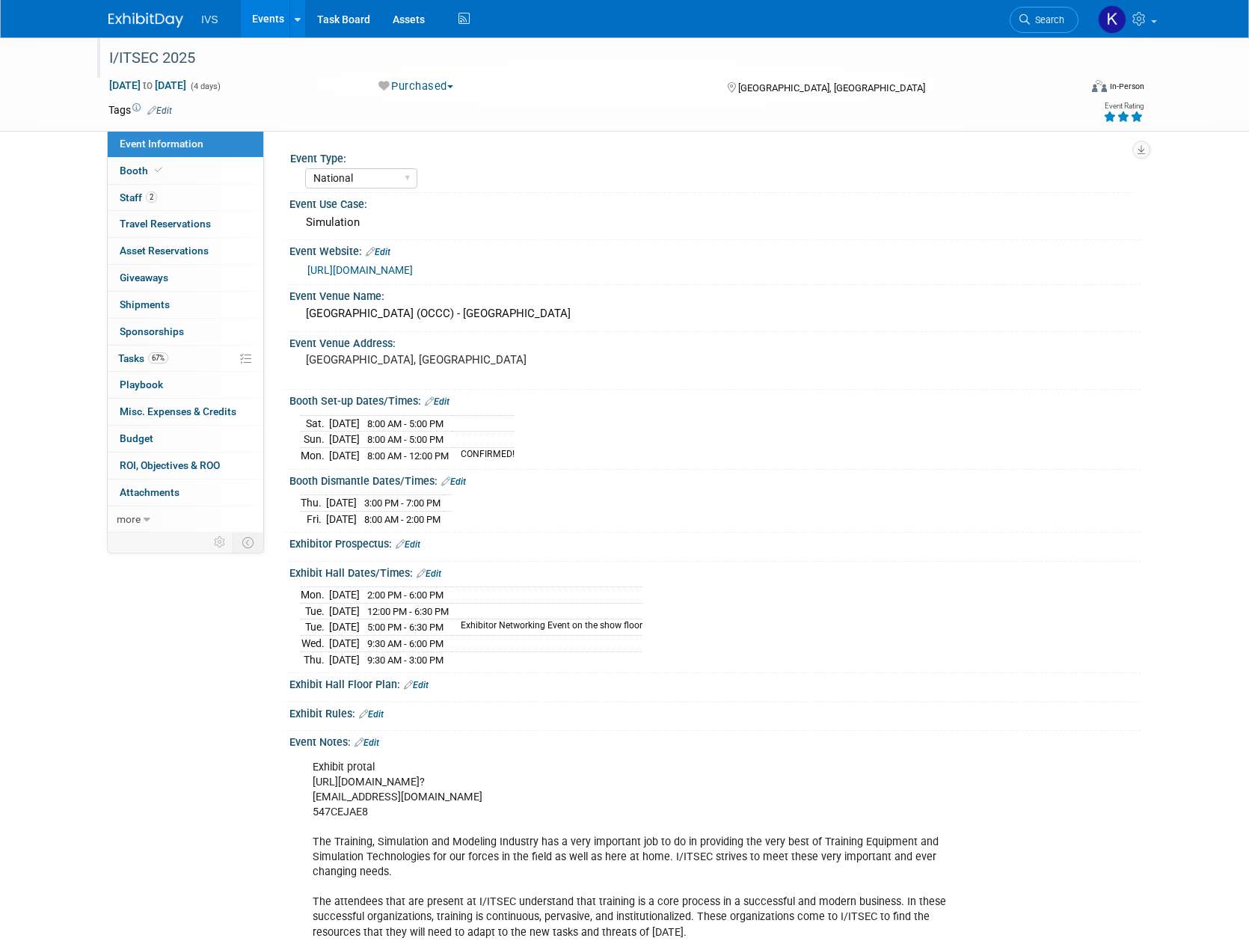
click at [171, 50] on div "I/ITSEC 2025" at bounding box center [580, 58] width 952 height 27
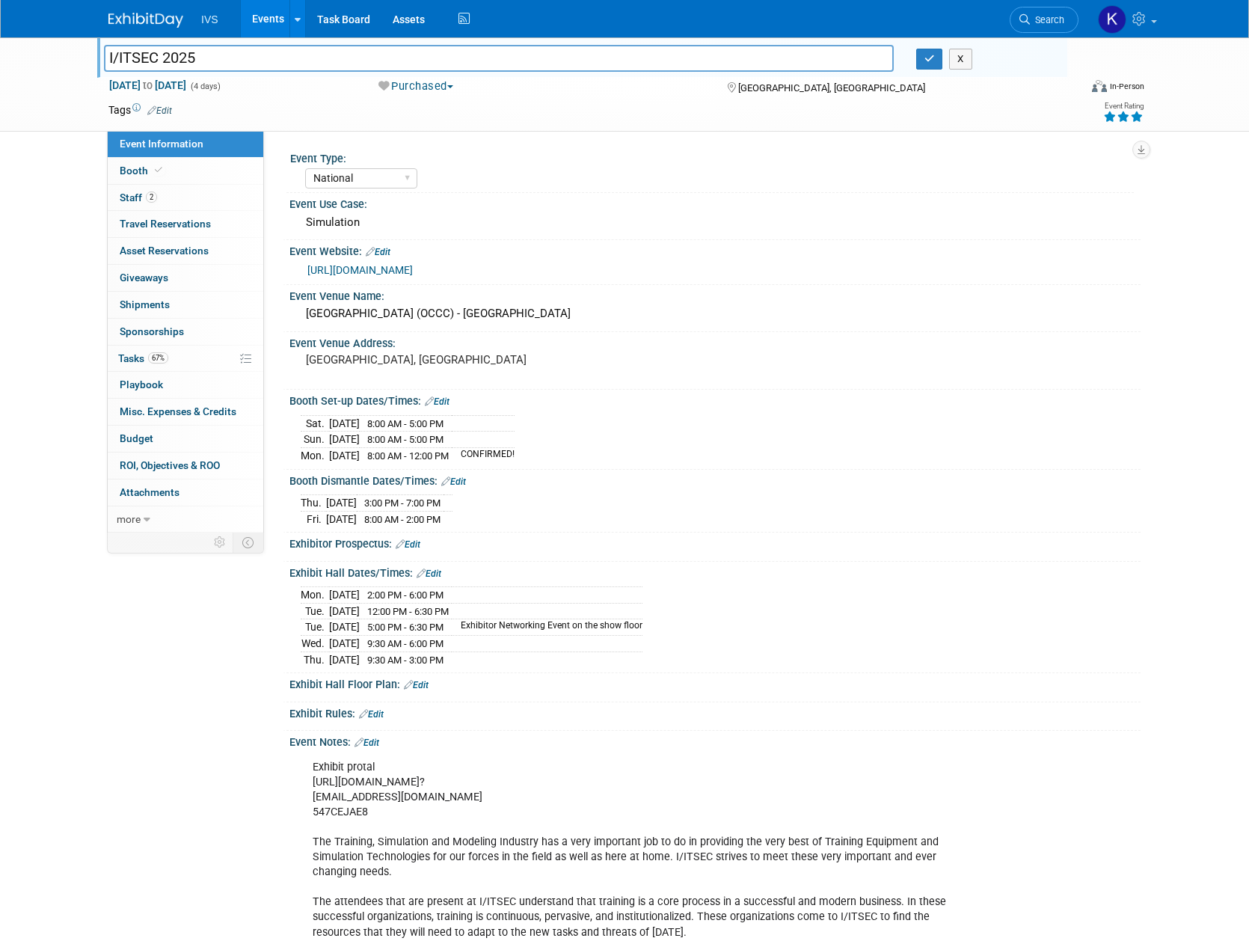
click at [160, 51] on input "I/ITSEC 2025" at bounding box center [499, 58] width 790 height 26
drag, startPoint x: 221, startPoint y: 54, endPoint x: 108, endPoint y: 49, distance: 113.0
click at [108, 49] on input "I/ITSEC 2025" at bounding box center [499, 58] width 790 height 26
click at [381, 316] on div "Orange County Convention Center (OCCC) - South Concourse" at bounding box center [715, 313] width 829 height 23
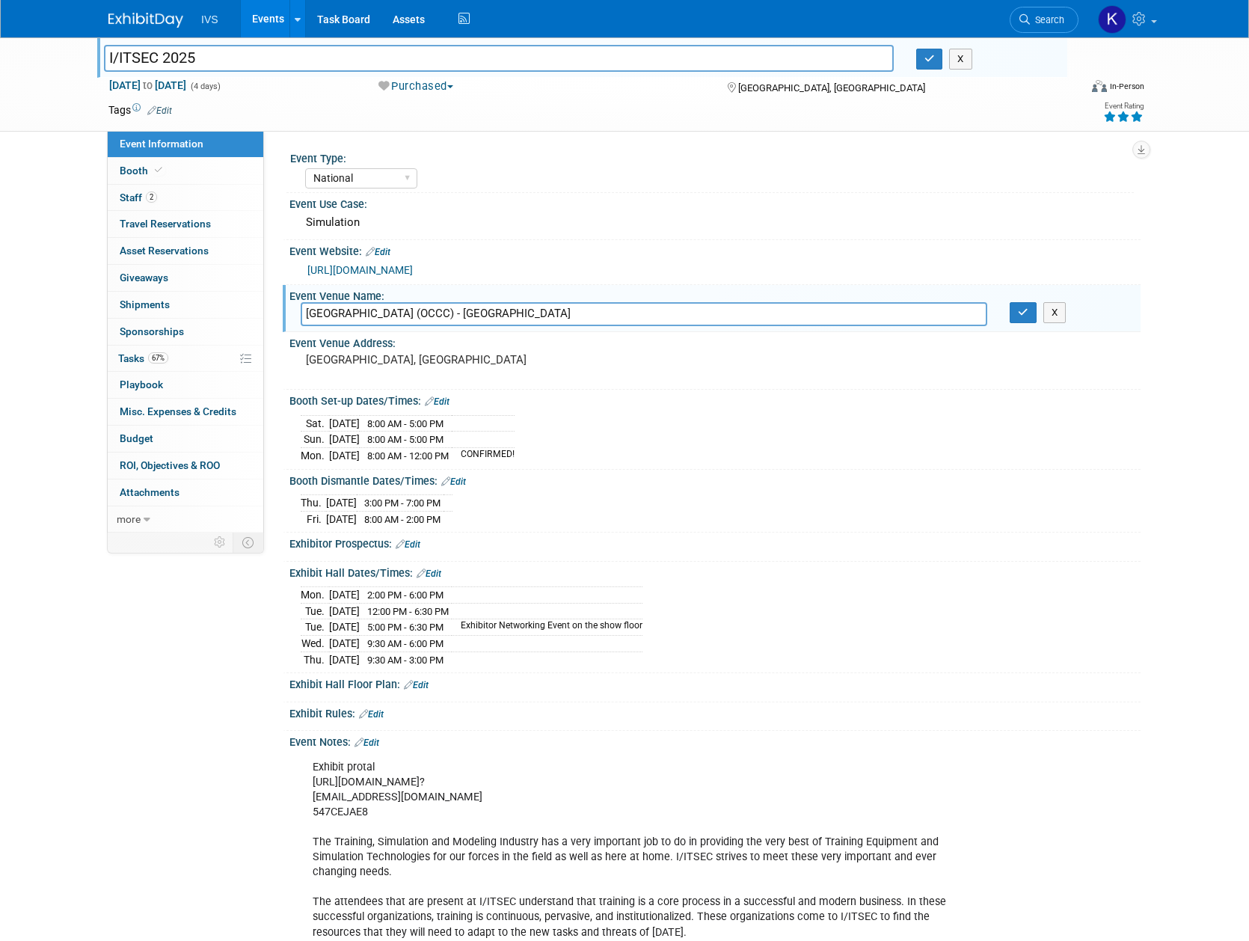
drag, startPoint x: 476, startPoint y: 310, endPoint x: 292, endPoint y: 315, distance: 184.0
click at [292, 315] on div "Orange County Convention Center (OCCC) - South Concourse" at bounding box center [643, 313] width 709 height 23
click at [337, 271] on link "https://www.iitsec.org/" at bounding box center [359, 270] width 105 height 12
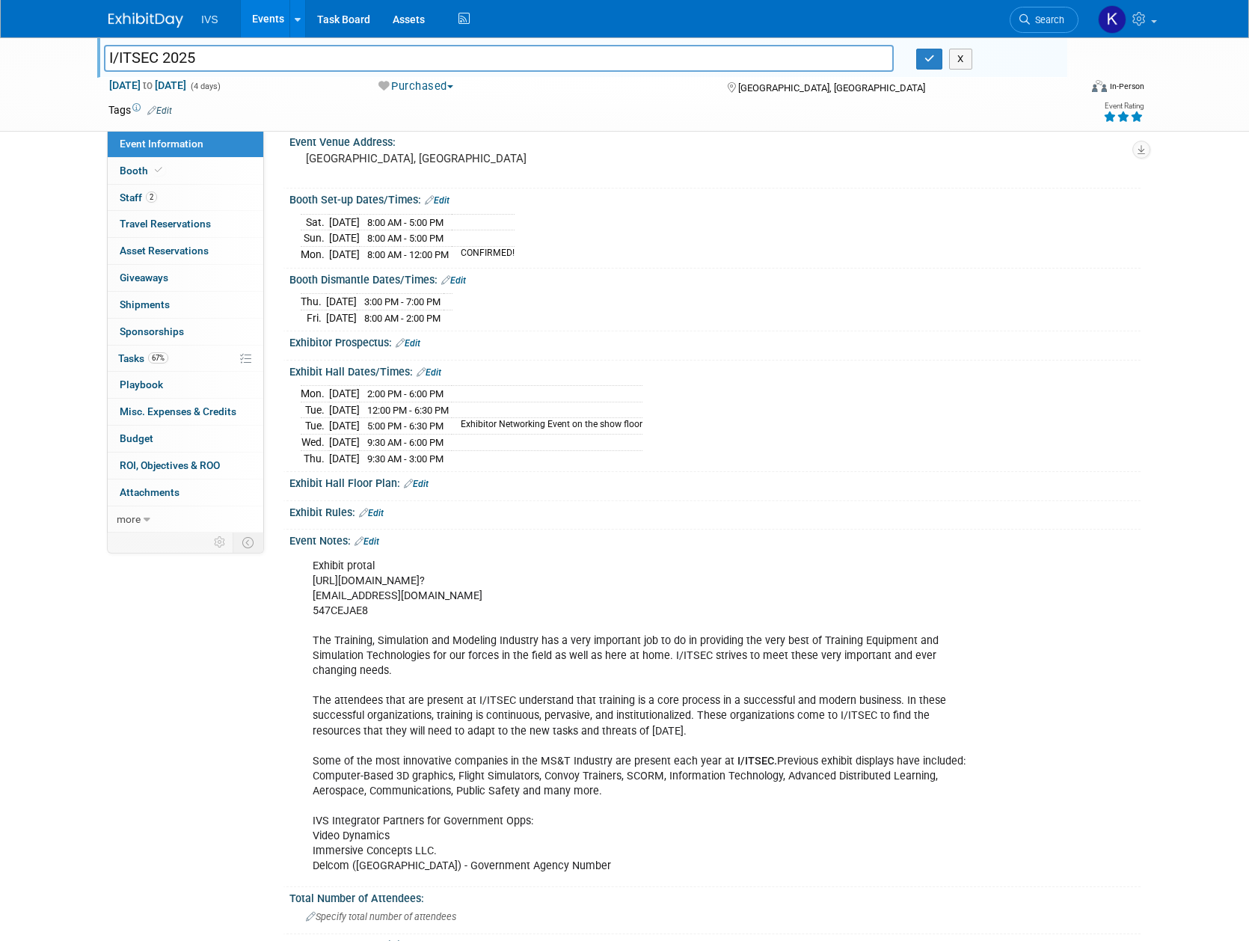
scroll to position [299, 0]
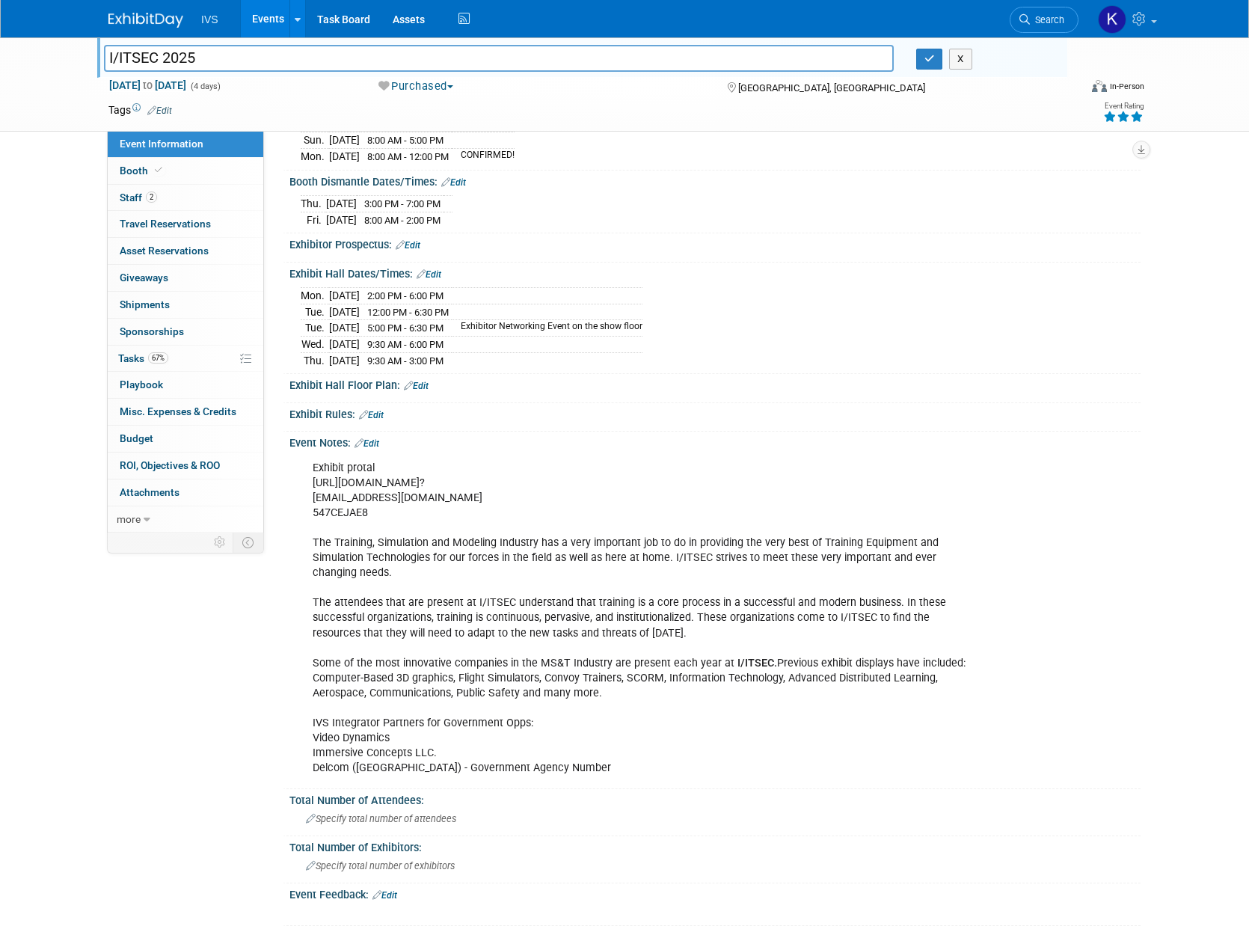
drag, startPoint x: 341, startPoint y: 603, endPoint x: 691, endPoint y: 618, distance: 350.3
click at [691, 618] on div "Exhibit protal https://exhibits.iitsec.org/2025/public/e_ExhibitorConsole.aspx?…" at bounding box center [639, 618] width 674 height 331
drag, startPoint x: 695, startPoint y: 626, endPoint x: 312, endPoint y: 598, distance: 383.9
click at [312, 598] on div "Exhibit protal https://exhibits.iitsec.org/2025/public/e_ExhibitorConsole.aspx?…" at bounding box center [639, 618] width 674 height 331
copy div "The attendees that are present at I/ITSEC understand that training is a core pr…"
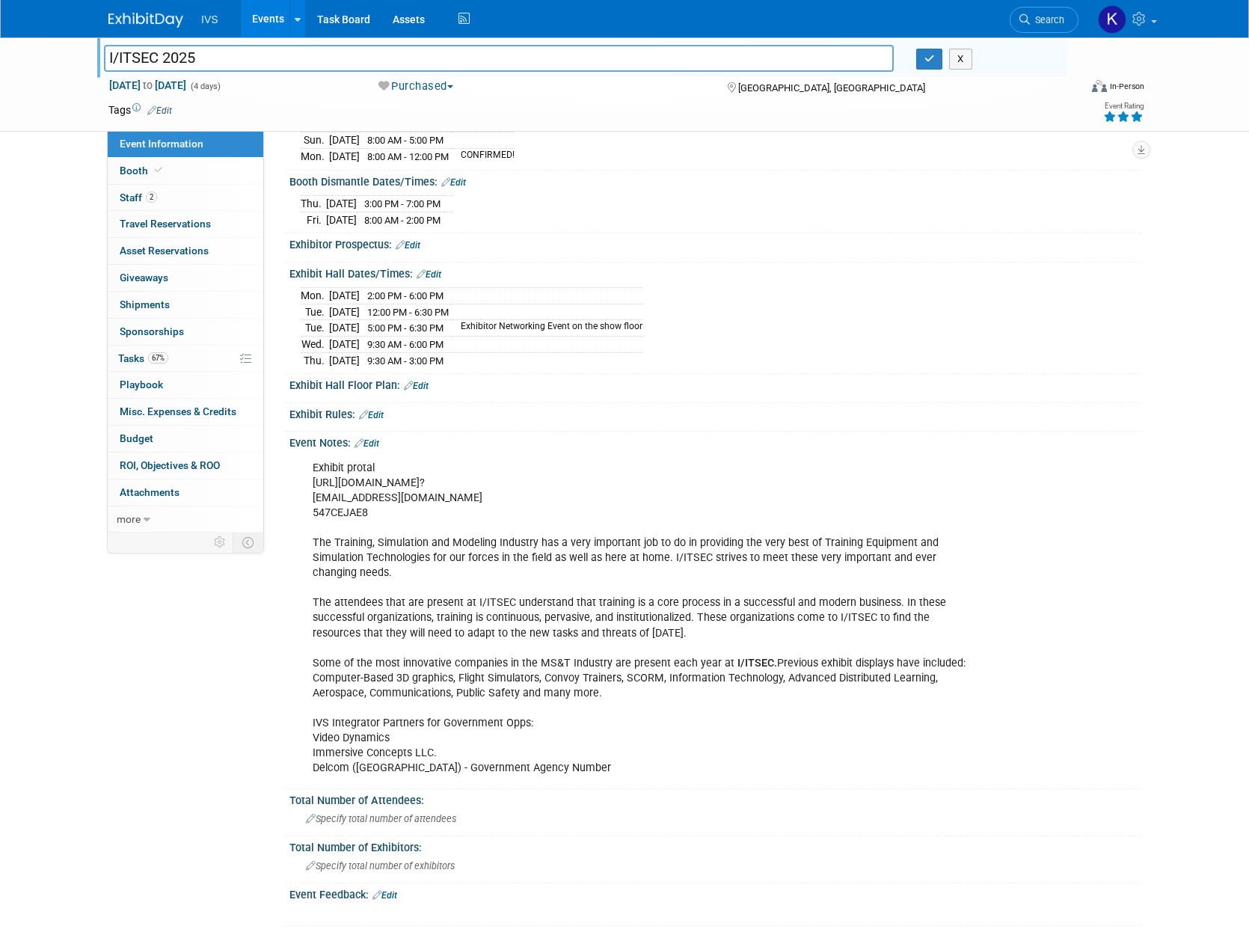
click at [258, 21] on link "Events" at bounding box center [268, 18] width 55 height 37
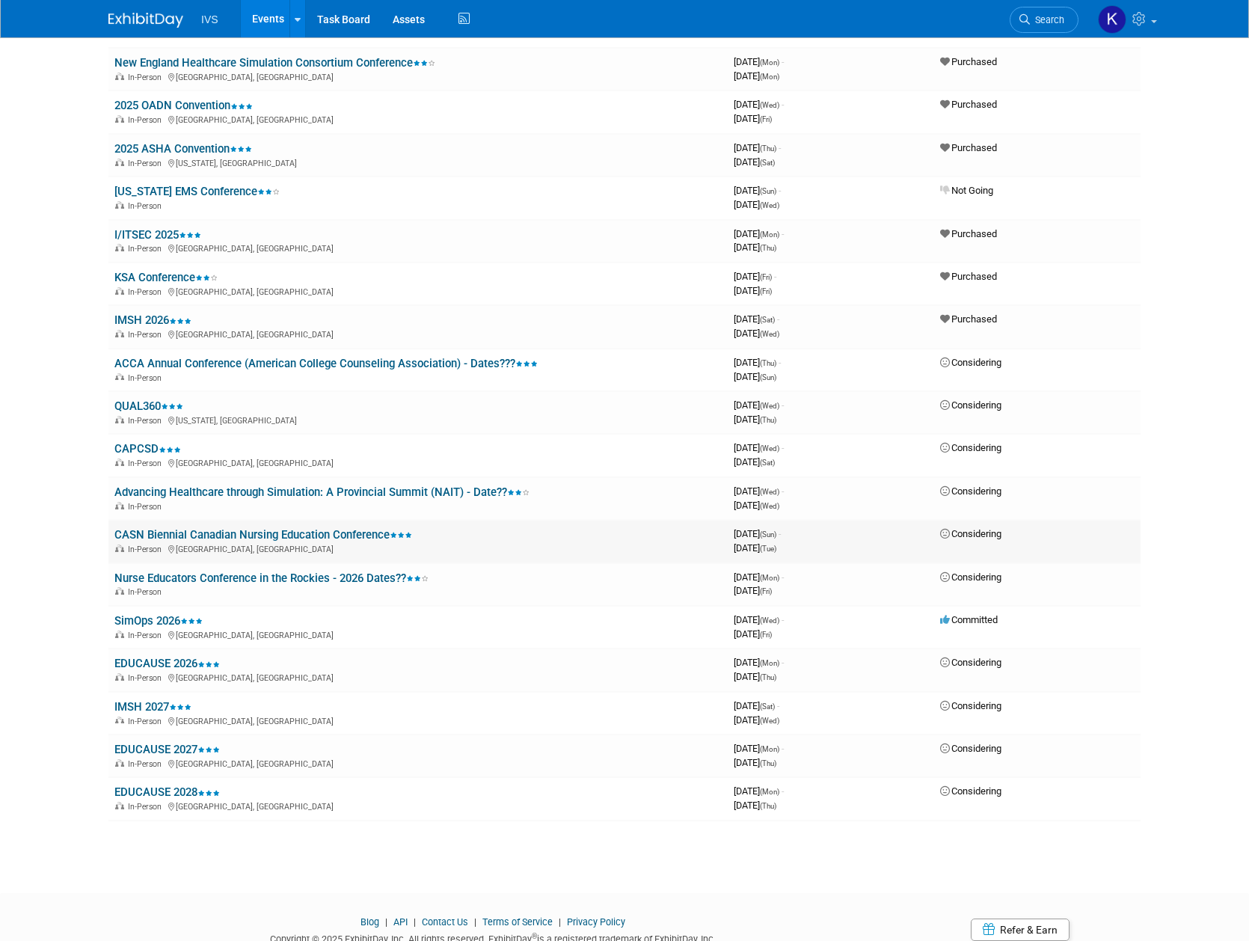
scroll to position [915, 0]
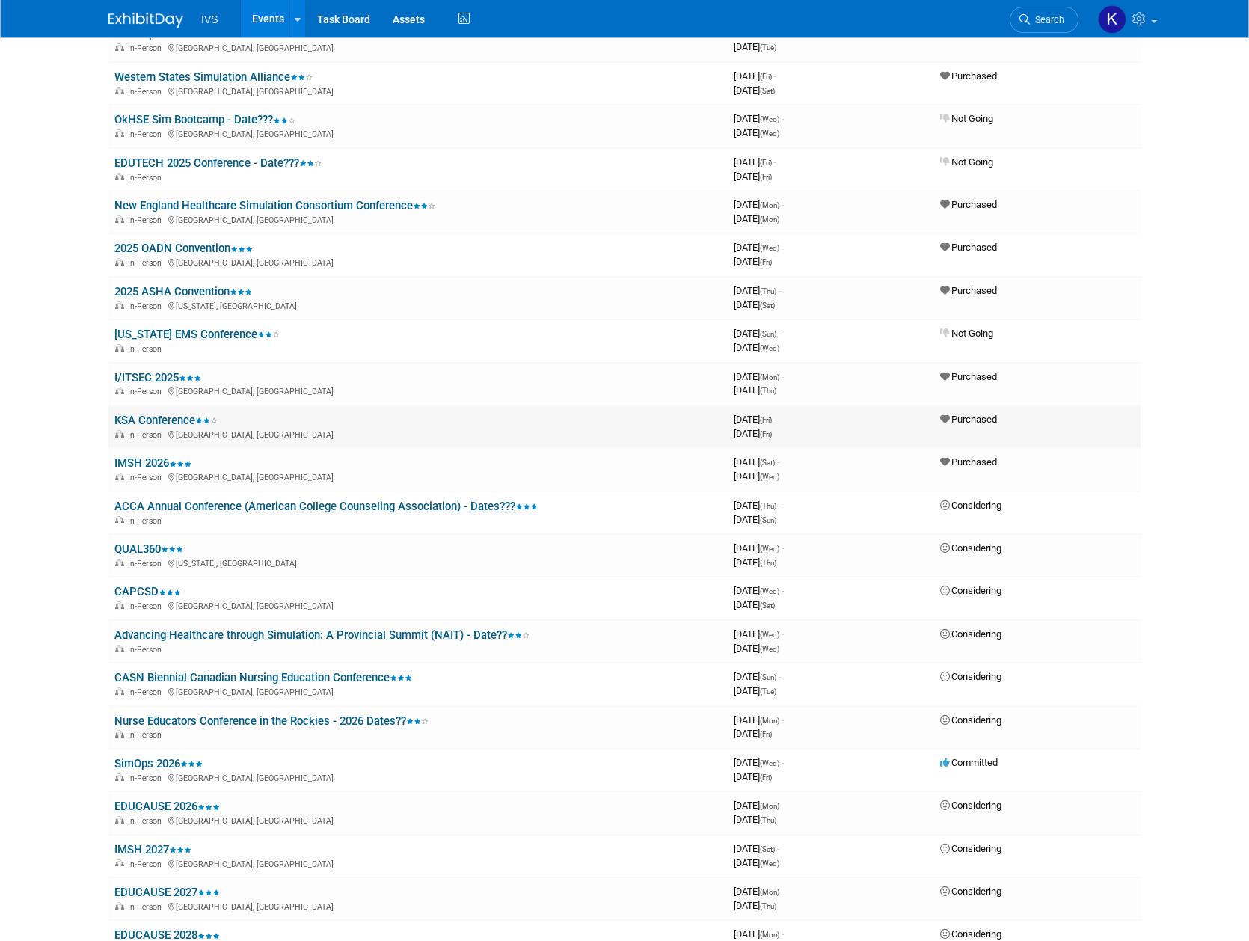
click at [158, 420] on link "KSA Conference" at bounding box center [165, 420] width 103 height 13
click at [159, 419] on link "KSA Conference" at bounding box center [165, 420] width 103 height 13
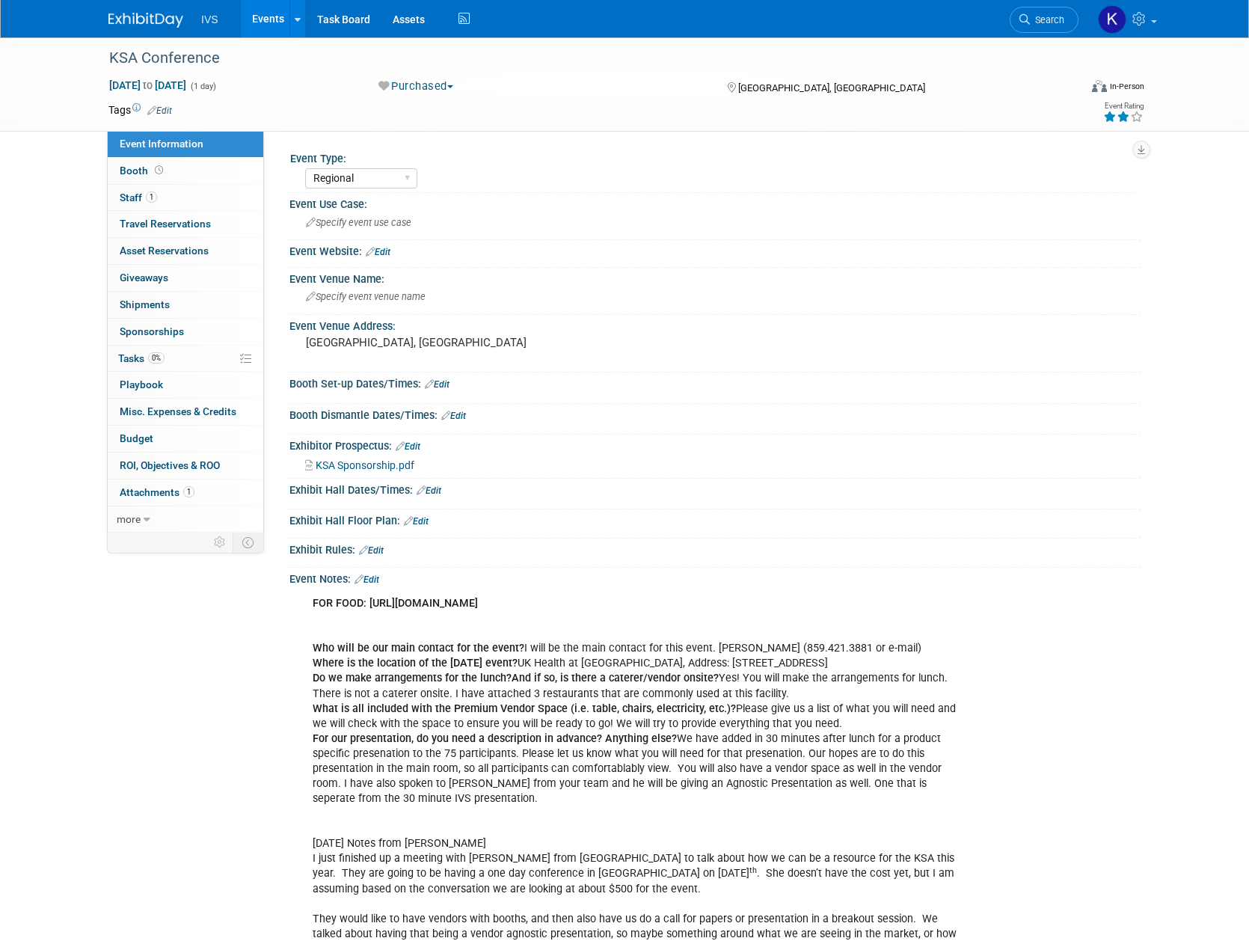
select select "Regional"
click at [1098, 237] on div "Event Use Case: Specify event use case" at bounding box center [712, 216] width 858 height 47
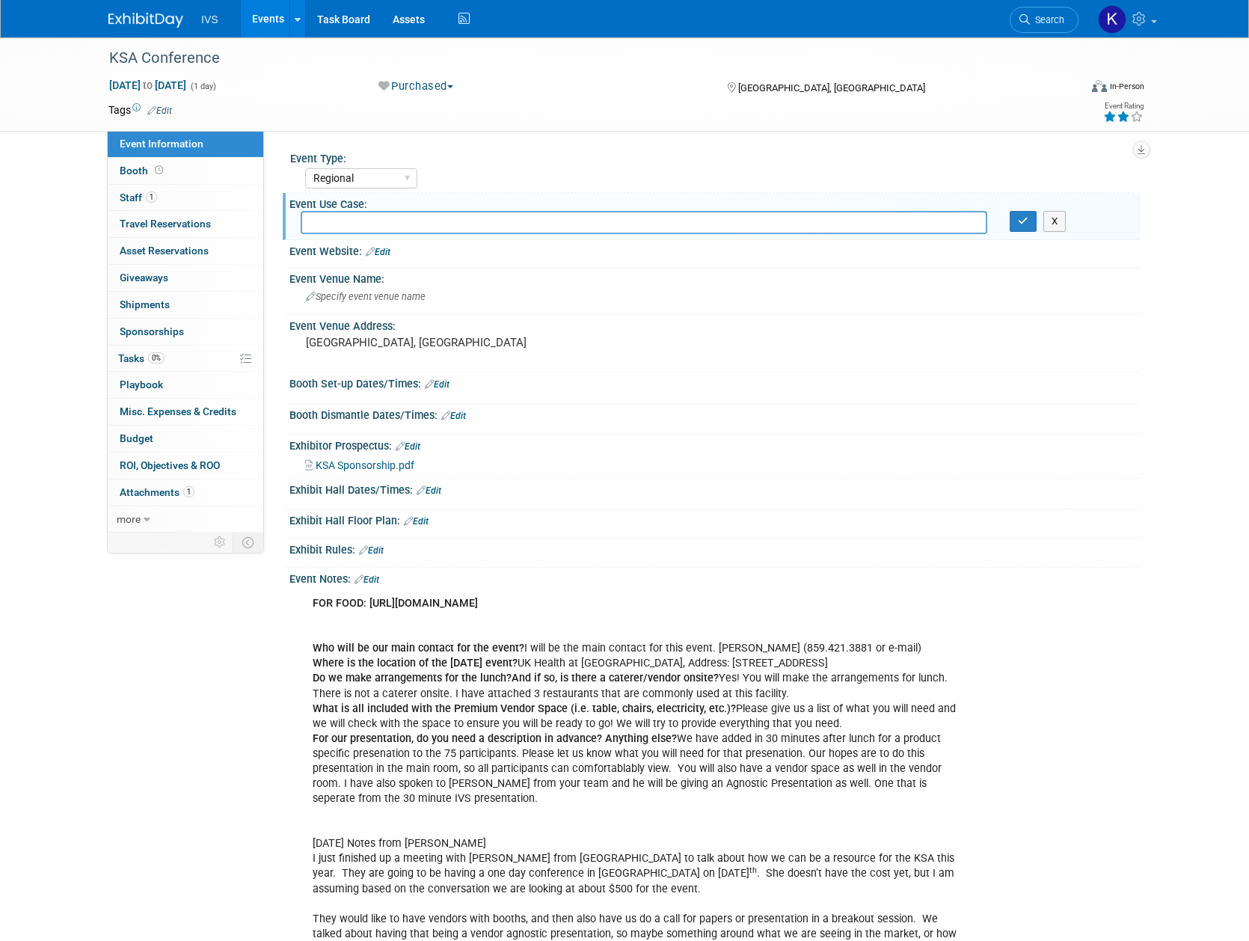
click at [1152, 315] on div "KSA Conference [DATE] to [DATE] (1 day) [DATE] to [DATE] Purchased Committed Co…" at bounding box center [624, 616] width 1249 height 1159
click at [214, 60] on div "KSA Conference" at bounding box center [580, 58] width 952 height 27
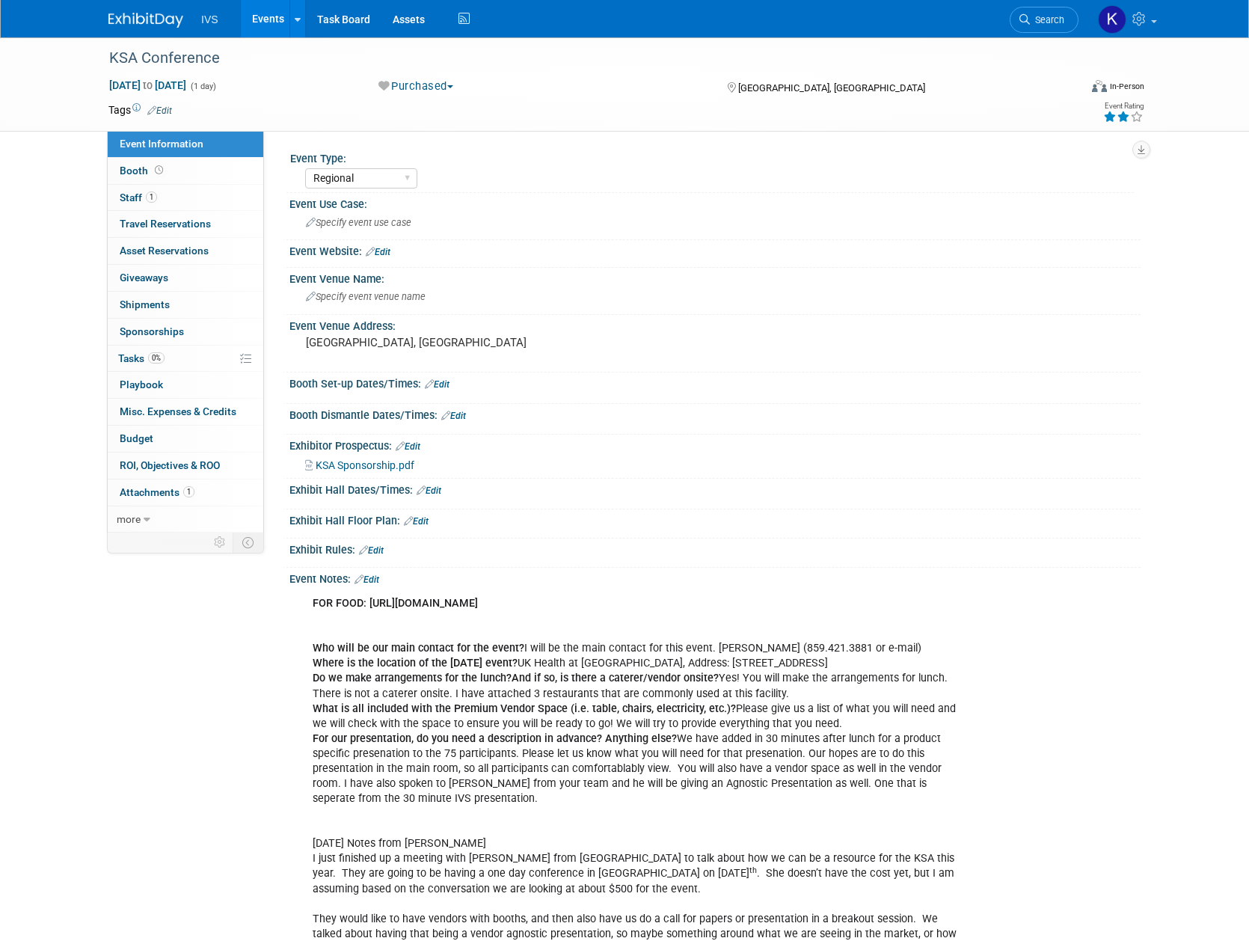
select select "Regional"
click at [178, 55] on div "KSA Conference" at bounding box center [580, 58] width 952 height 27
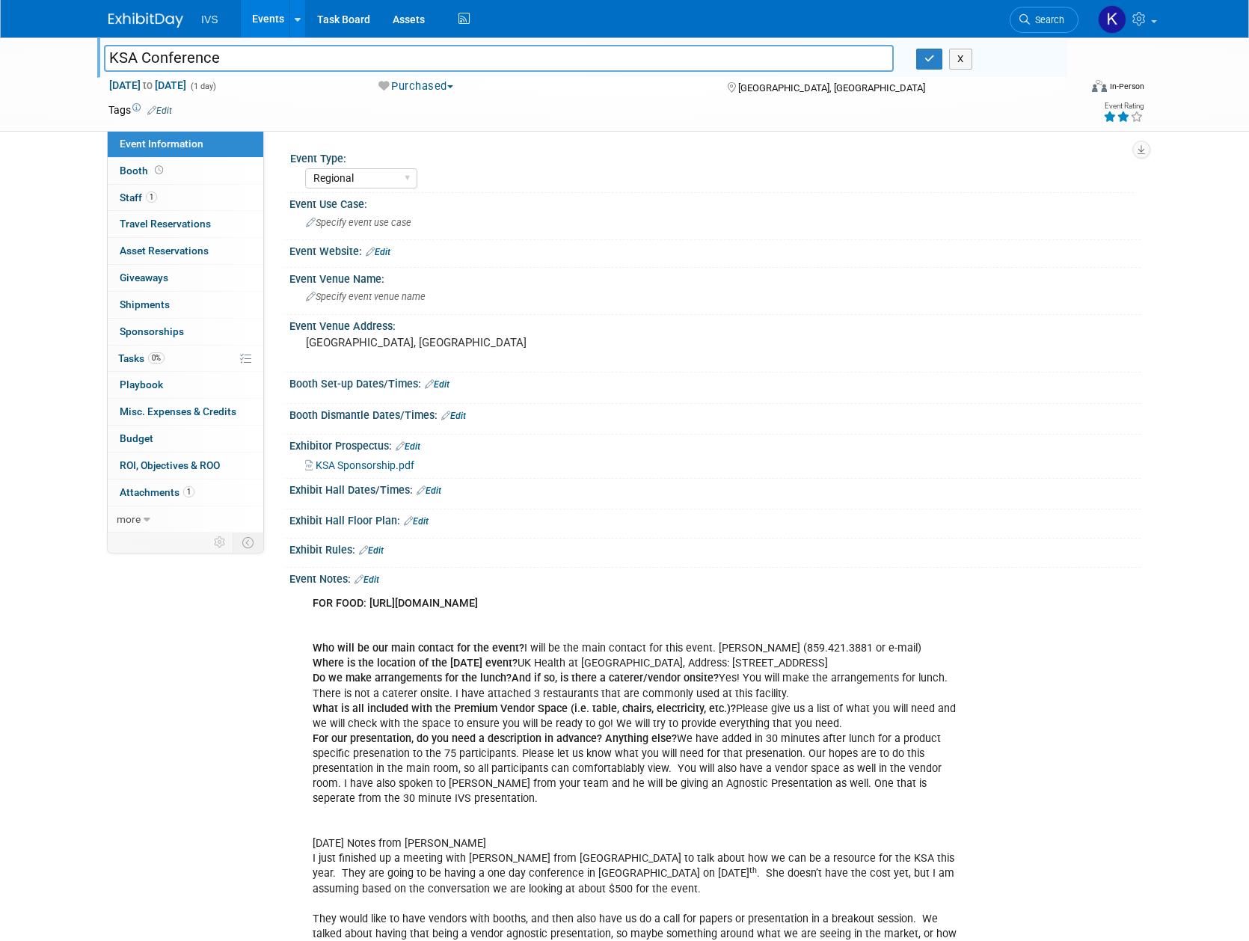
click at [178, 55] on input "KSA Conference" at bounding box center [499, 58] width 790 height 26
click at [663, 262] on div at bounding box center [714, 260] width 851 height 5
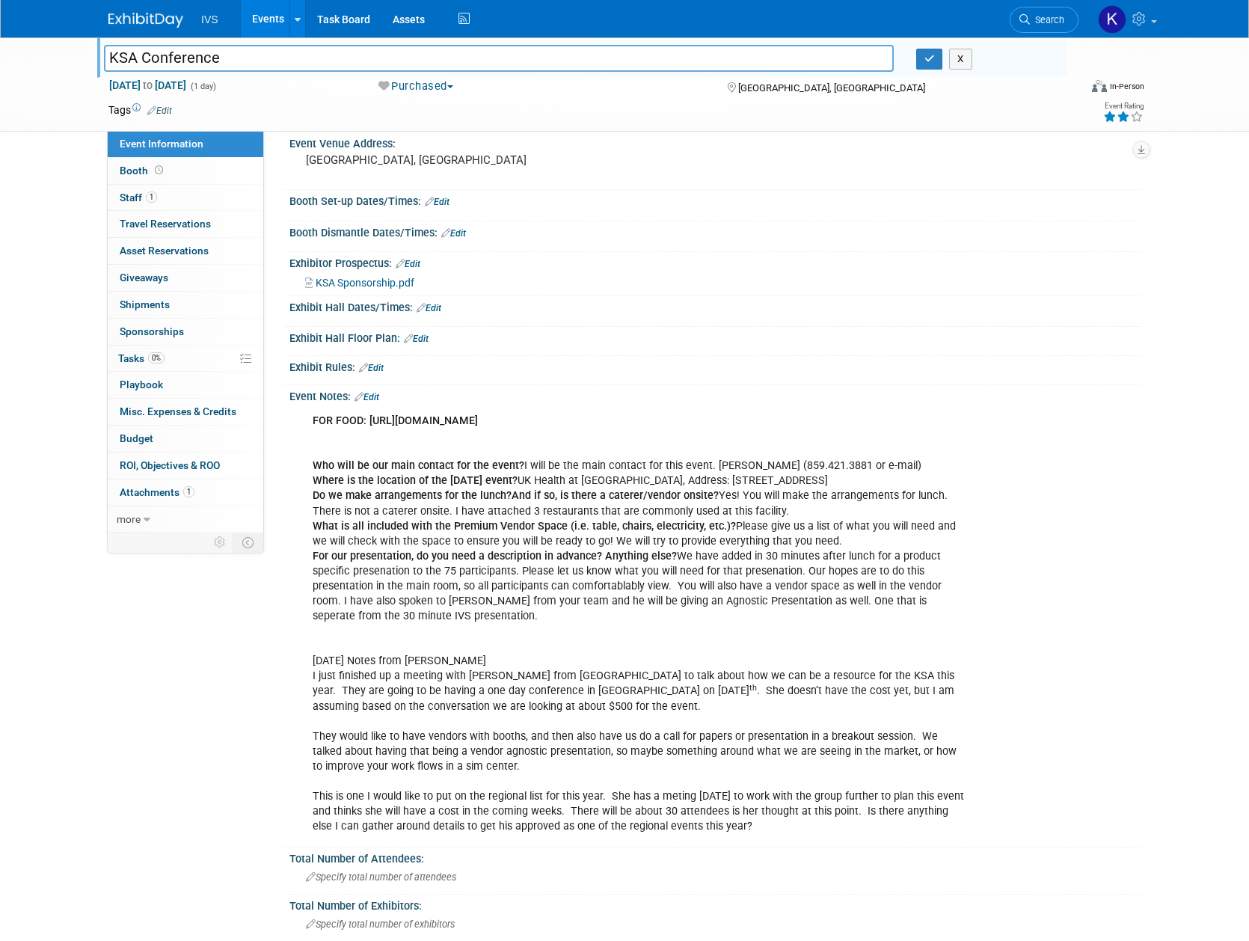
scroll to position [200, 0]
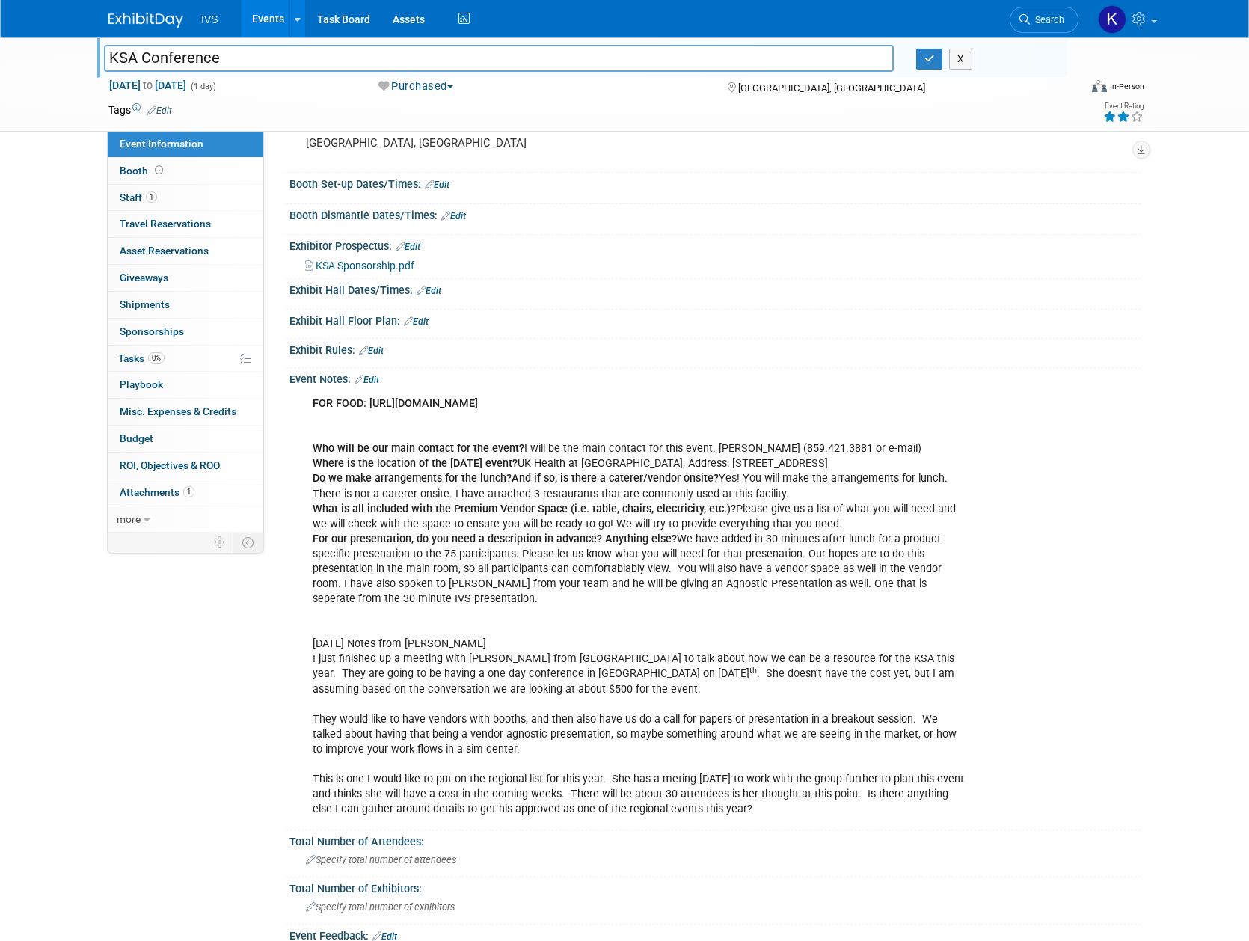
click at [414, 265] on span "KSA Sponsorship.pdf" at bounding box center [365, 265] width 99 height 12
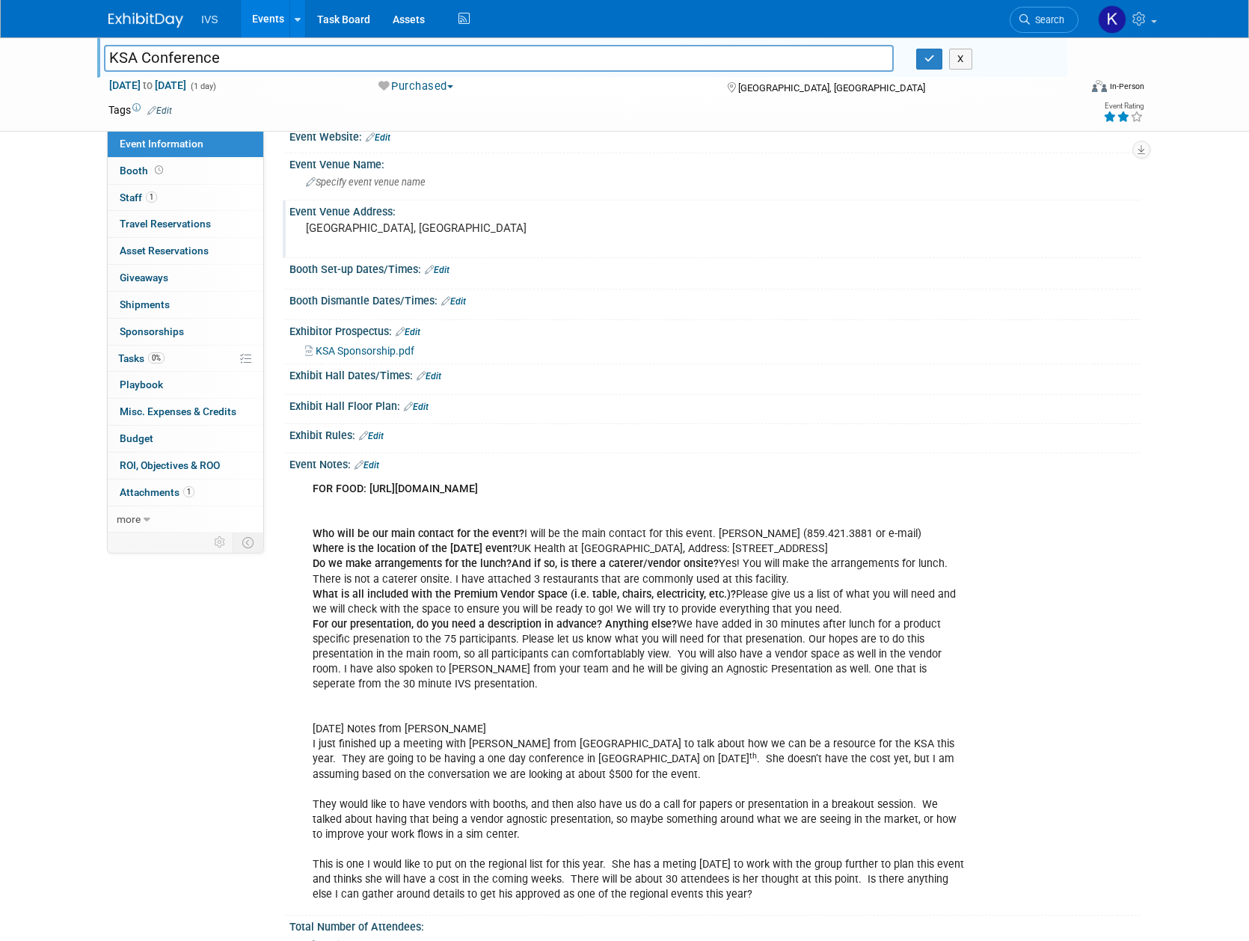
scroll to position [0, 0]
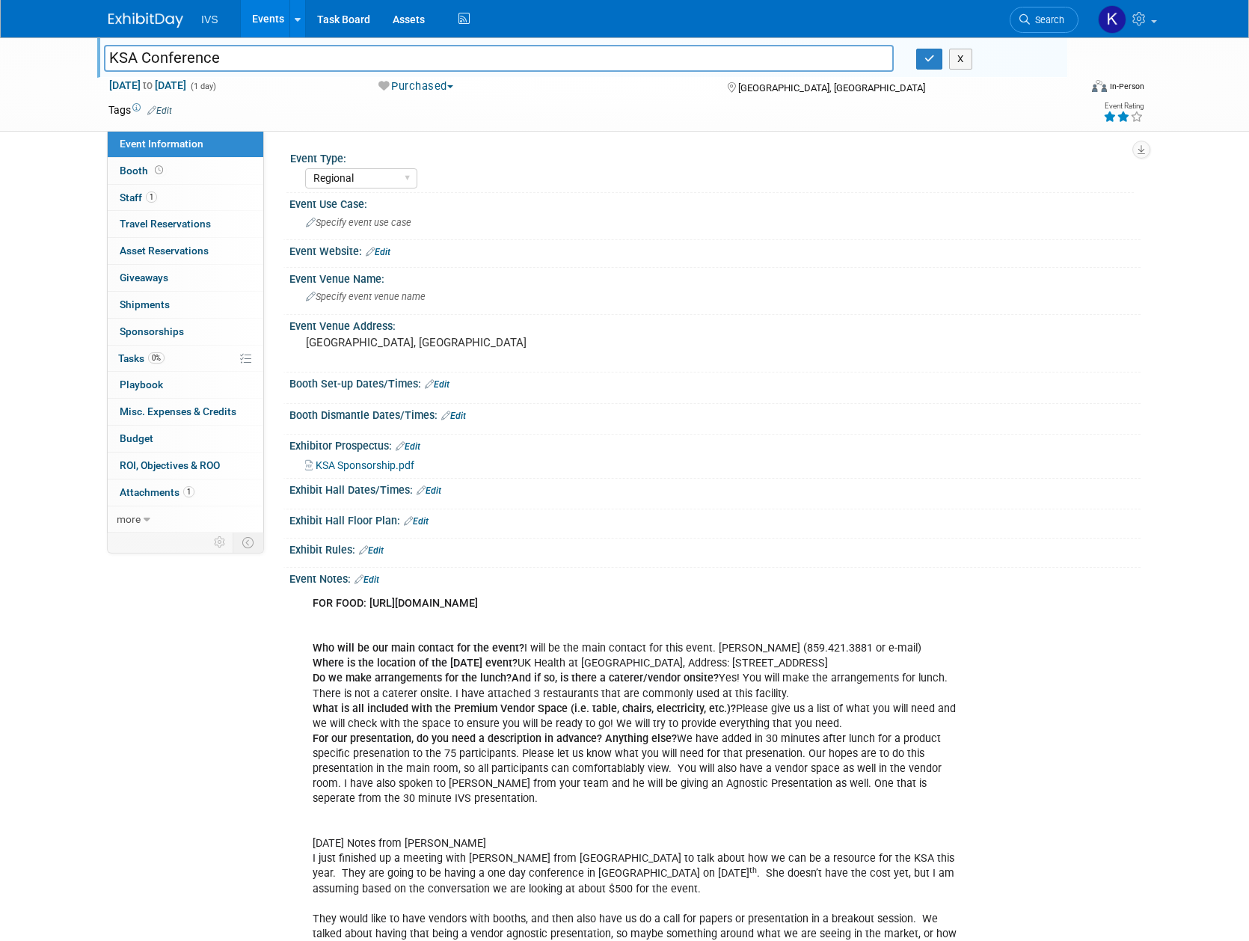
click at [255, 12] on link "Events" at bounding box center [268, 18] width 55 height 37
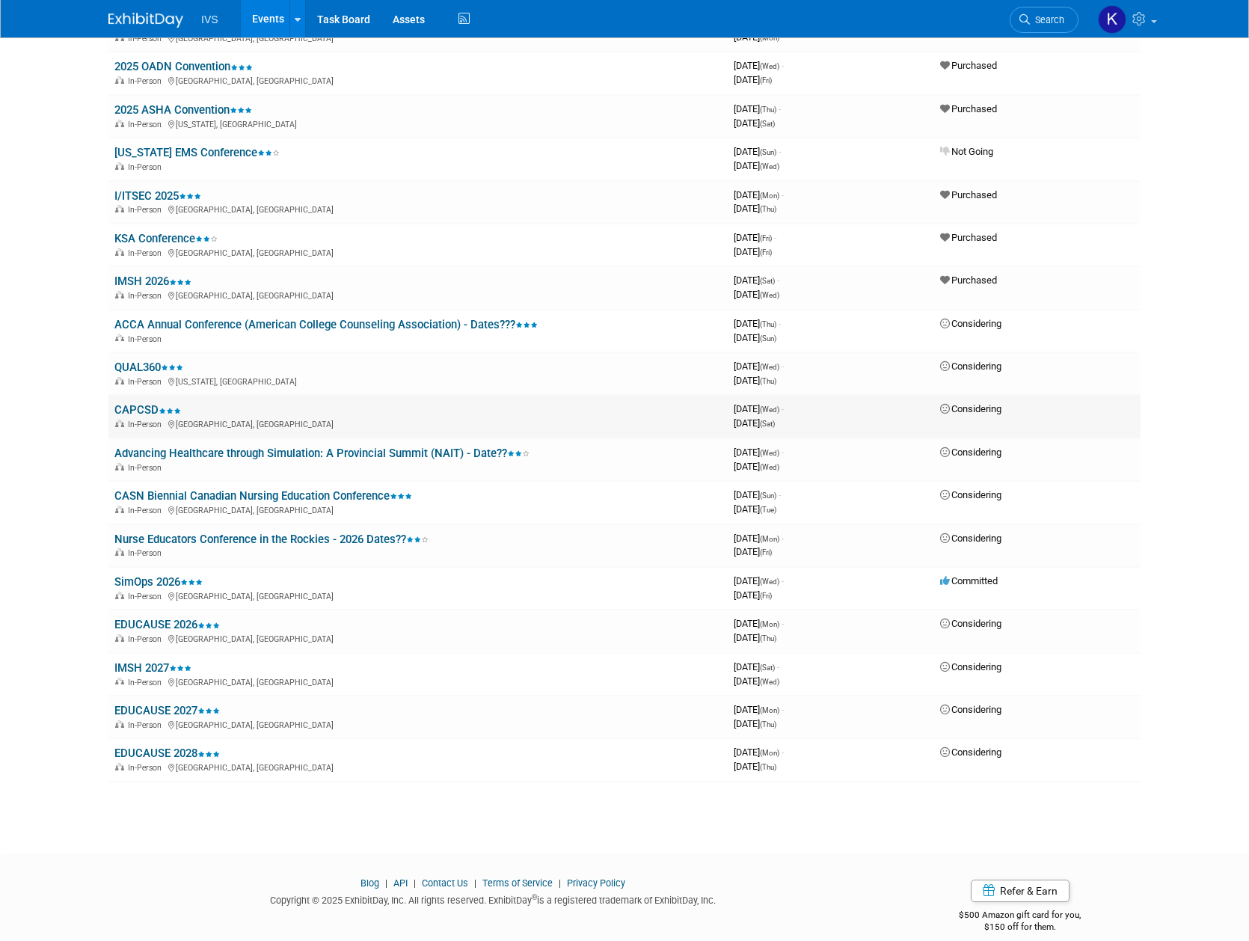
scroll to position [897, 0]
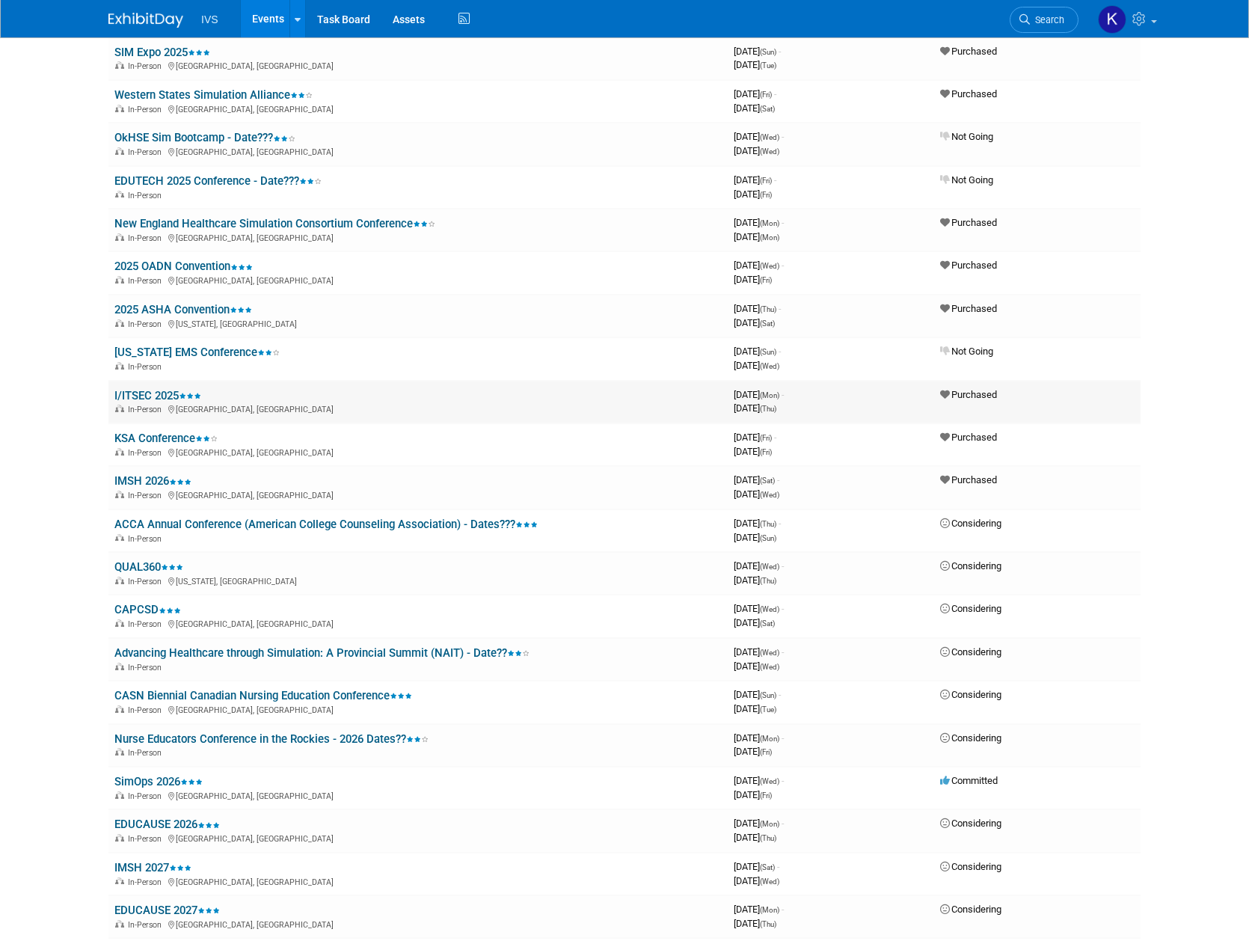
click at [156, 396] on link "I/ITSEC 2025" at bounding box center [157, 395] width 87 height 13
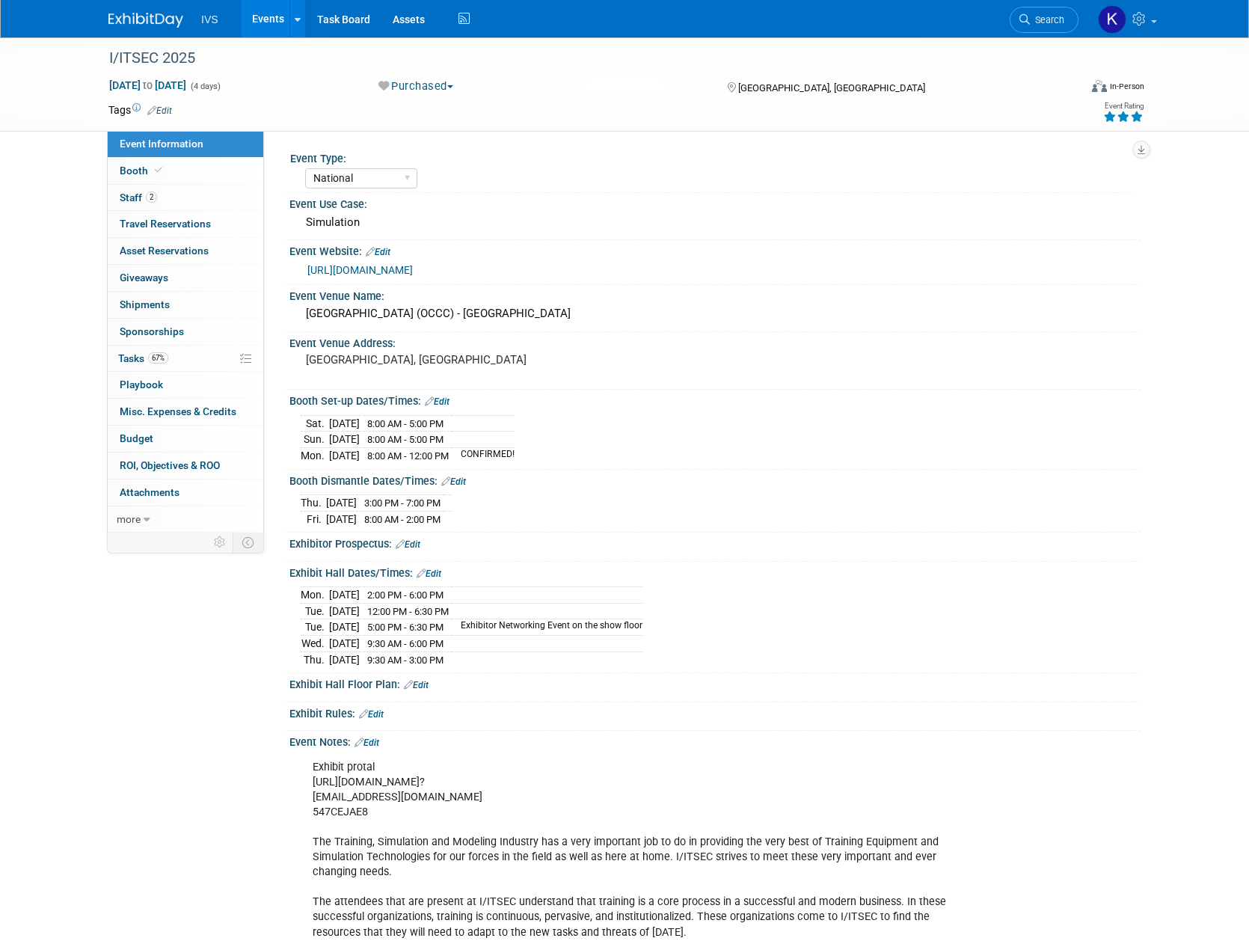
select select "National"
click at [366, 272] on link "https://www.iitsec.org/" at bounding box center [359, 270] width 105 height 12
click at [279, 26] on link "Events" at bounding box center [268, 18] width 55 height 37
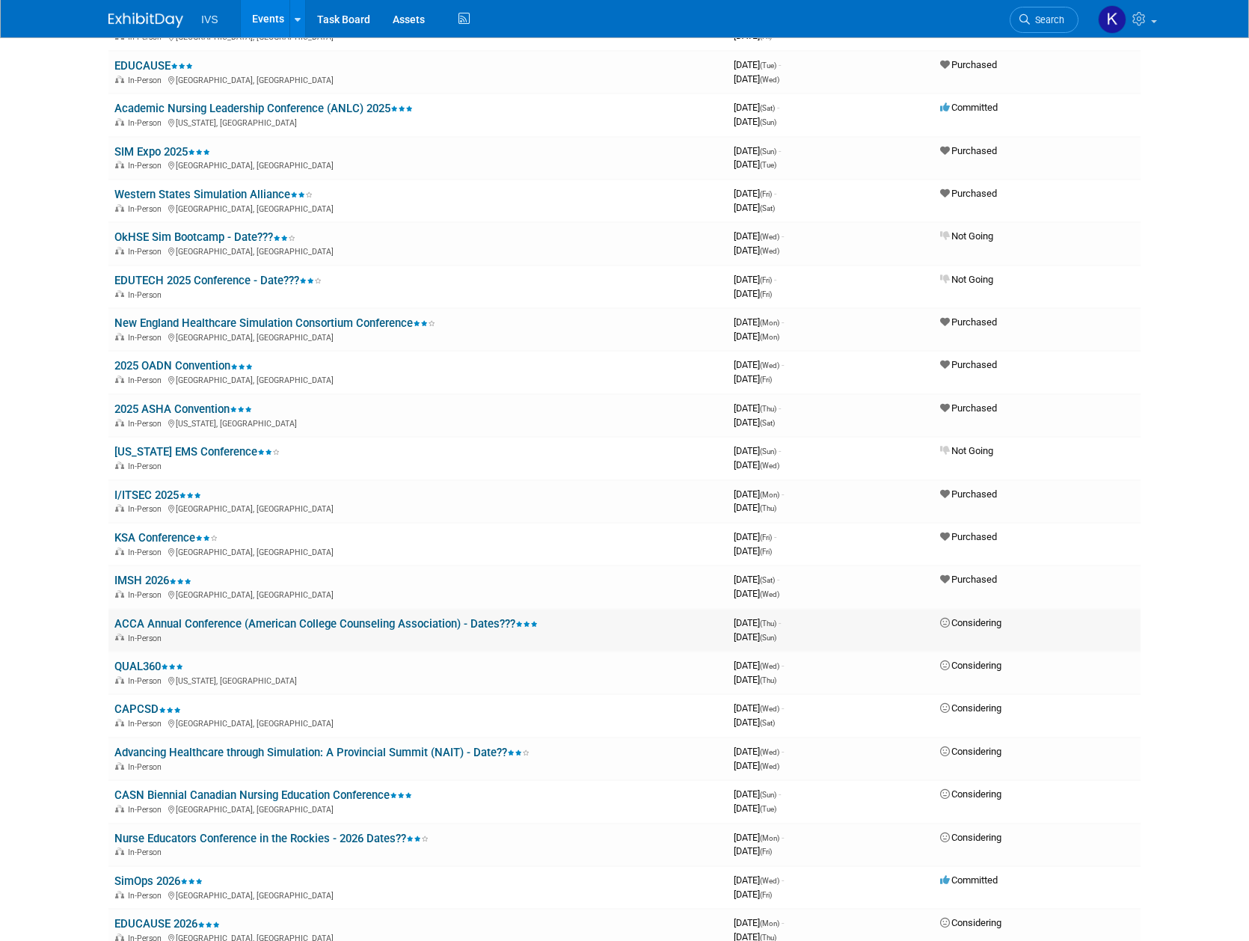
scroll to position [1097, 0]
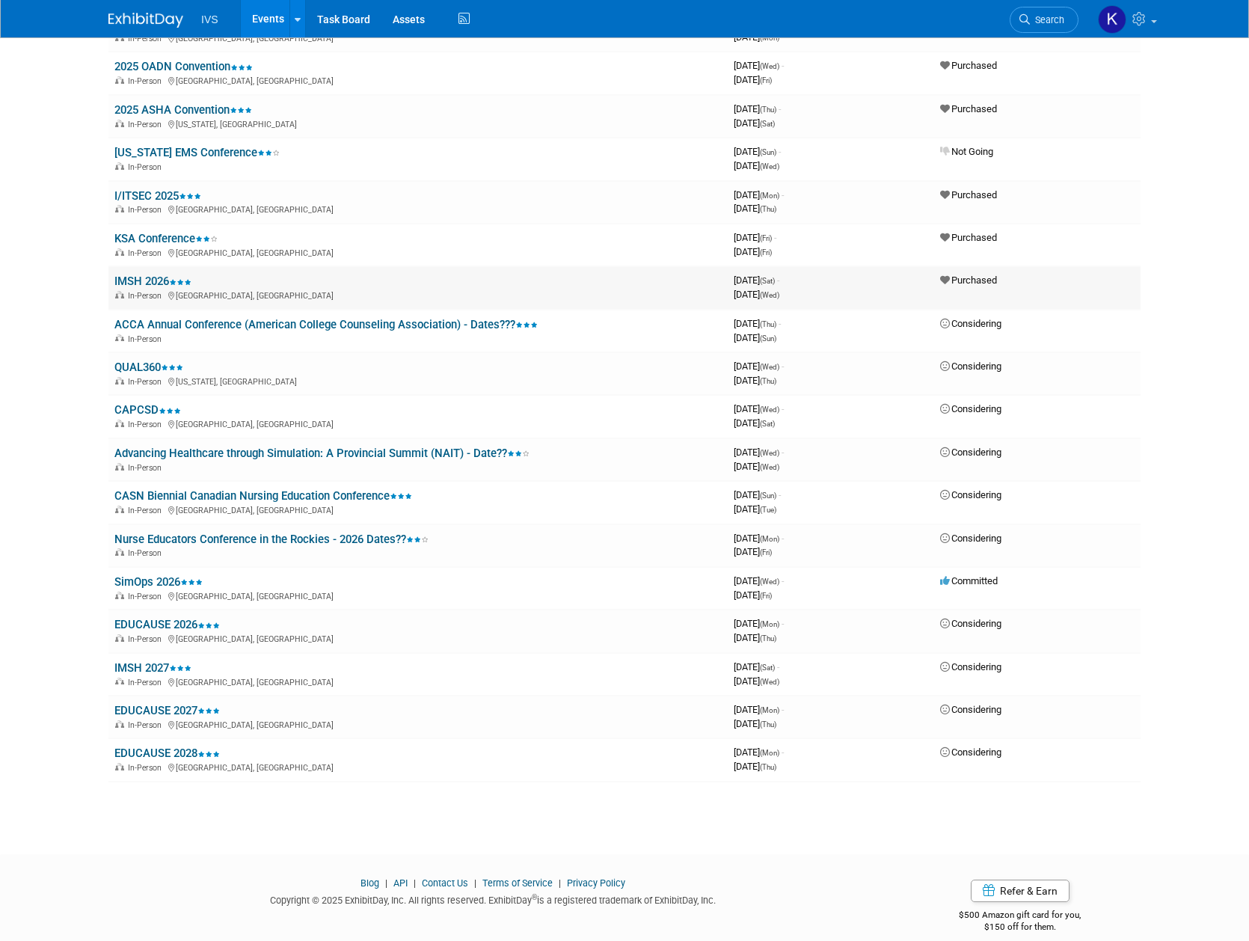
click at [146, 276] on link "IMSH 2026" at bounding box center [152, 280] width 77 height 13
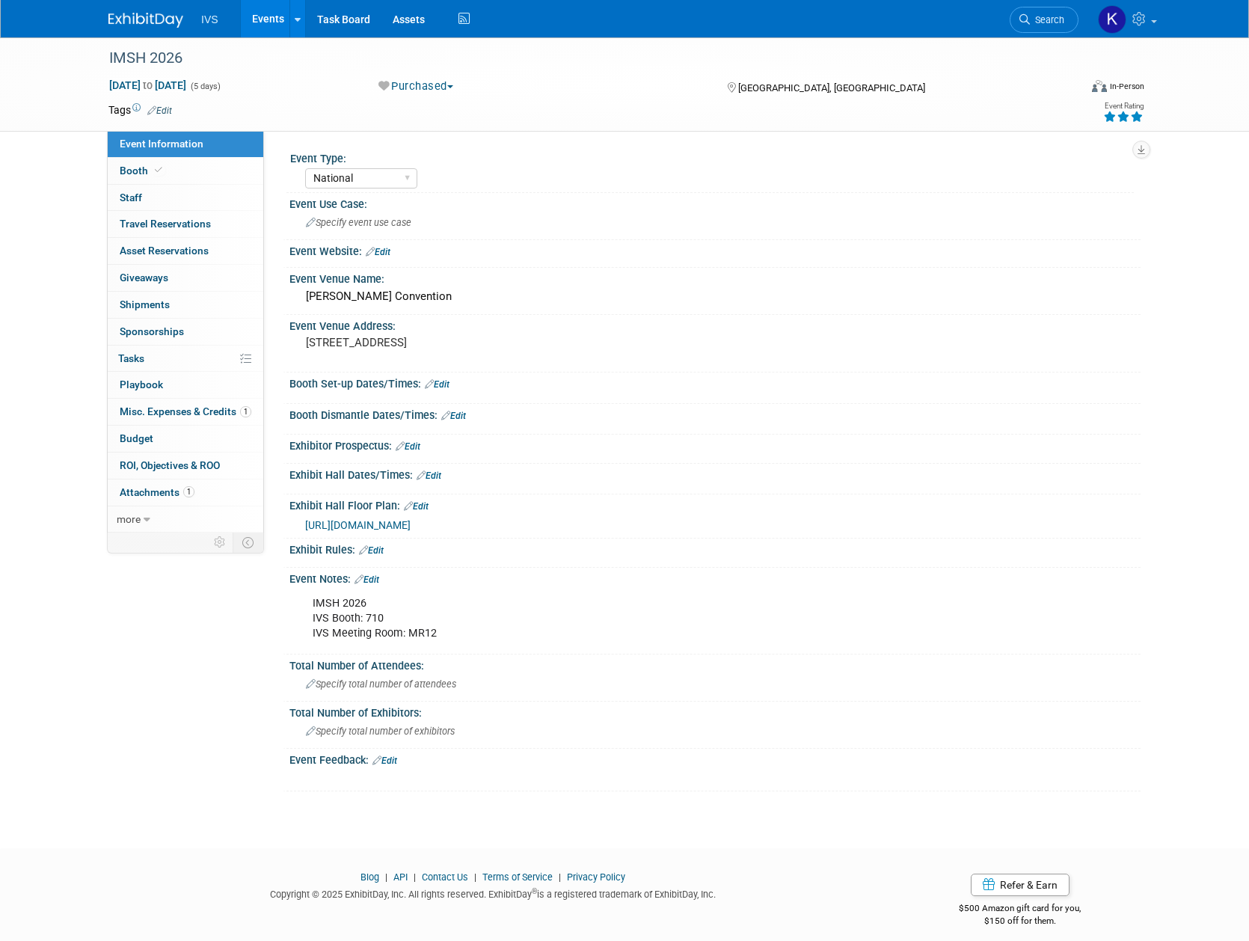
select select "National"
drag, startPoint x: 305, startPoint y: 297, endPoint x: 484, endPoint y: 295, distance: 178.7
click at [484, 295] on div "[PERSON_NAME] Convention" at bounding box center [715, 296] width 829 height 23
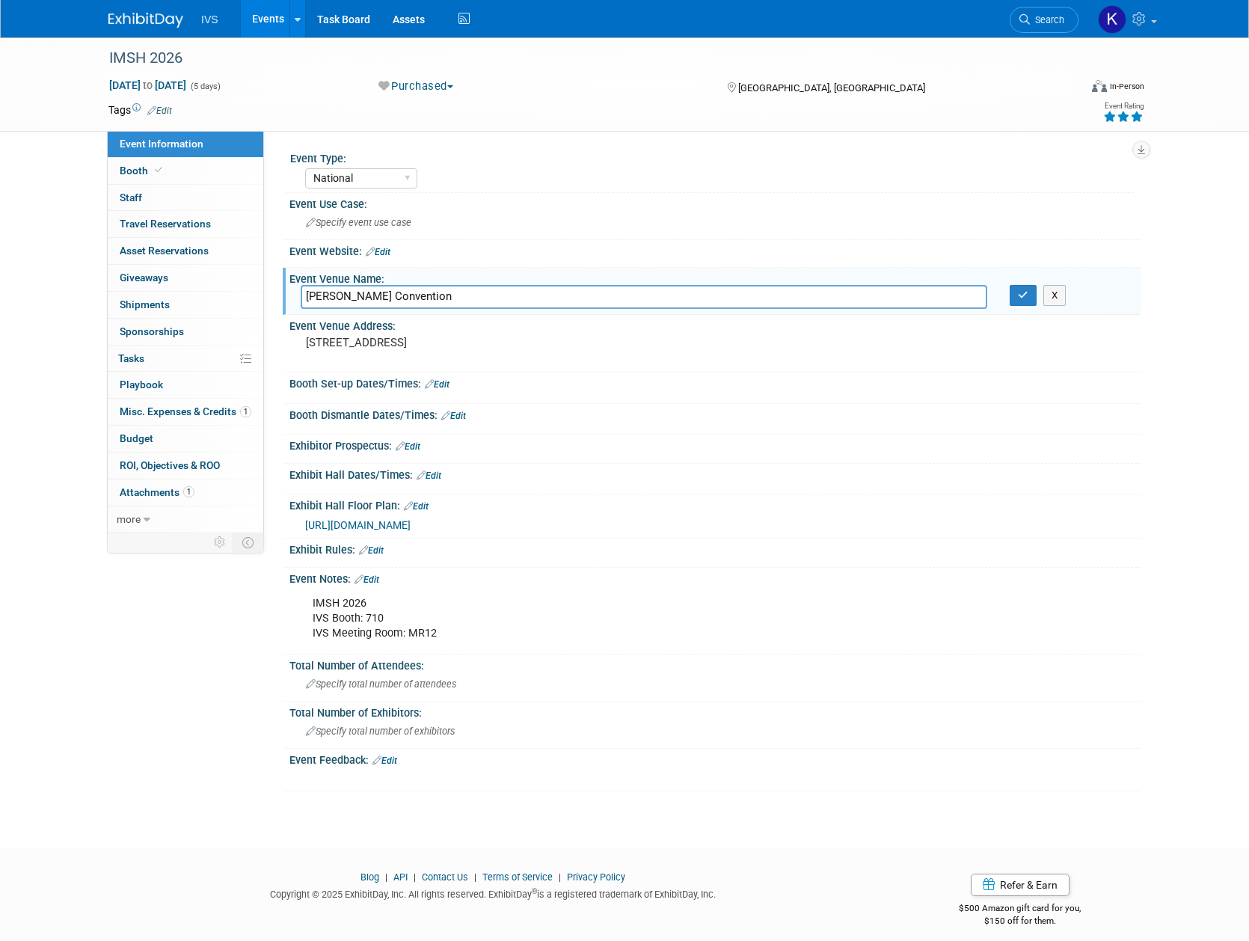
click at [483, 298] on input "[PERSON_NAME] Convention" at bounding box center [644, 296] width 686 height 23
click at [483, 298] on input "Henry B. Gonzalez Convention" at bounding box center [644, 296] width 686 height 23
click at [498, 239] on div "Event Use Case: Specify event use case" at bounding box center [712, 216] width 858 height 47
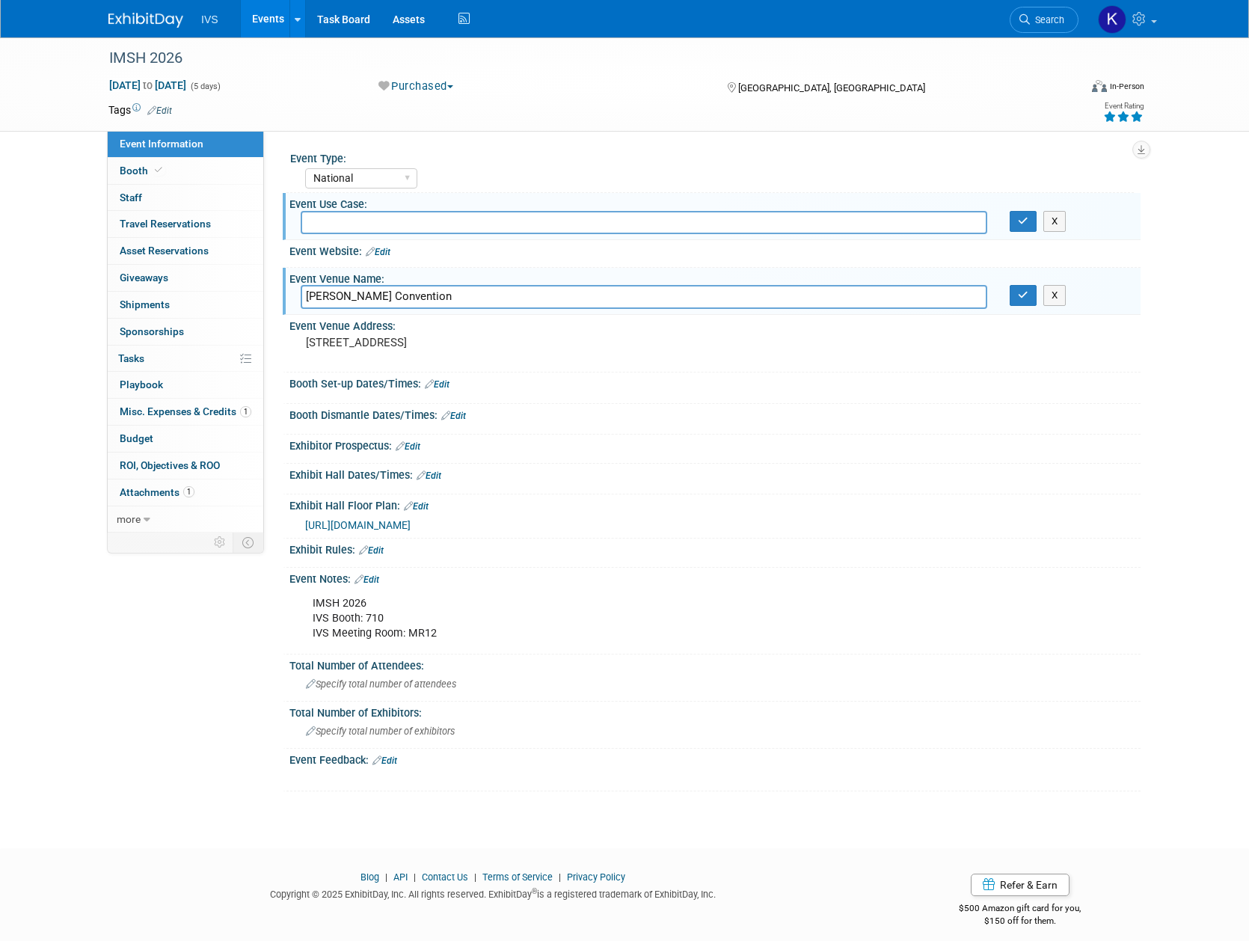
click at [1190, 470] on div "IMSH 2026 Jan 10, 2026 to Jan 14, 2026 (5 days) Jan 10, 2026 to Jan 14, 2026 Pu…" at bounding box center [624, 429] width 1249 height 784
click at [279, 20] on link "Events" at bounding box center [268, 18] width 55 height 37
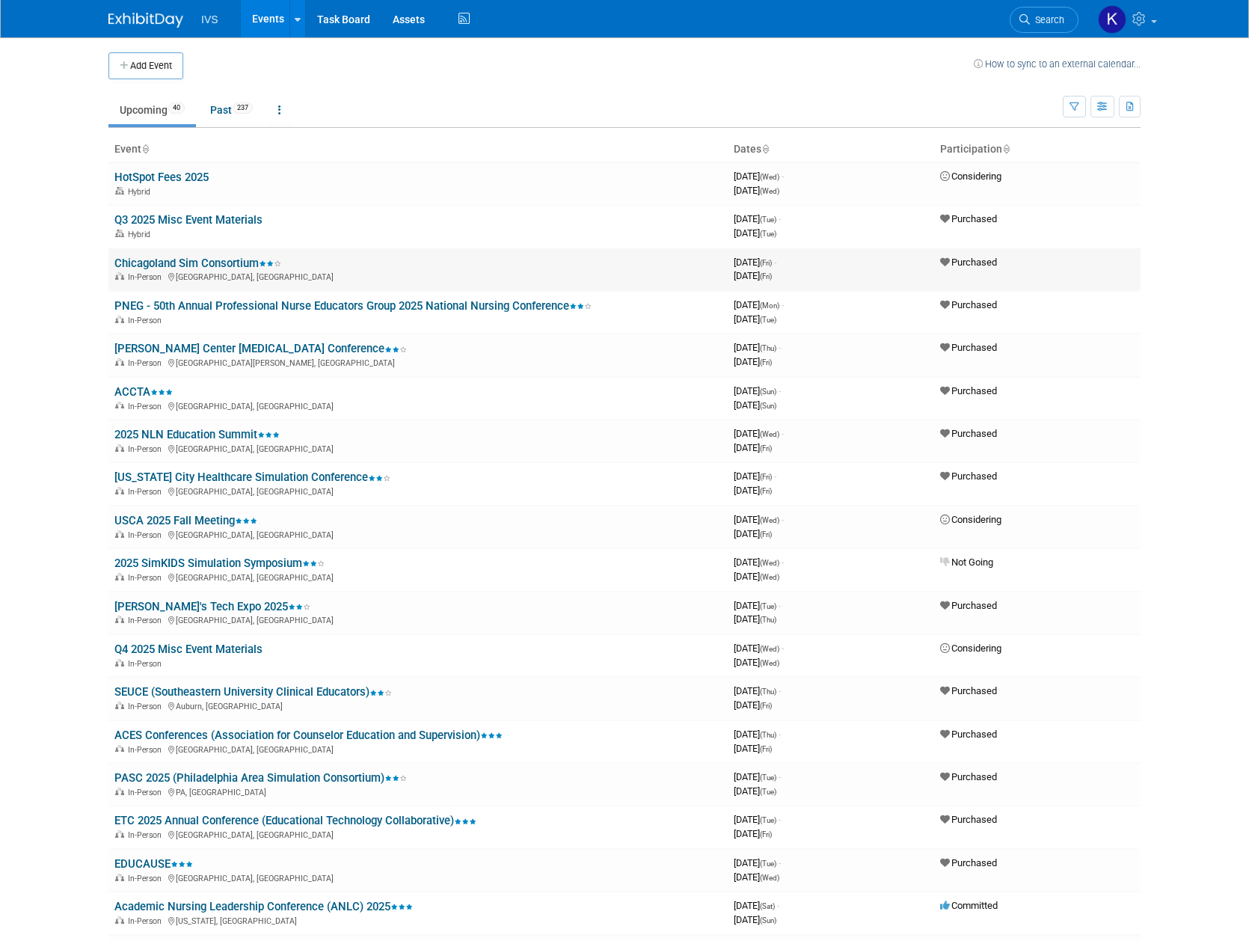
click at [247, 264] on link "Chicagoland Sim Consortium" at bounding box center [197, 263] width 167 height 13
click at [211, 305] on link "PNEG - 50th Annual Professional Nurse Educators Group 2025 National Nursing Con…" at bounding box center [352, 305] width 477 height 13
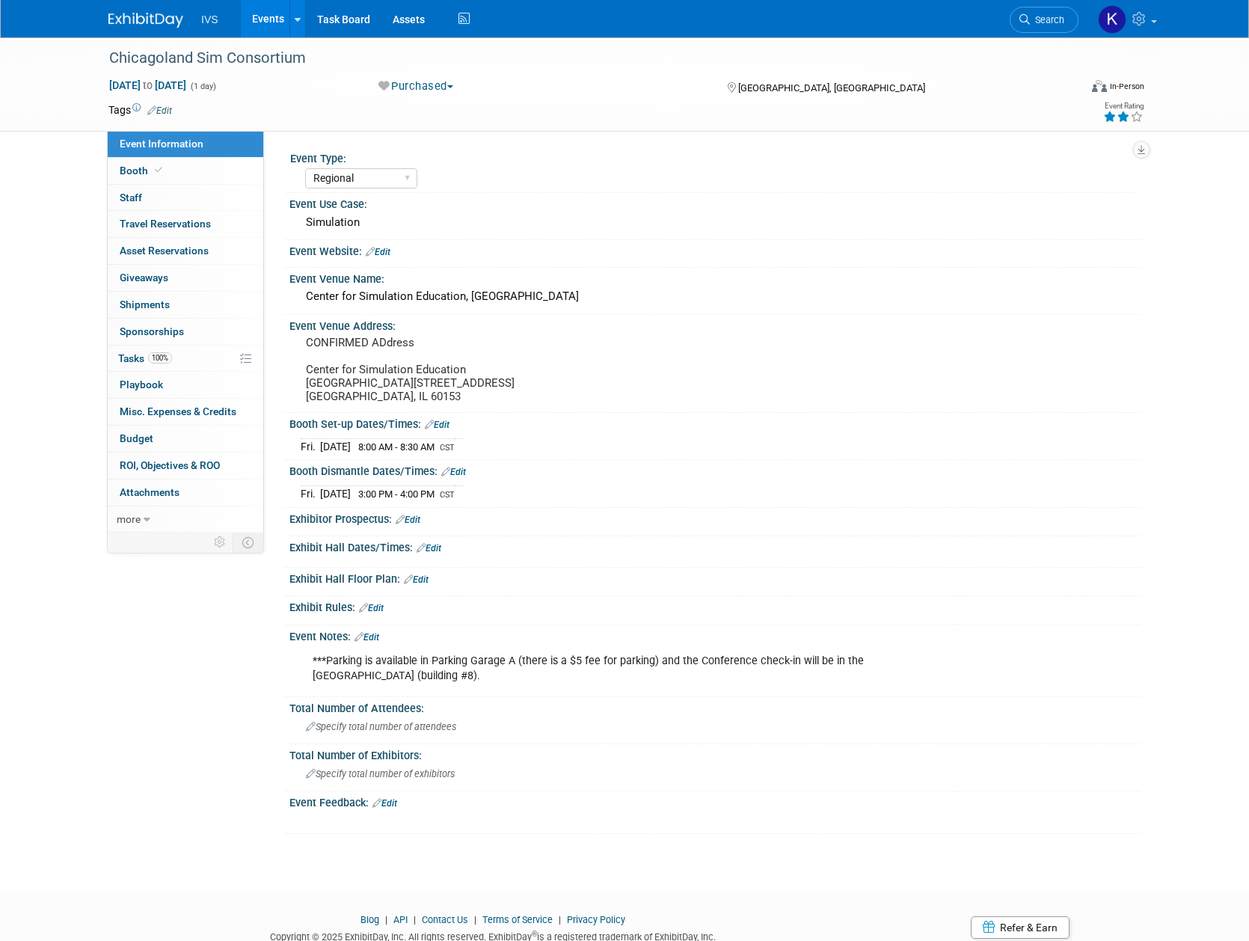
select select "Regional"
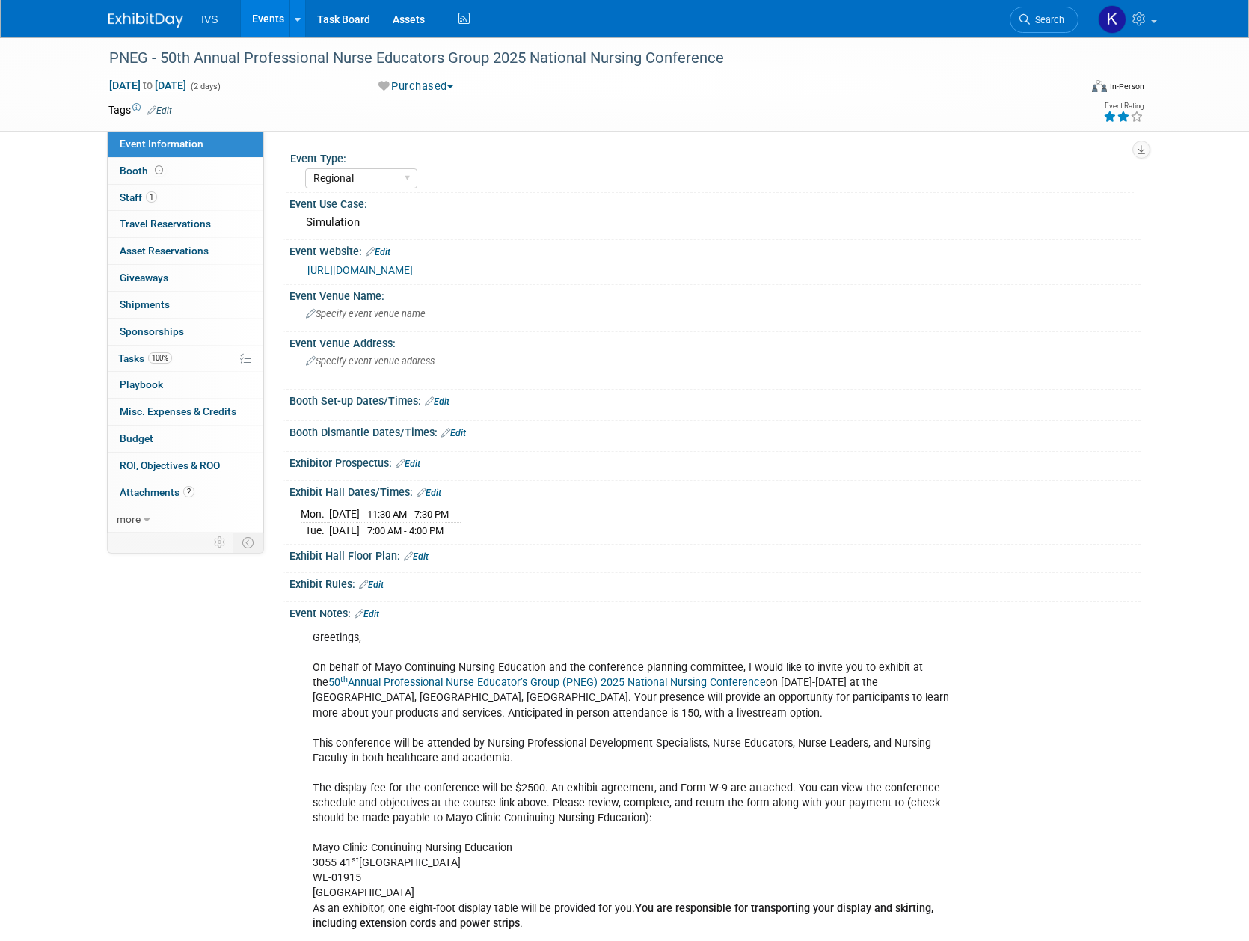
select select "Regional"
click at [266, 23] on link "Events" at bounding box center [268, 18] width 55 height 37
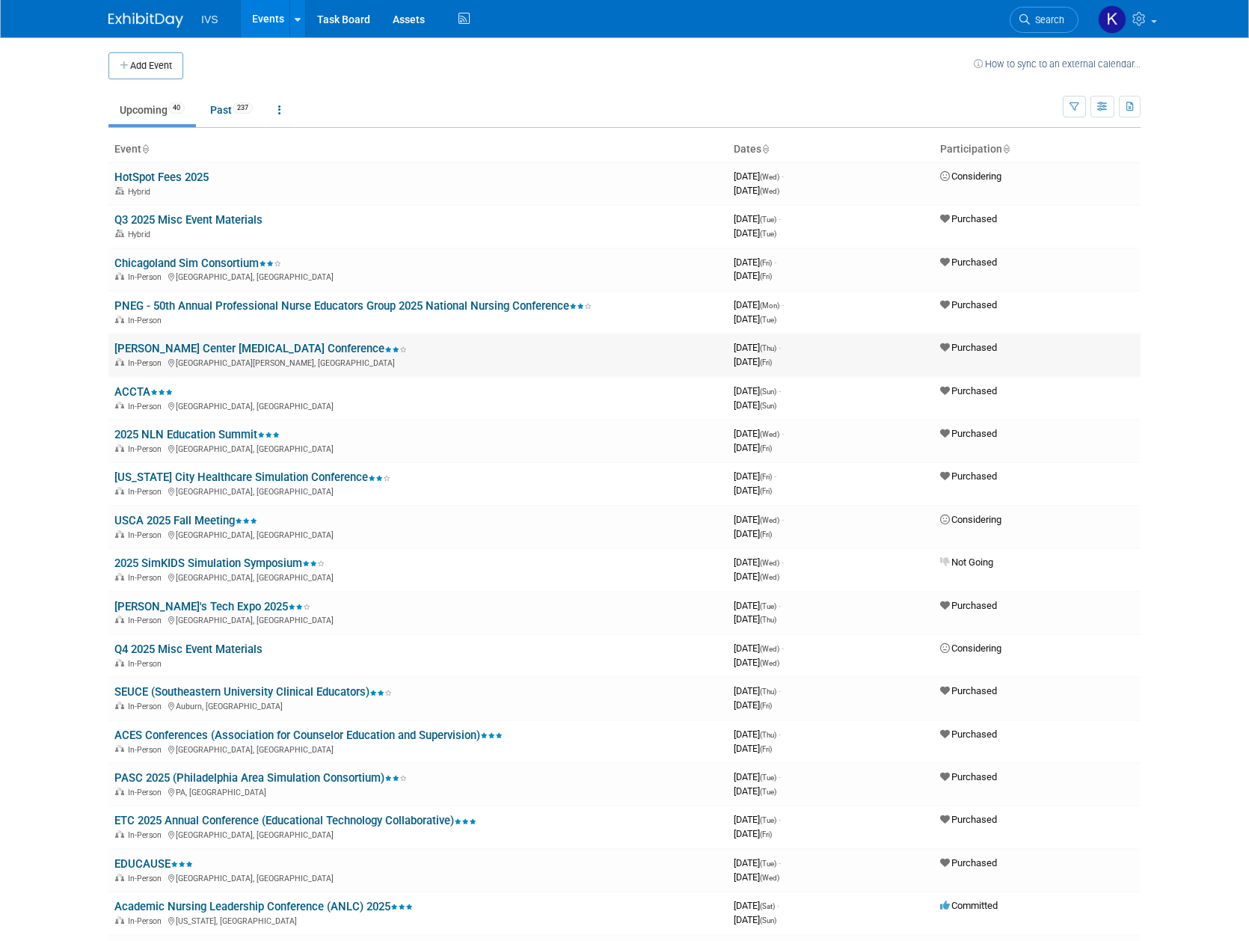
click at [203, 351] on link "[PERSON_NAME] Center [MEDICAL_DATA] Conference" at bounding box center [260, 348] width 292 height 13
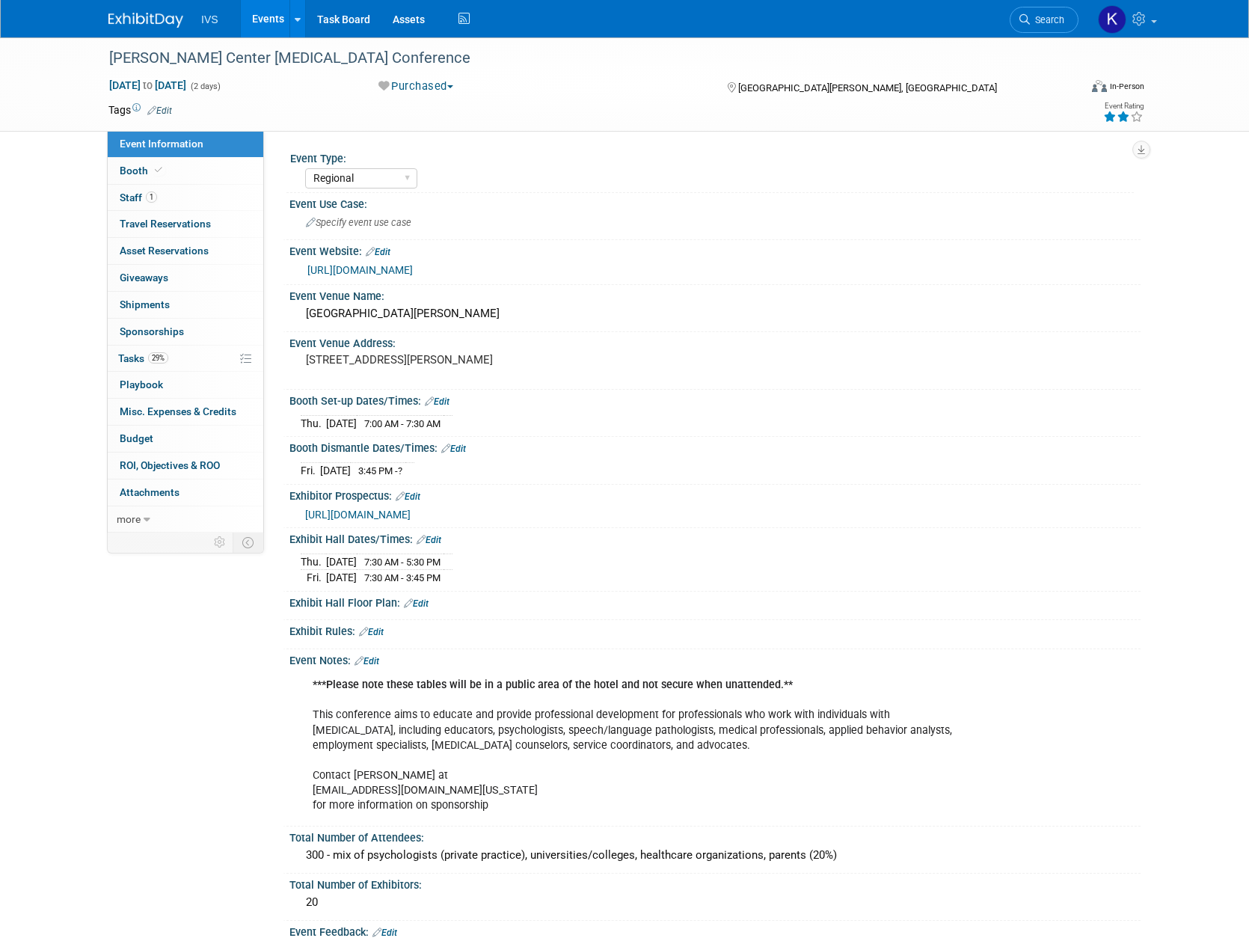
select select "Regional"
click at [258, 19] on link "Events" at bounding box center [268, 18] width 55 height 37
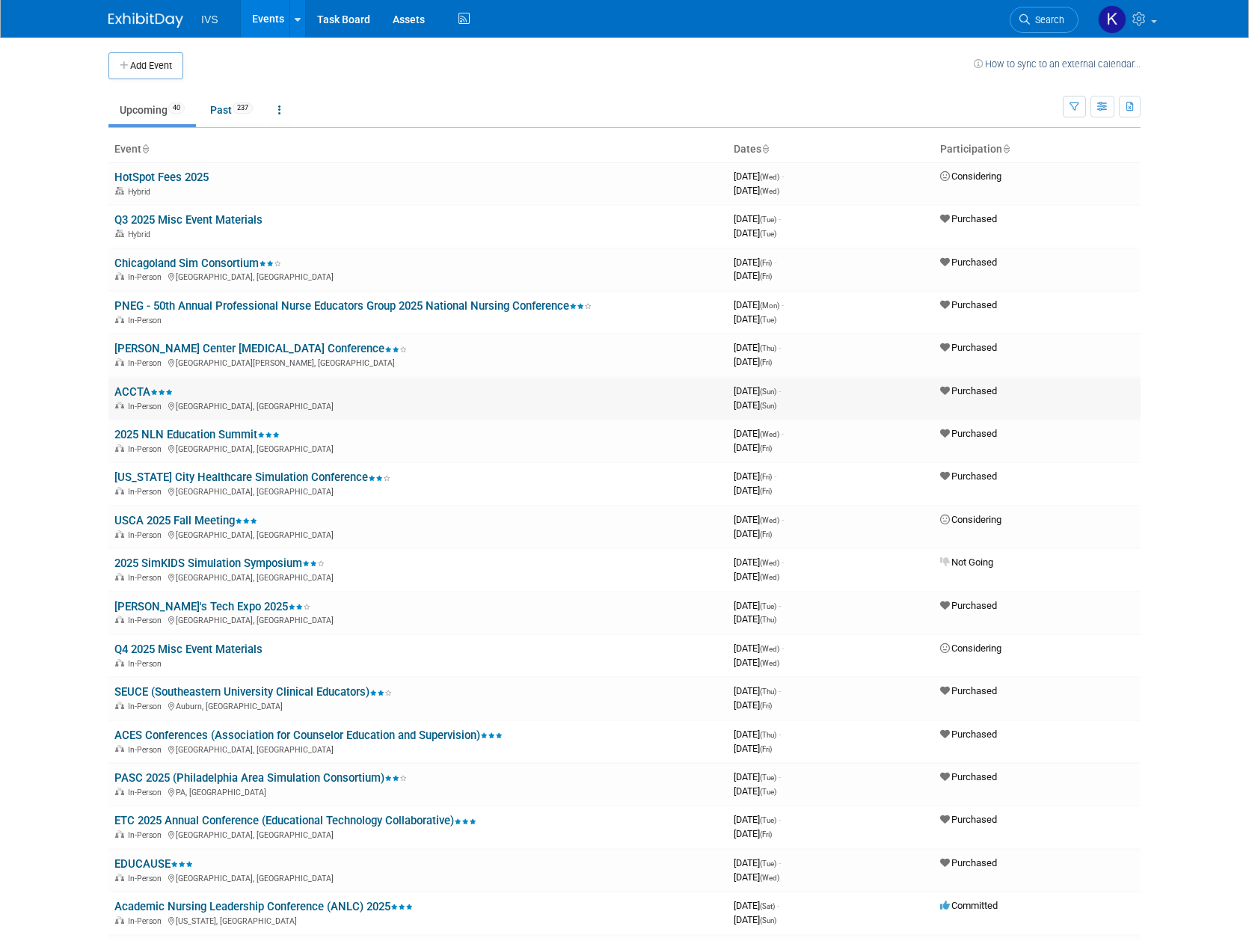
click at [146, 391] on link "ACCTA" at bounding box center [143, 391] width 58 height 13
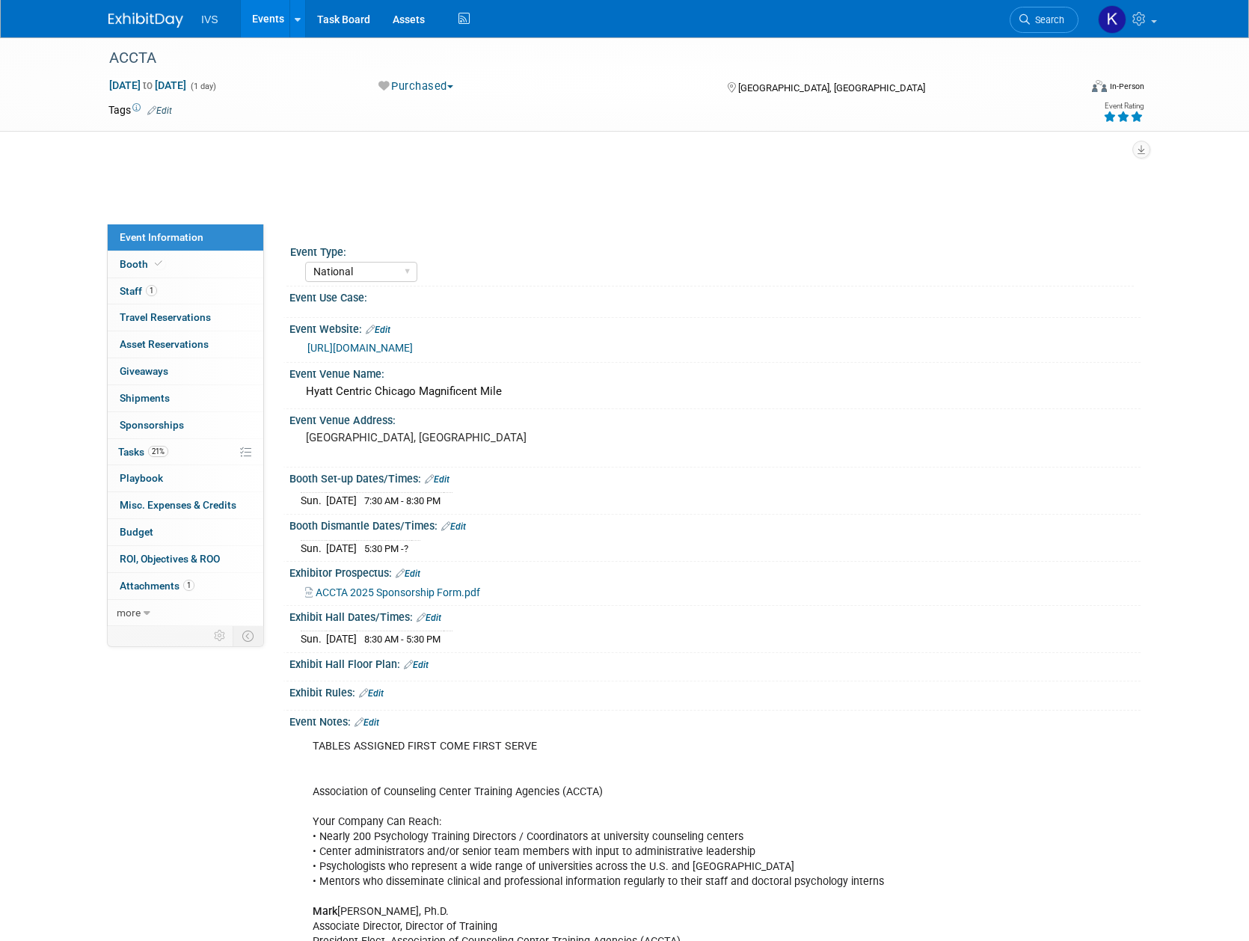
select select "National"
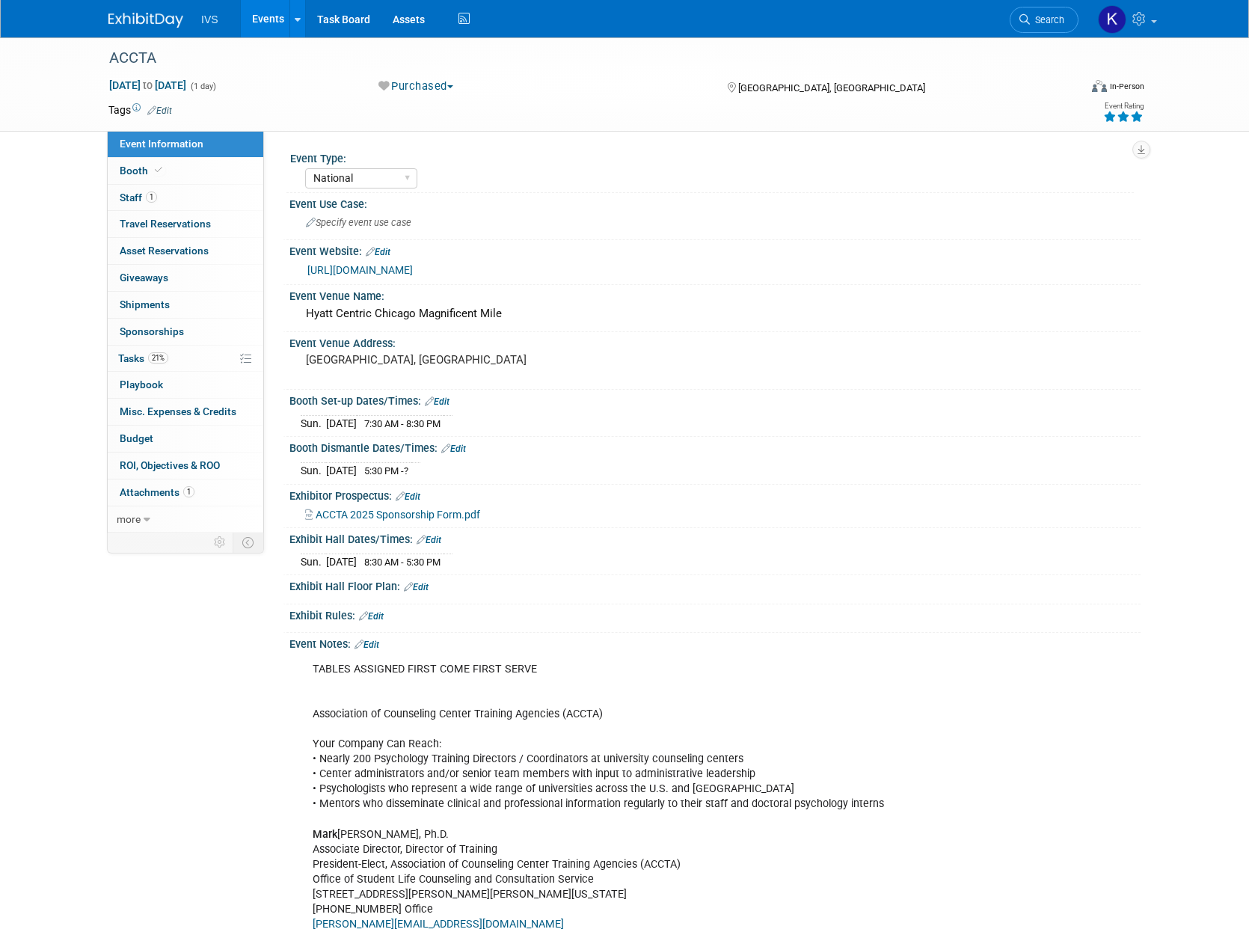
click at [413, 273] on link "https://asaccta.memberclicks.net/2025-accta-conference" at bounding box center [359, 270] width 105 height 12
click at [268, 22] on link "Events" at bounding box center [268, 18] width 55 height 37
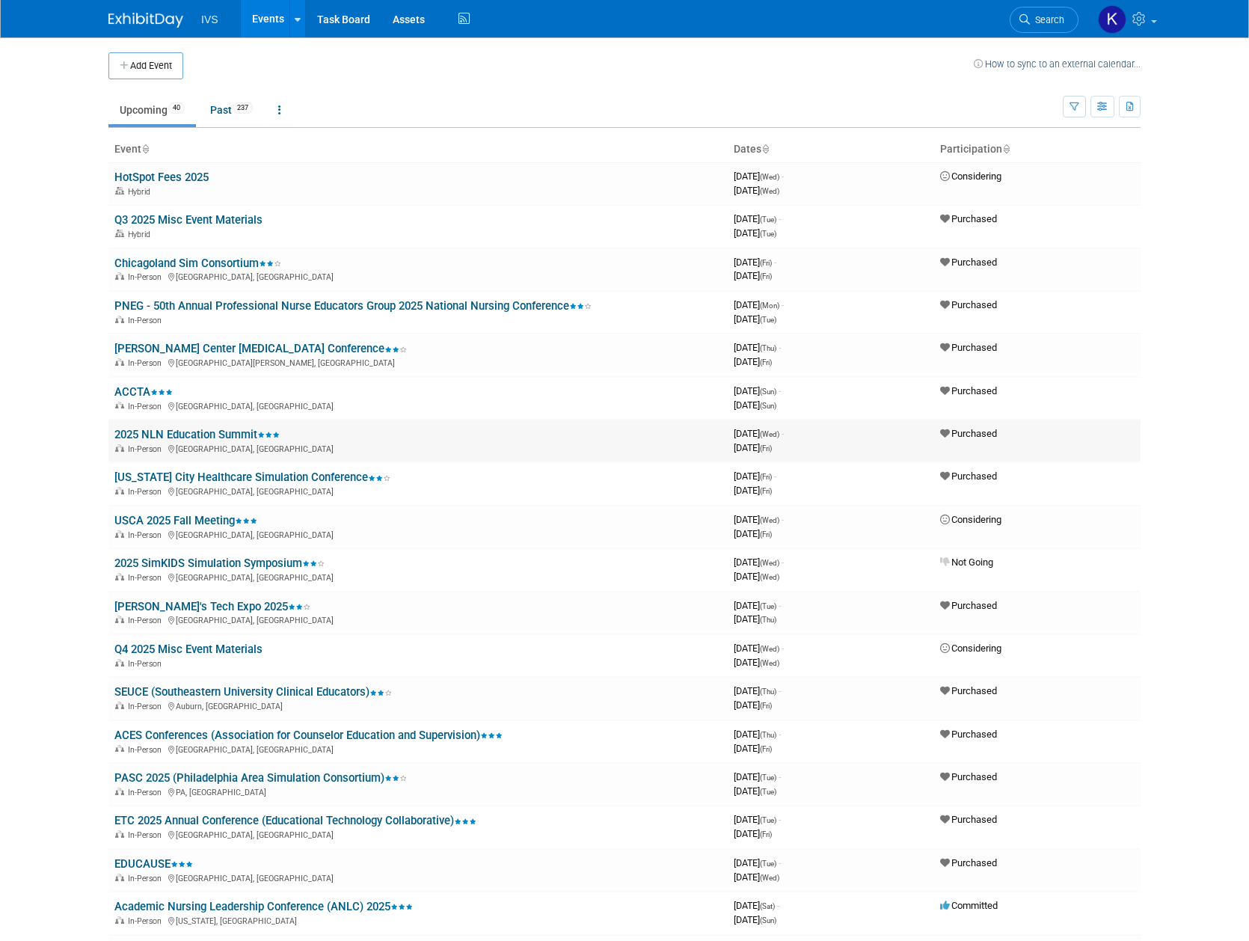
click at [179, 429] on link "2025 NLN Education Summit" at bounding box center [196, 434] width 165 height 13
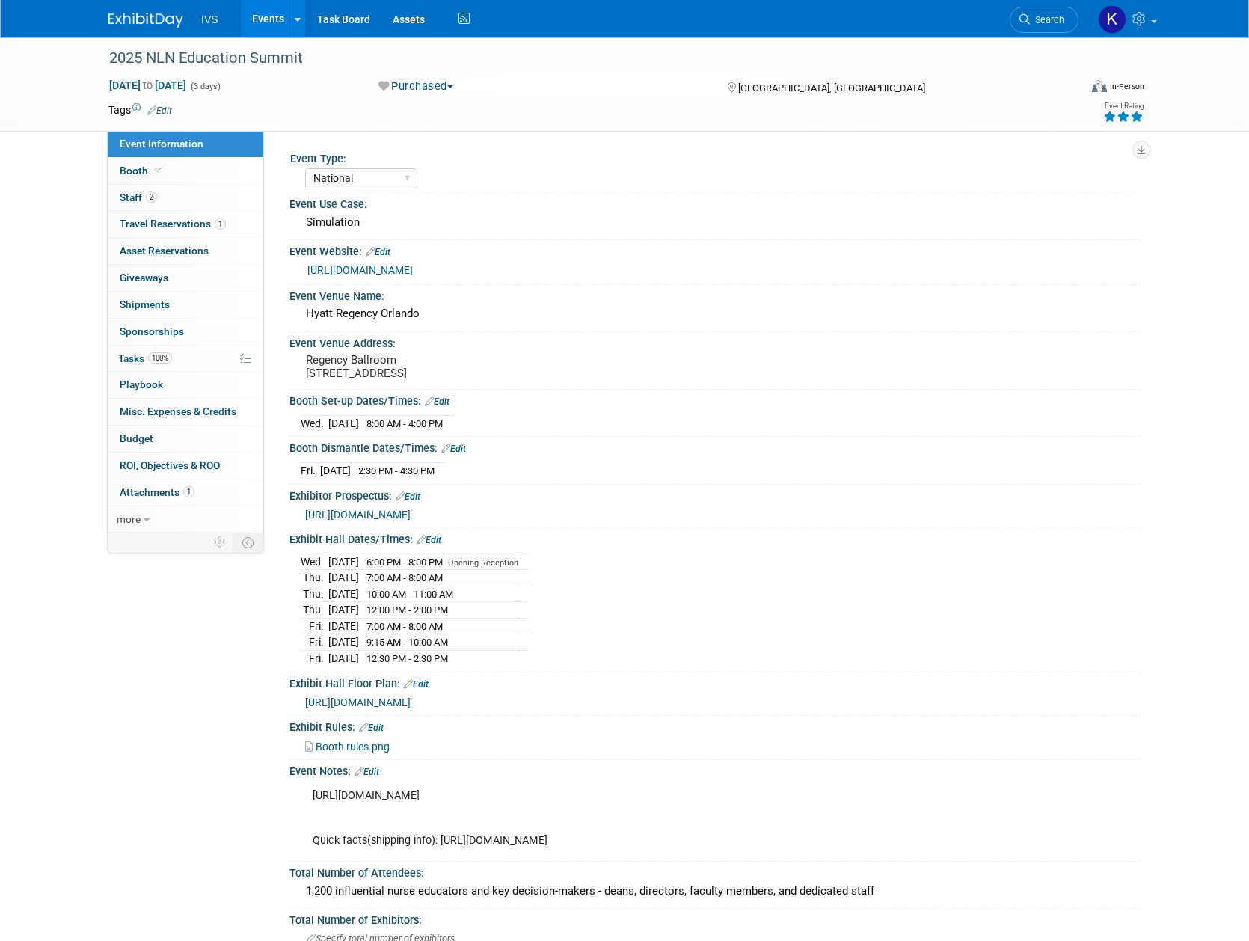
select select "National"
click at [272, 17] on link "Events" at bounding box center [268, 18] width 55 height 37
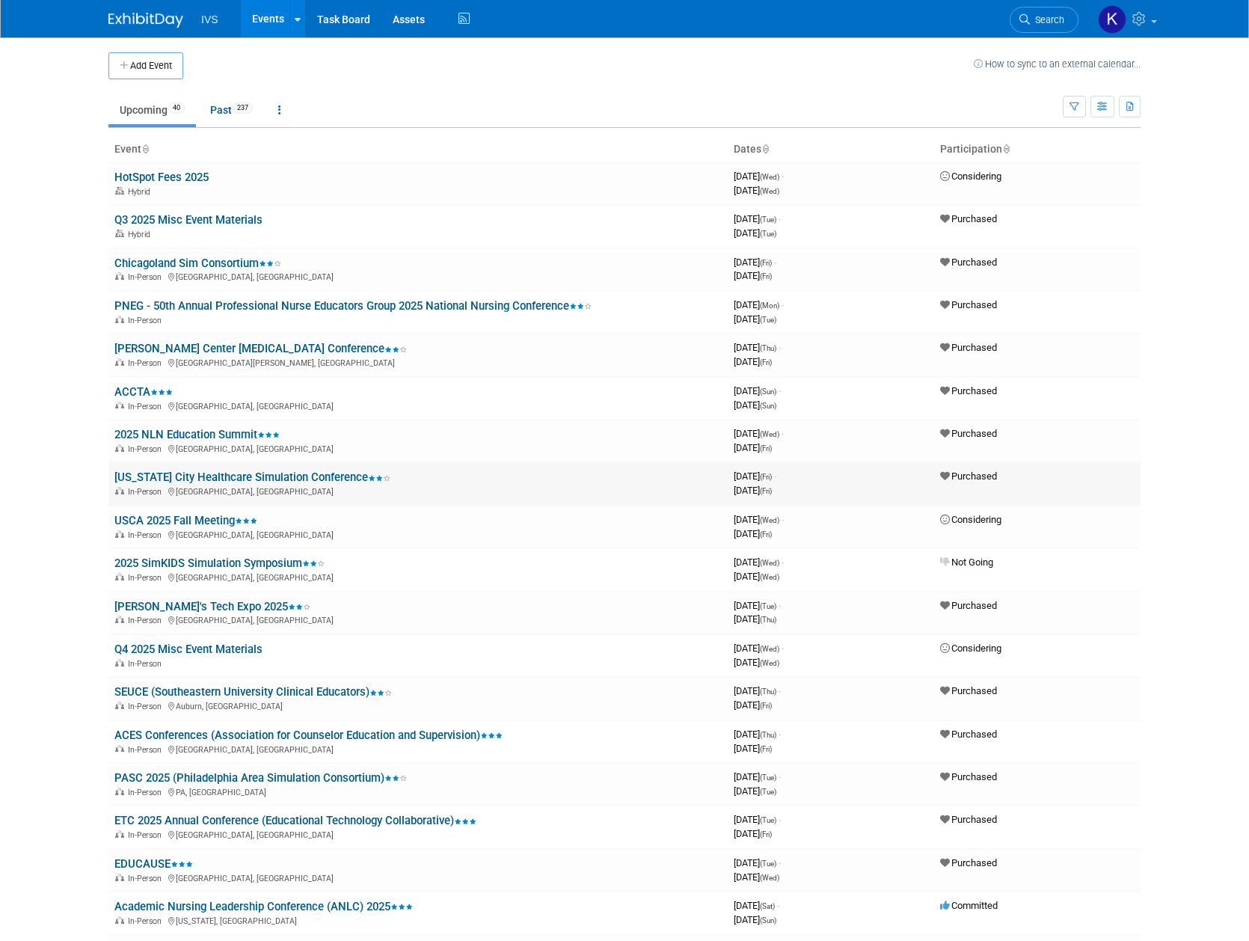
click at [233, 476] on link "[US_STATE] City Healthcare Simulation Conference" at bounding box center [252, 476] width 276 height 13
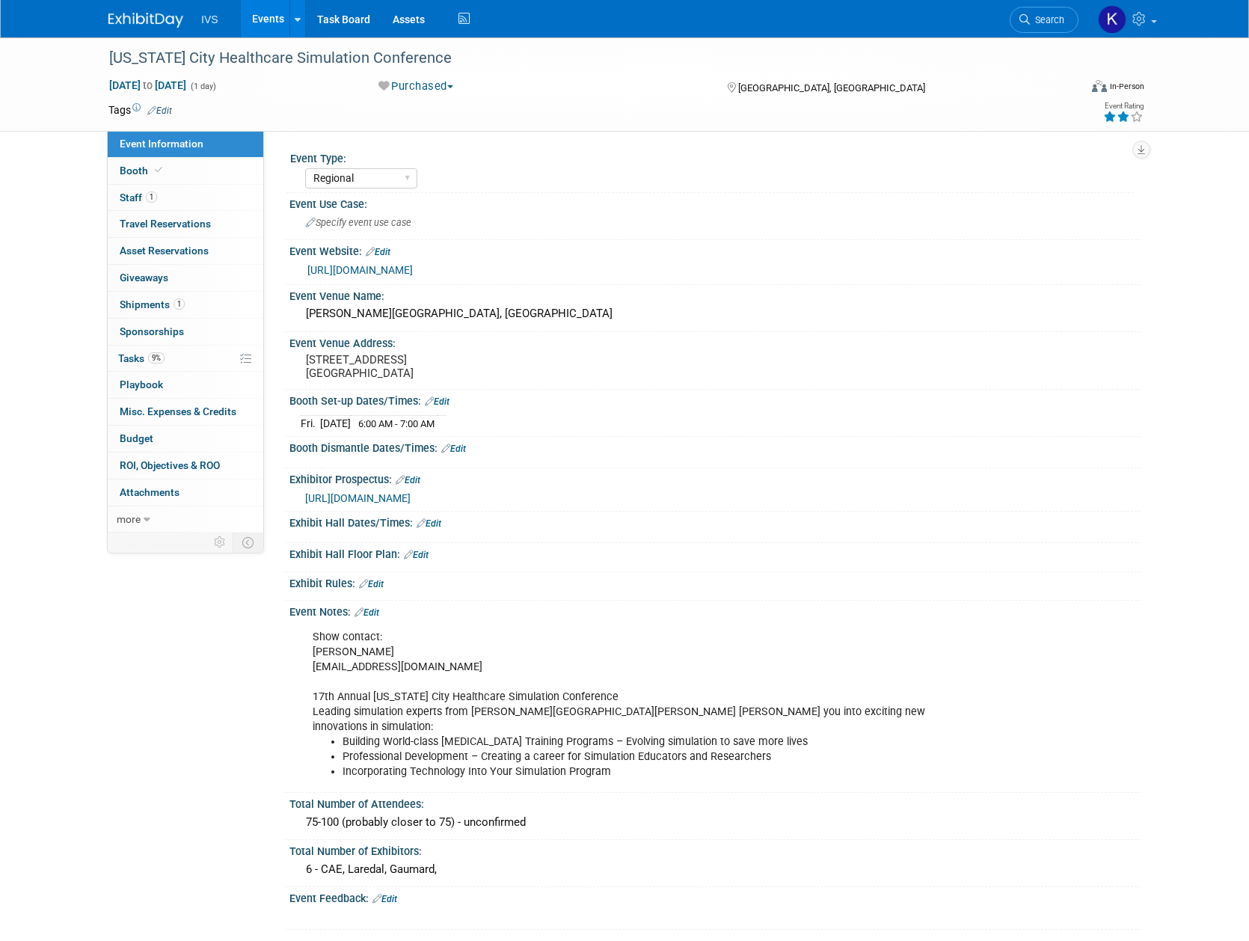
select select "Regional"
click at [272, 8] on link "Events" at bounding box center [268, 18] width 55 height 37
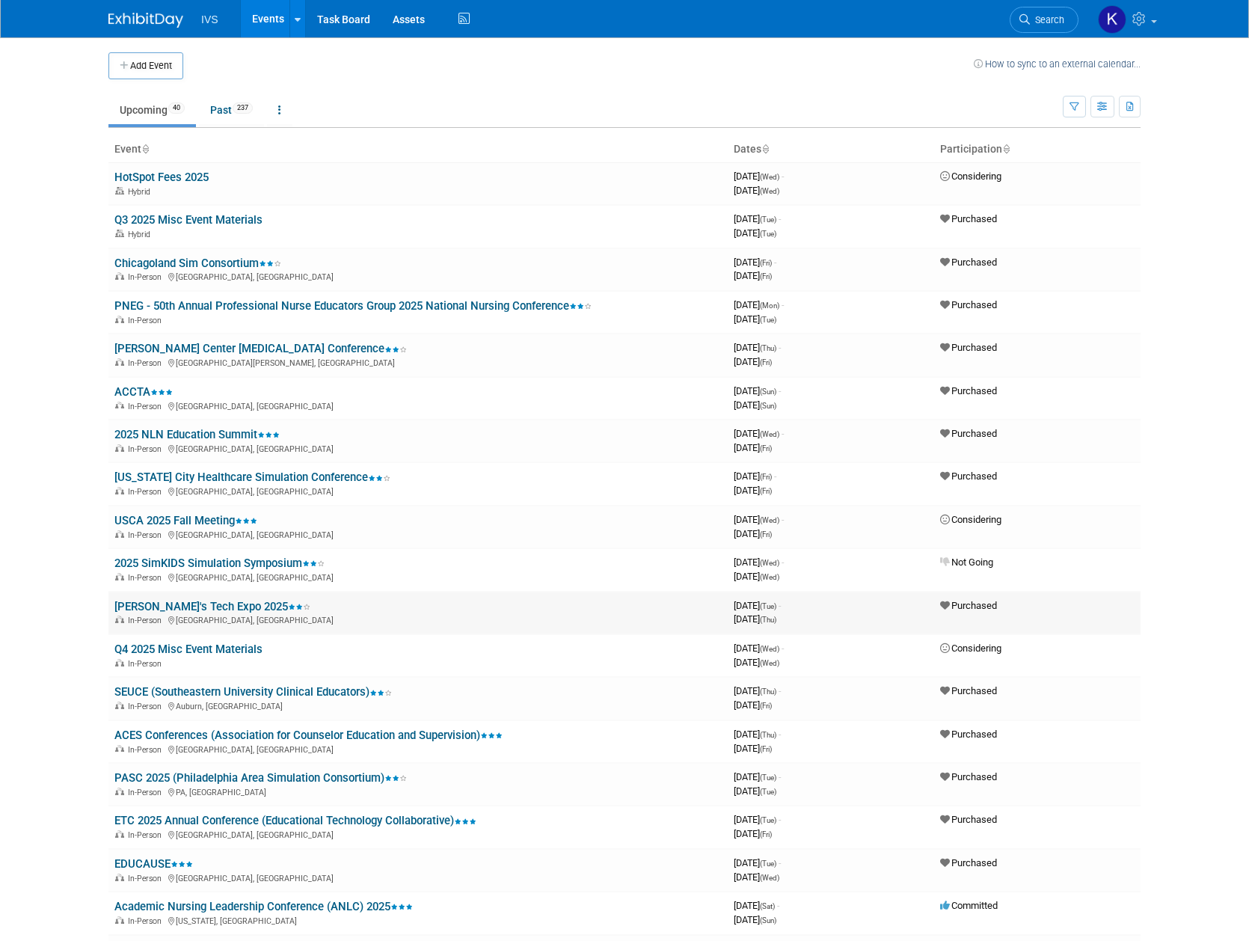
click at [162, 610] on link "[PERSON_NAME]'s Tech Expo 2025" at bounding box center [212, 606] width 196 height 13
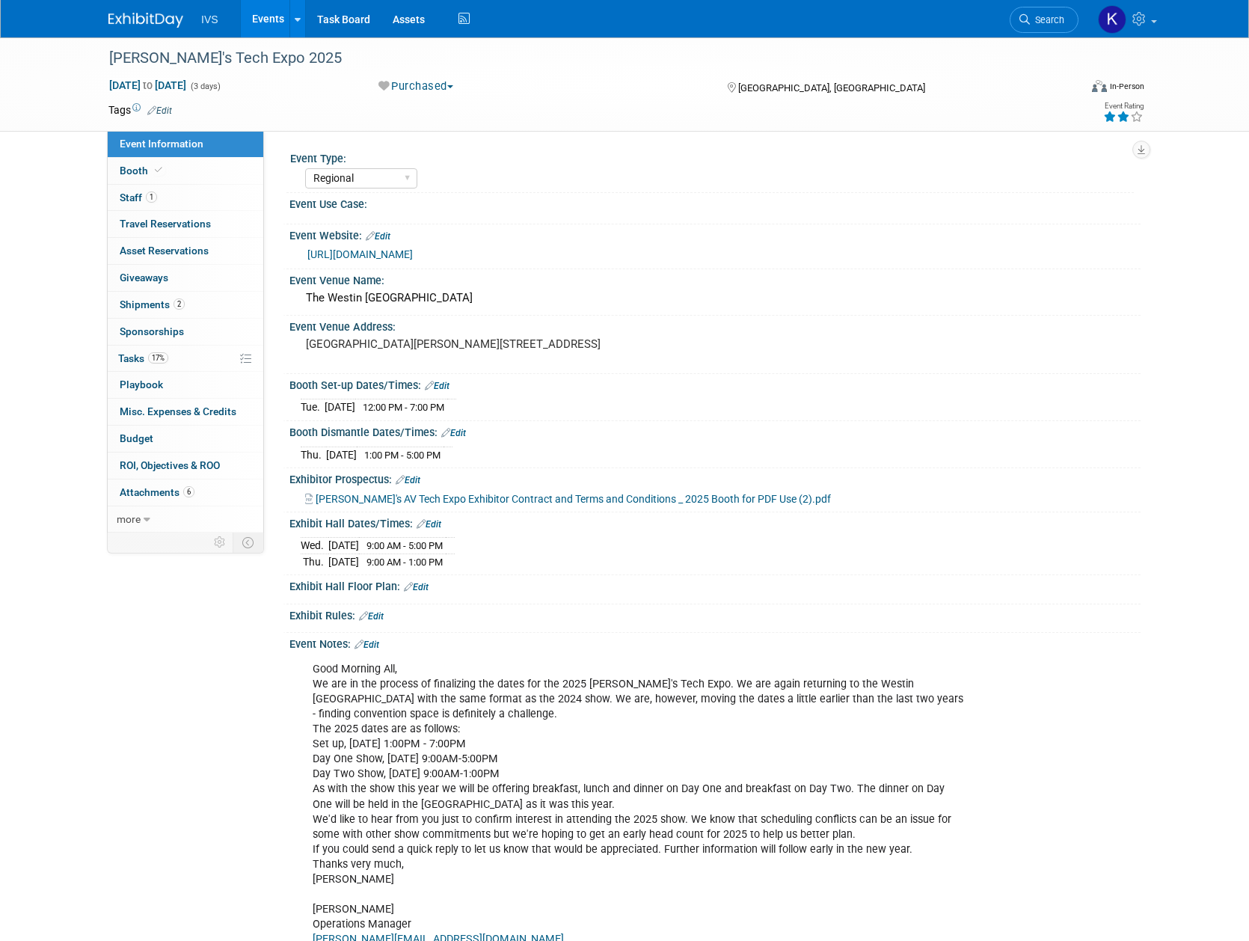
select select "Regional"
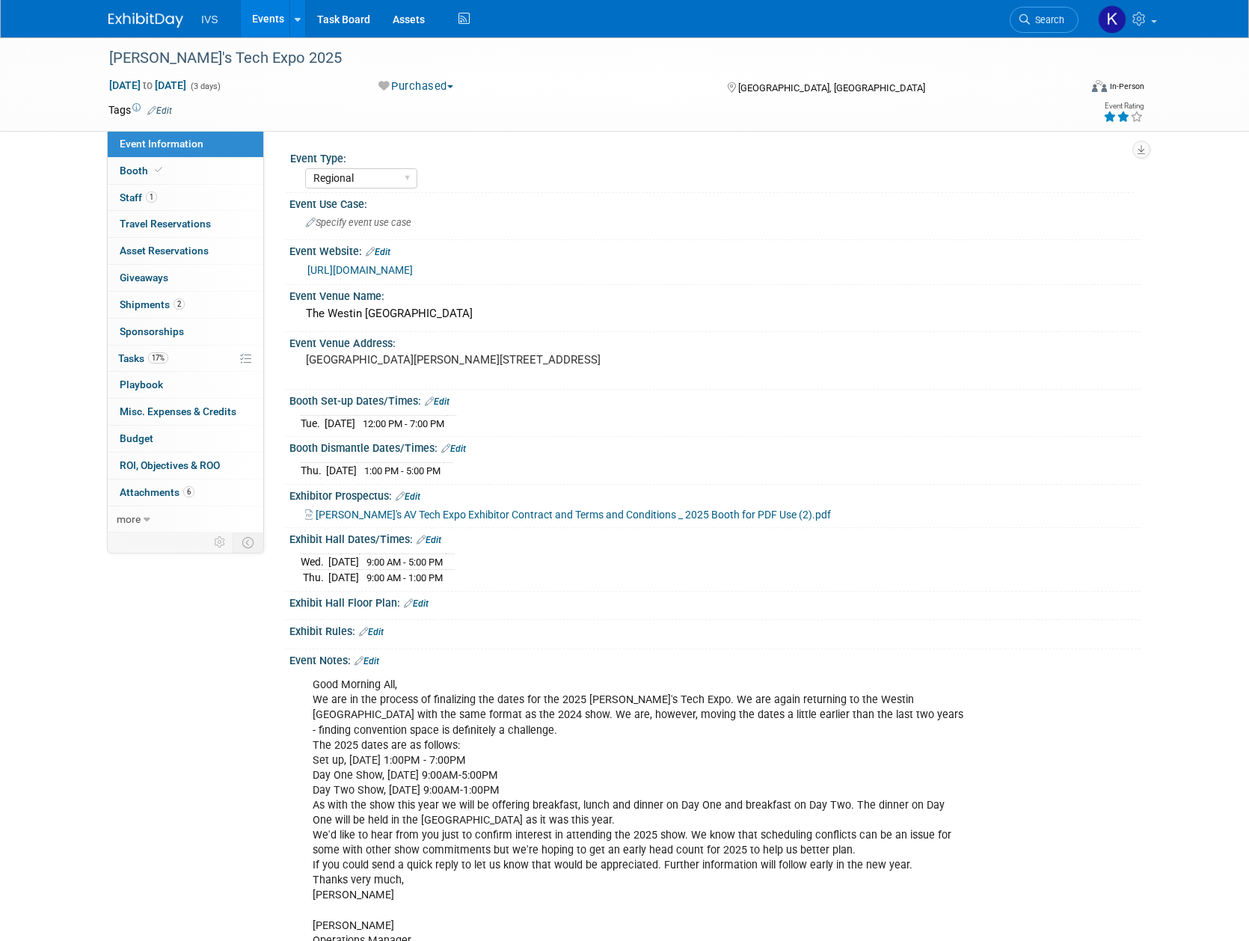
click at [251, 21] on link "Events" at bounding box center [268, 18] width 55 height 37
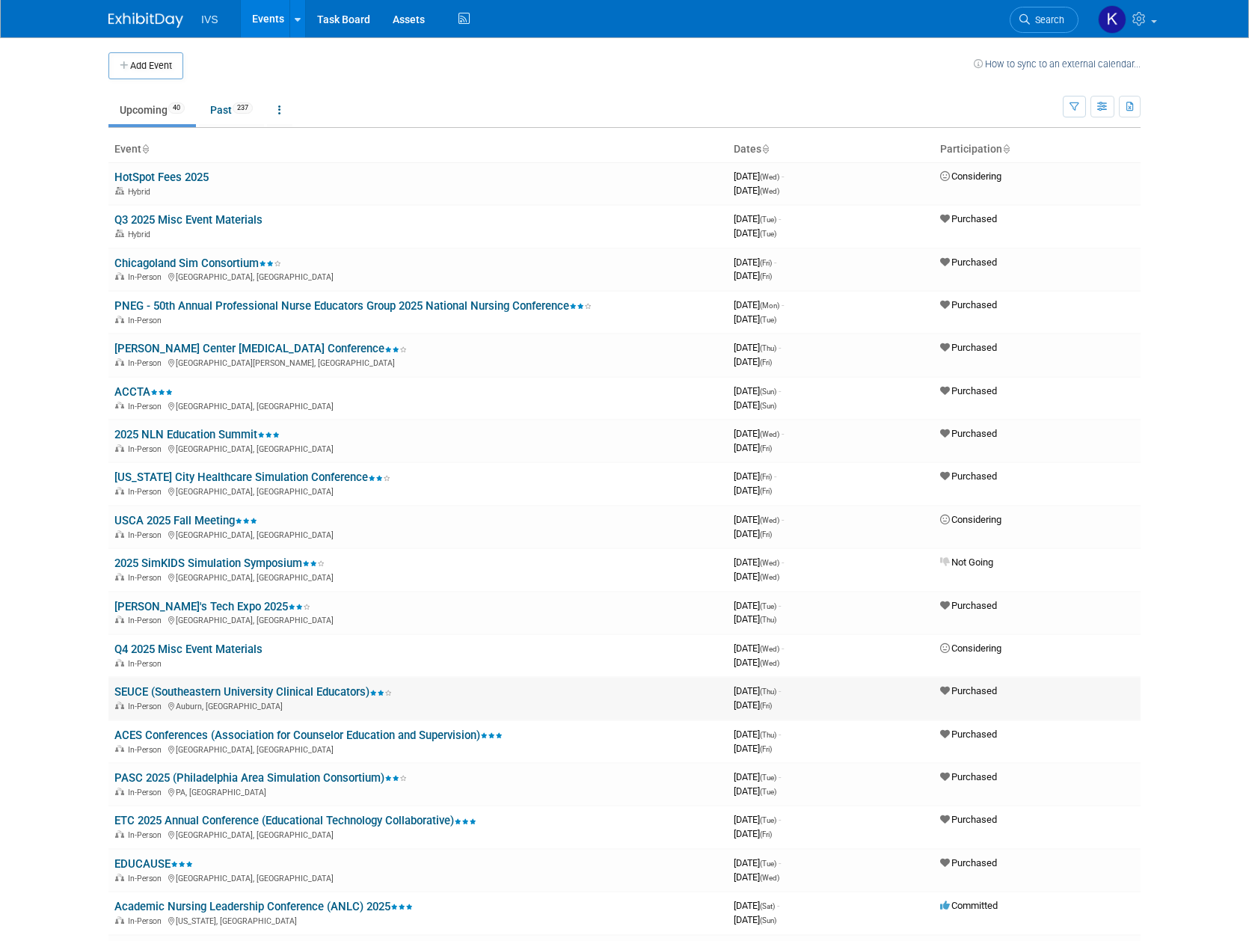
click at [221, 686] on link "SEUCE (Southeastern University Clinical Educators)" at bounding box center [252, 691] width 277 height 13
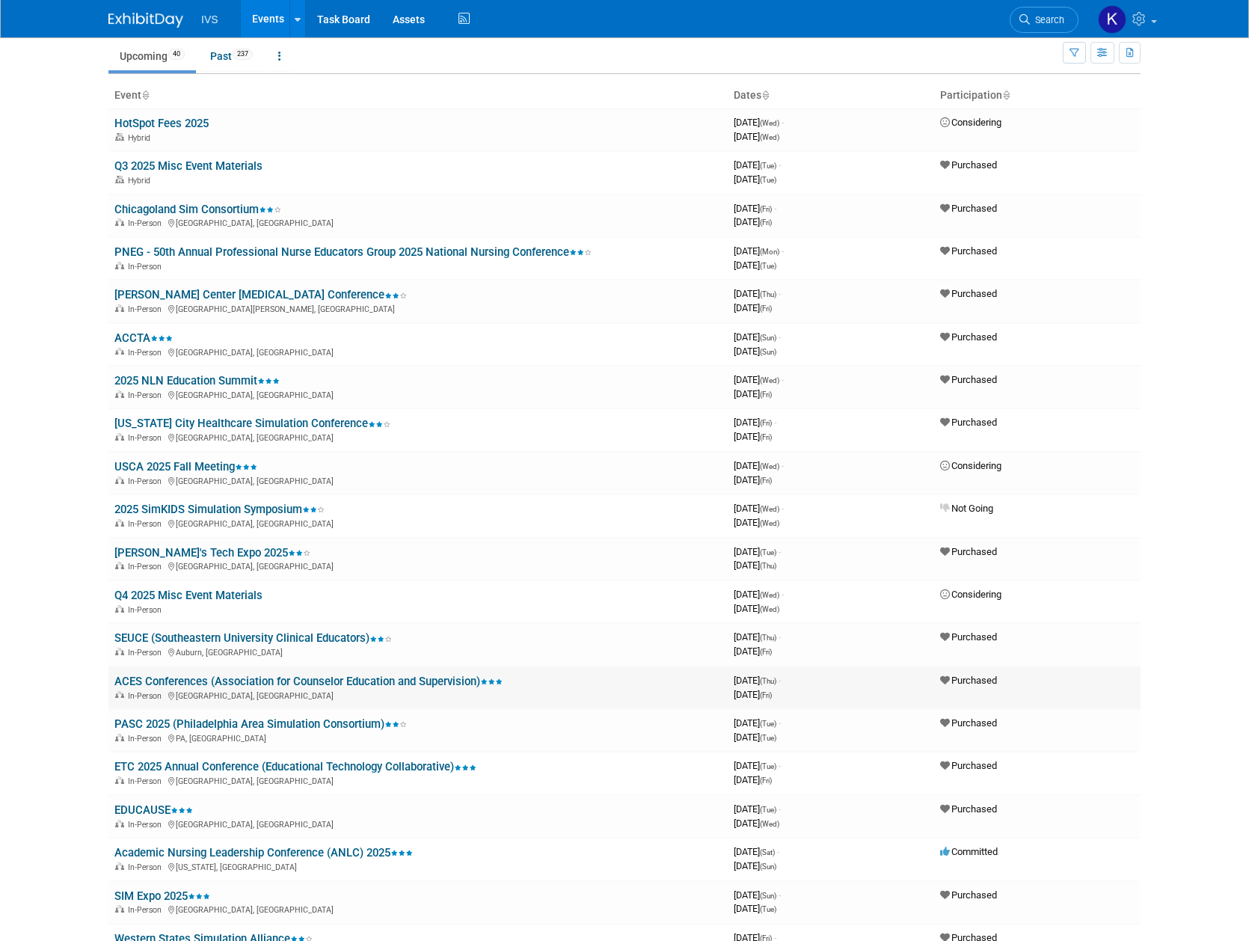
scroll to position [99, 0]
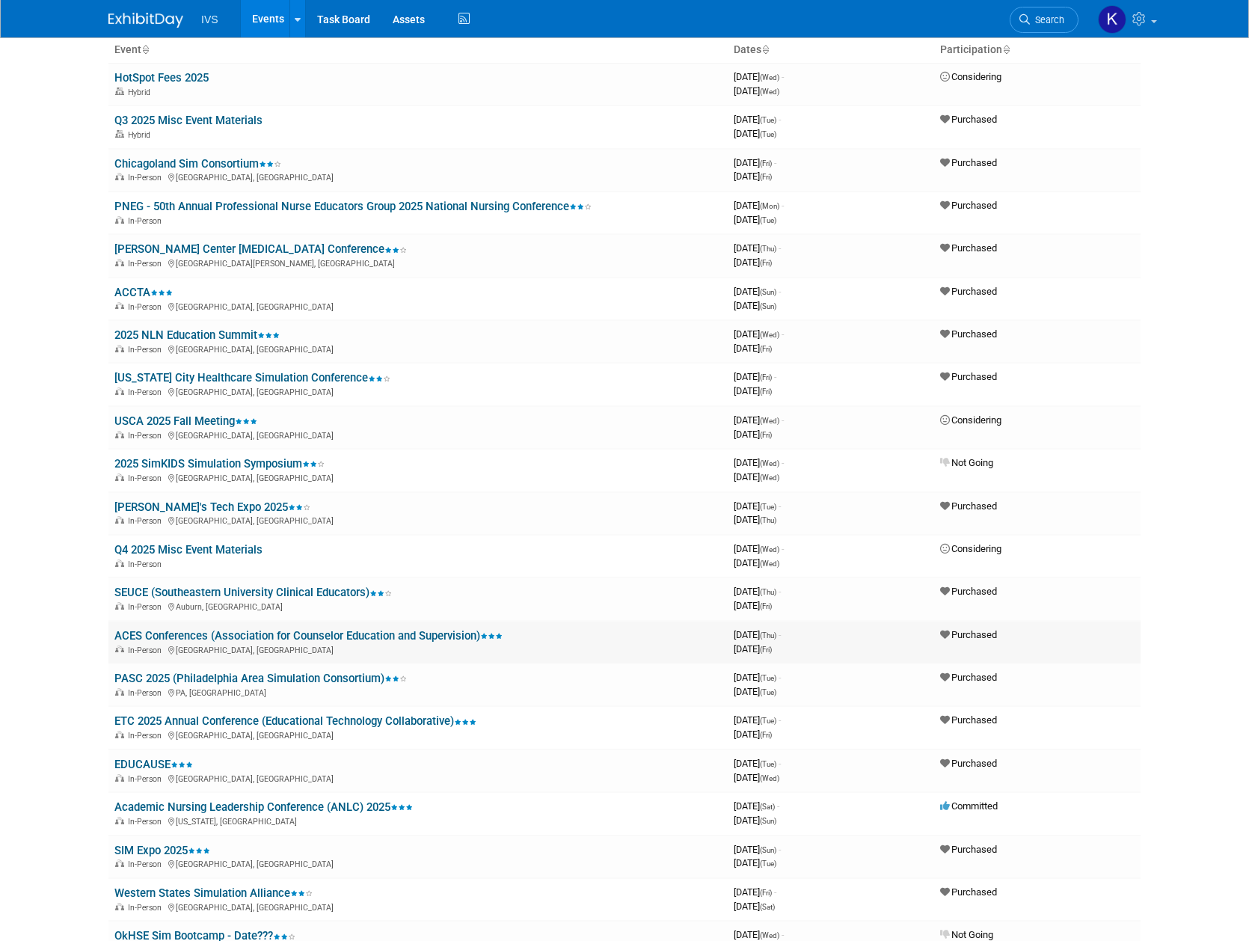
click at [171, 632] on link "ACES Conferences (Association for Counselor Education and Supervision)" at bounding box center [308, 635] width 388 height 13
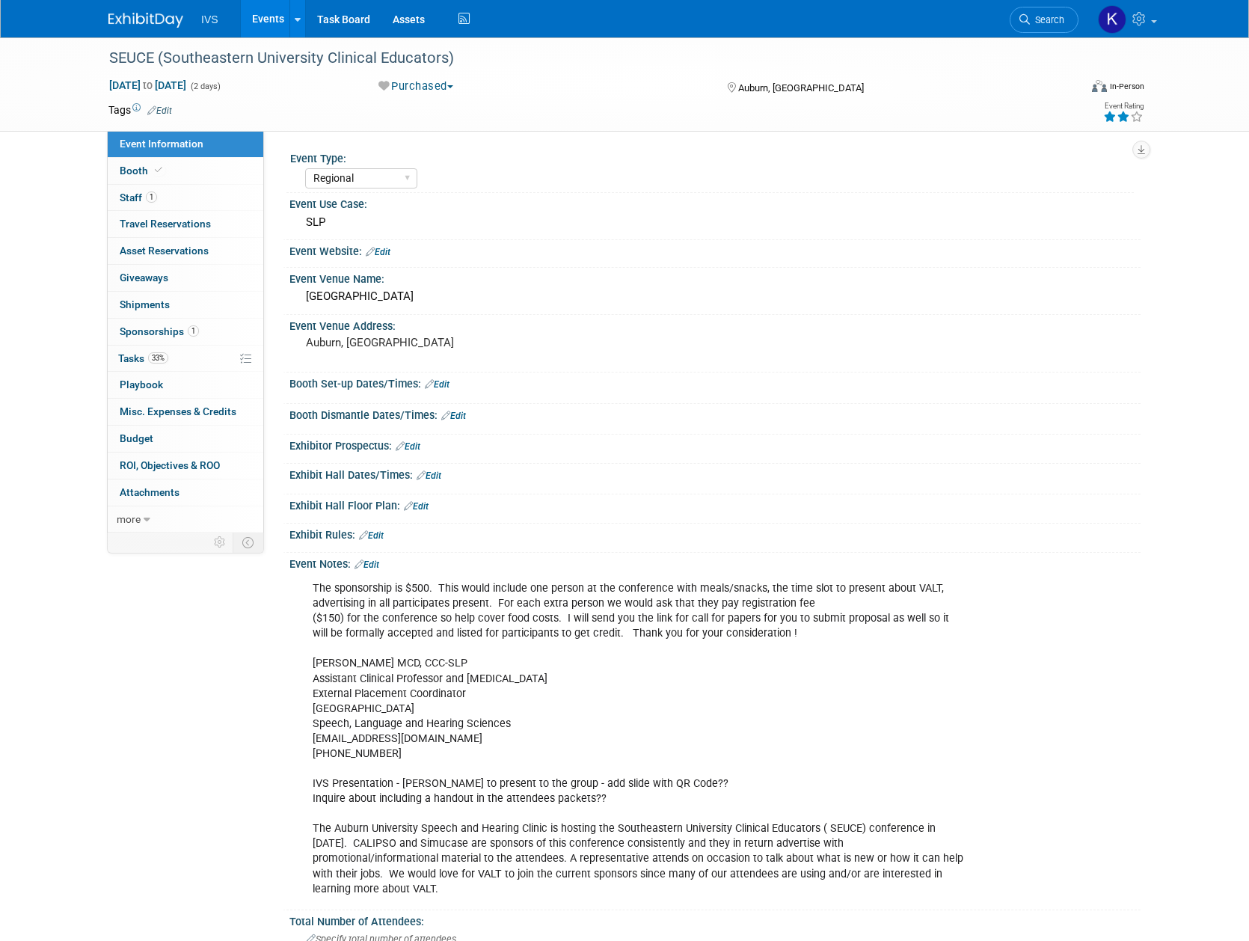
select select "Regional"
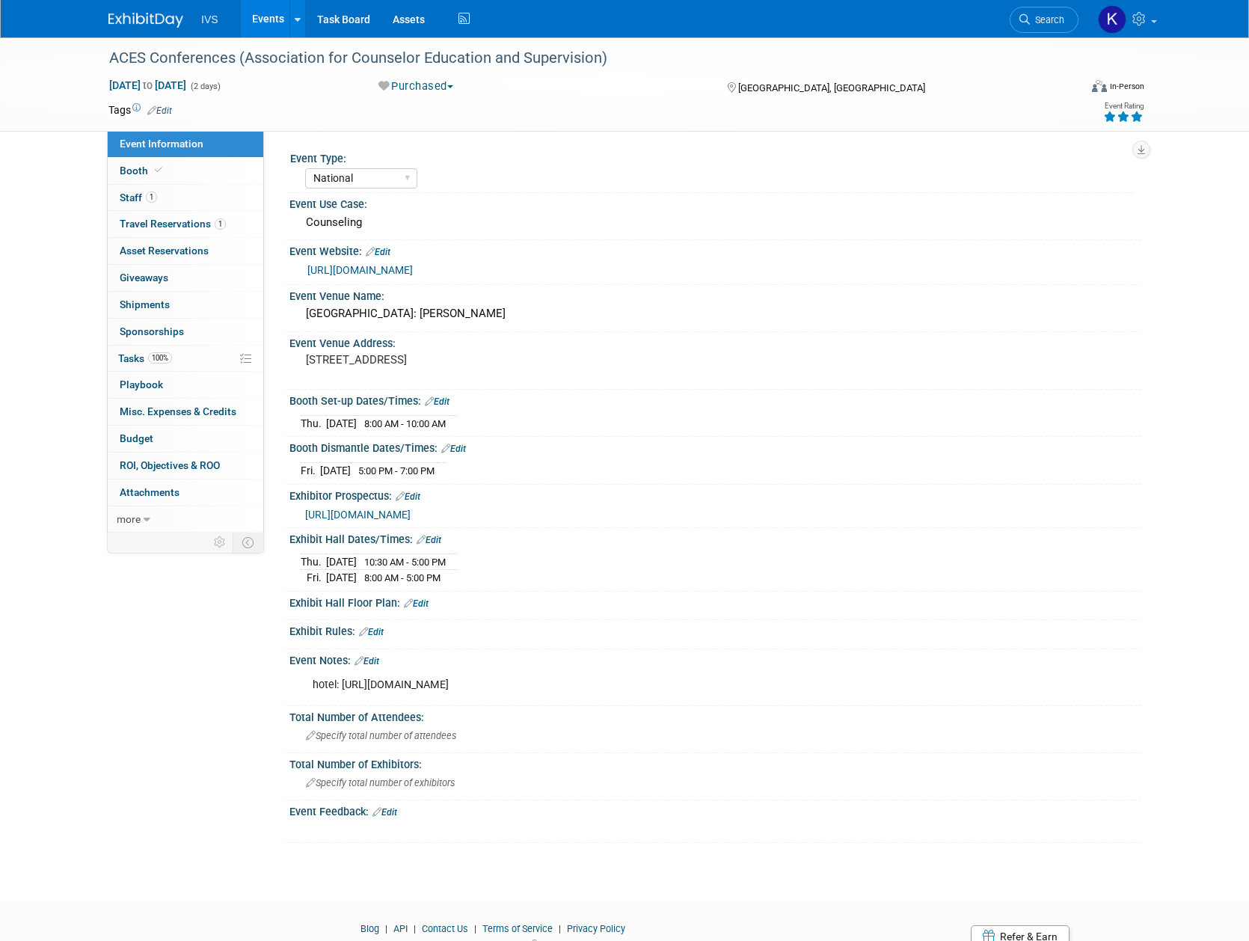
select select "National"
click at [271, 19] on link "Events" at bounding box center [268, 18] width 55 height 37
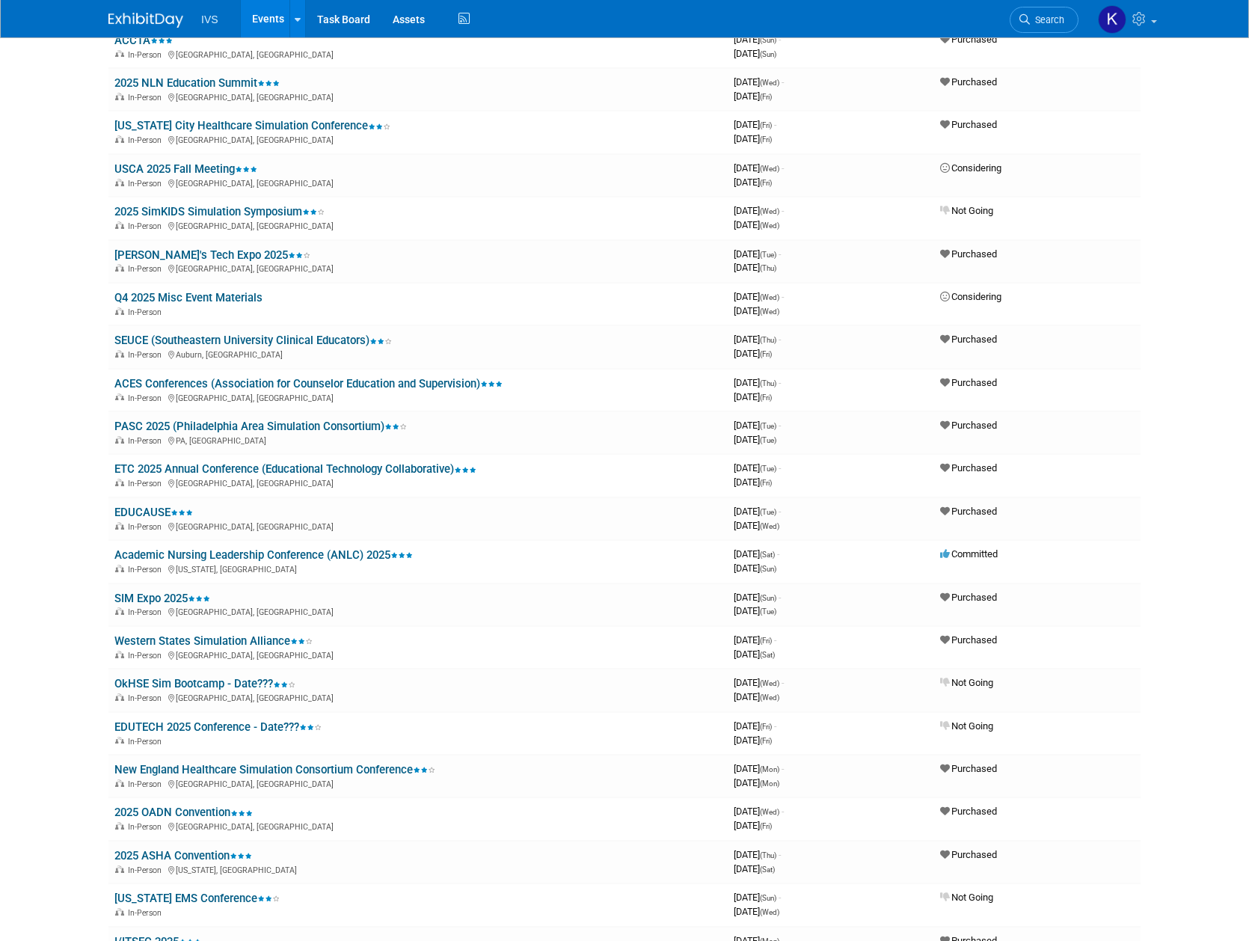
scroll to position [399, 0]
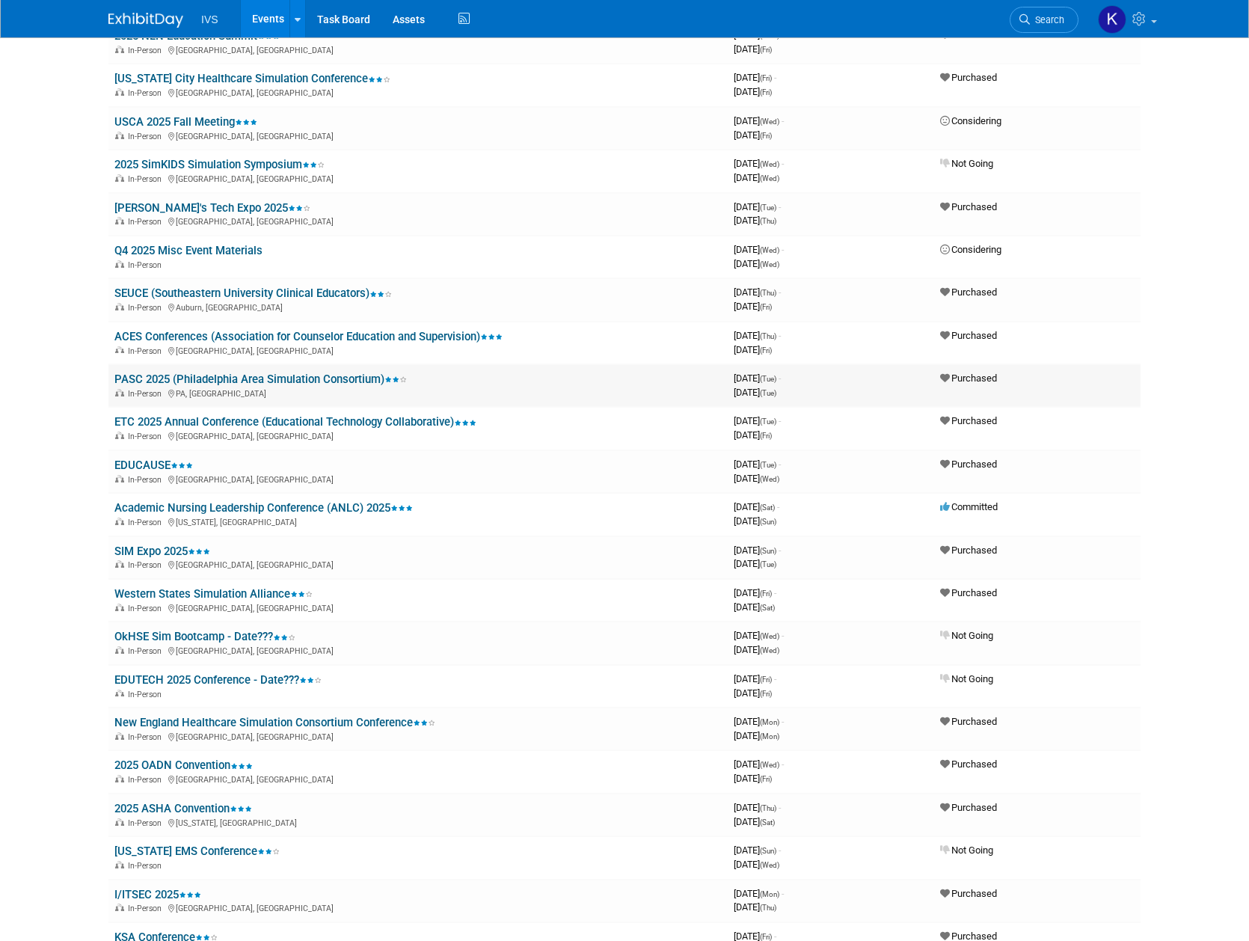
click at [185, 381] on link "PASC 2025 (Philadelphia Area Simulation Consortium)" at bounding box center [260, 378] width 292 height 13
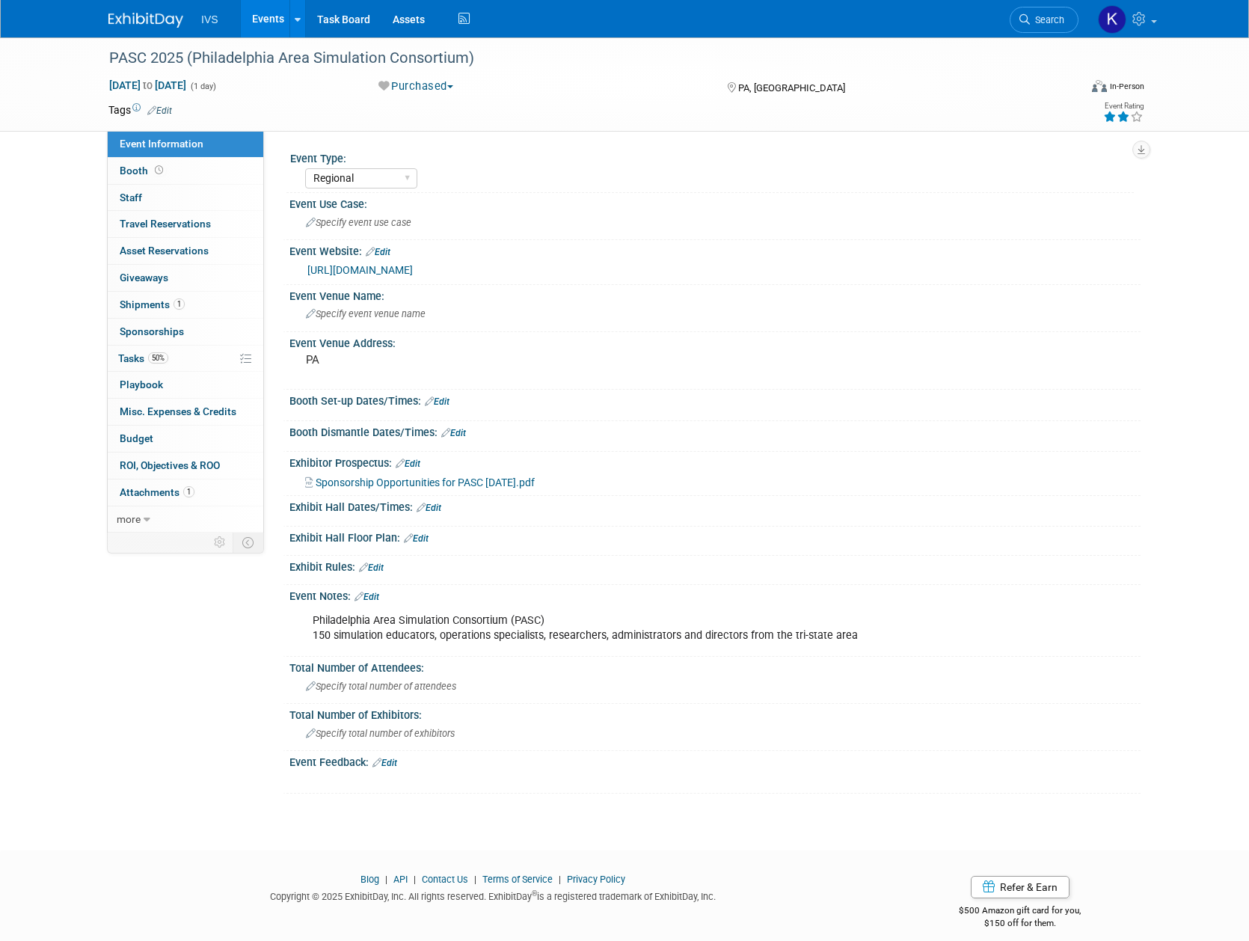
select select "Regional"
